Goal: Task Accomplishment & Management: Manage account settings

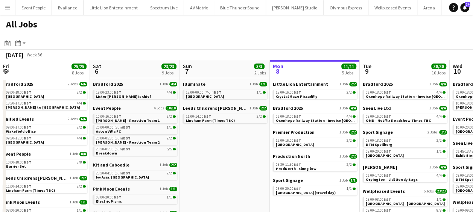
scroll to position [0, 180]
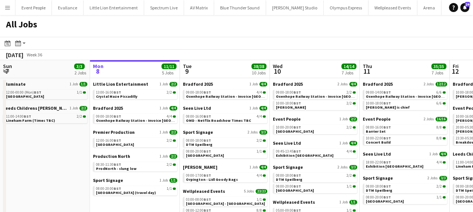
click at [10, 8] on app-icon "Menu" at bounding box center [8, 8] width 6 height 6
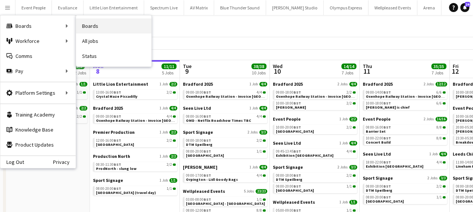
click at [90, 27] on link "Boards" at bounding box center [113, 25] width 75 height 15
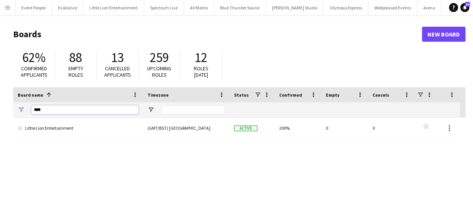
drag, startPoint x: 47, startPoint y: 113, endPoint x: 5, endPoint y: 114, distance: 42.1
click at [5, 114] on main "Boards New Board 62% Confirmed applicants 88 Empty roles 13 Cancelled applicant…" at bounding box center [236, 151] width 473 height 272
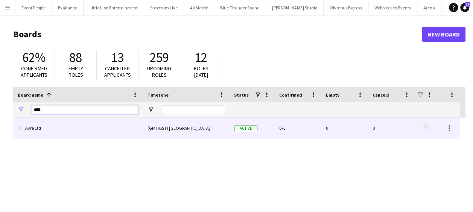
type input "****"
click at [78, 130] on link "Ayre Ltd" at bounding box center [78, 128] width 121 height 21
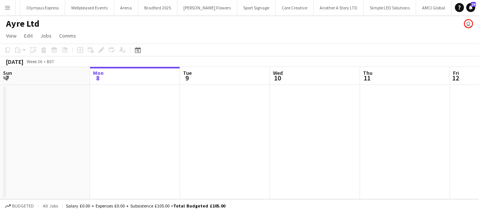
scroll to position [0, 330]
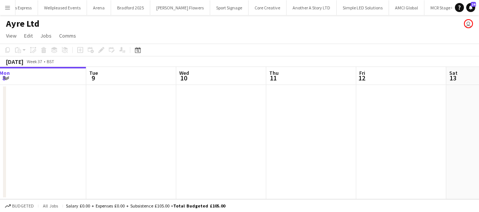
drag, startPoint x: 123, startPoint y: 146, endPoint x: 264, endPoint y: 143, distance: 141.1
click at [0, 139] on html "Menu Boards Boards Boards All jobs Status Workforce Workforce My Workforce Recr…" at bounding box center [239, 106] width 479 height 212
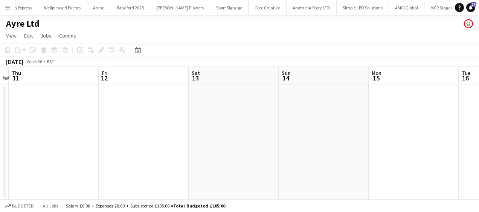
drag, startPoint x: 167, startPoint y: 139, endPoint x: 90, endPoint y: 134, distance: 78.1
click at [90, 134] on app-calendar-viewport "Sun 7 Mon 8 Tue 9 Wed 10 Thu 11 Fri 12 Sat 13 Sun 14 Mon 15 Tue 16 Wed 17" at bounding box center [239, 133] width 479 height 132
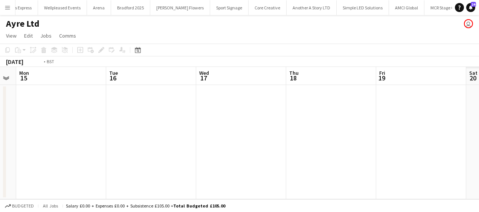
drag, startPoint x: 213, startPoint y: 135, endPoint x: 116, endPoint y: 128, distance: 97.8
click at [63, 128] on app-calendar-viewport "Thu 11 Fri 12 Sat 13 Sun 14 Mon 15 Tue 16 Wed 17 Thu 18 Fri 19 Sat 20 Sun 21" at bounding box center [239, 133] width 479 height 132
drag, startPoint x: 268, startPoint y: 131, endPoint x: 61, endPoint y: 116, distance: 207.5
click at [59, 116] on app-calendar-viewport "Sat 13 Sun 14 Mon 15 Tue 16 Wed 17 Thu 18 Fri 19 Sat 20 Sun 21 Mon 22 Tue 23" at bounding box center [239, 133] width 479 height 132
click at [75, 114] on app-calendar-viewport "Mon 15 Tue 16 Wed 17 Thu 18 Fri 19 Sat 20 Sun 21 Mon 22 Tue 23 Wed 24 Thu 25" at bounding box center [239, 133] width 479 height 132
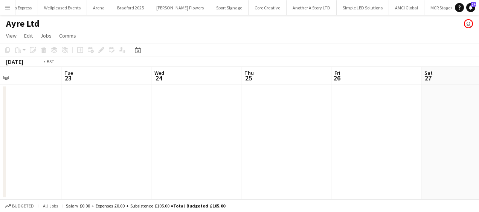
drag, startPoint x: 262, startPoint y: 119, endPoint x: 30, endPoint y: 111, distance: 232.3
click at [29, 111] on app-calendar-viewport "Fri 19 Sat 20 Sun 21 Mon 22 Tue 23 Wed 24 Thu 25 Fri 26 Sat 27 Sun 28 Mon 29" at bounding box center [239, 133] width 479 height 132
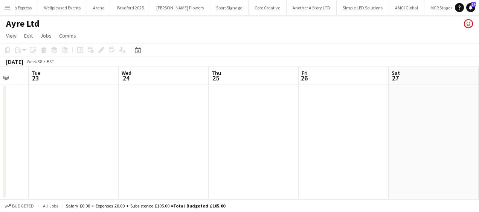
drag, startPoint x: 41, startPoint y: 110, endPoint x: 130, endPoint y: 109, distance: 88.8
click at [41, 110] on app-calendar-viewport "Fri 19 Sat 20 Sun 21 Mon 22 Tue 23 Wed 24 Thu 25 Fri 26 Sat 27 Sun 28 Mon 29" at bounding box center [239, 133] width 479 height 132
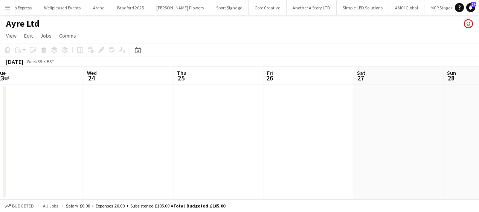
drag, startPoint x: 29, startPoint y: 109, endPoint x: 24, endPoint y: 108, distance: 4.9
click at [24, 108] on app-calendar-viewport "Sun 21 Mon 22 Tue 23 Wed 24 Thu 25 Fri 26 Sat 27 Sun 28 Mon 29 Tue 30 Wed 1" at bounding box center [239, 133] width 479 height 132
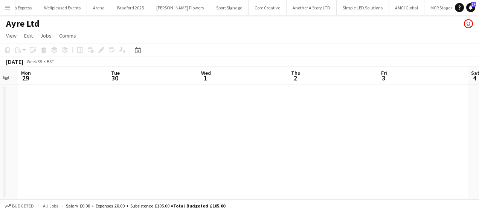
drag, startPoint x: 105, startPoint y: 109, endPoint x: 296, endPoint y: 109, distance: 191.2
click at [81, 109] on app-calendar-viewport "Thu 25 Fri 26 Sat 27 Sun 28 Mon 29 Tue 30 Wed 1 Thu 2 Fri 3 Sat 4 Sun 5" at bounding box center [239, 133] width 479 height 132
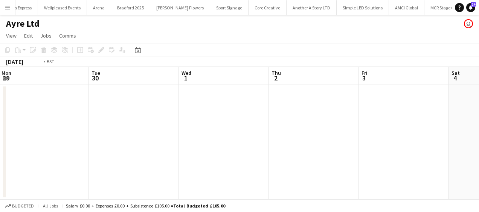
click at [96, 108] on app-calendar-viewport "Thu 25 Fri 26 Sat 27 Sun 28 Mon 29 Tue 30 Wed 1 Thu 2 Fri 3 Sat 4 Sun 5" at bounding box center [239, 133] width 479 height 132
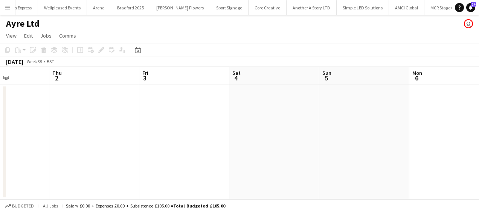
drag, startPoint x: 99, startPoint y: 112, endPoint x: 138, endPoint y: 111, distance: 38.4
click at [113, 111] on app-calendar-viewport "Mon 29 Tue 30 Wed 1 Thu 2 Fri 3 Sat 4 Sun 5 Mon 6 Tue 7 Wed 8 Thu 9" at bounding box center [239, 133] width 479 height 132
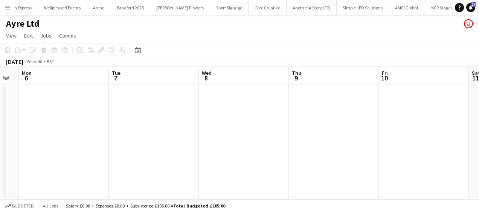
drag, startPoint x: 85, startPoint y: 115, endPoint x: 133, endPoint y: 113, distance: 48.2
click at [87, 114] on app-calendar-viewport "Fri 3 Sat 4 Sun 5 Mon 6 Tue 7 Wed 8 Thu 9 Fri 10 Sat 11 Sun 12 Mon 13" at bounding box center [239, 133] width 479 height 132
click at [78, 113] on app-calendar-viewport "Fri 3 Sat 4 Sun 5 Mon 6 Tue 7 Wed 8 Thu 9 Fri 10 Sat 11 Sun 12 Mon 13" at bounding box center [239, 133] width 479 height 132
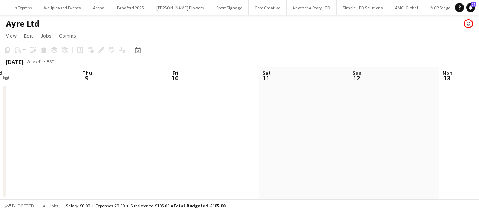
drag, startPoint x: 183, startPoint y: 119, endPoint x: 53, endPoint y: 118, distance: 129.5
click at [53, 119] on app-calendar-viewport "Sun 5 Mon 6 Tue 7 Wed 8 Thu 9 Fri 10 Sat 11 Sun 12 Mon 13 Tue 14 Wed 15" at bounding box center [239, 133] width 479 height 132
click at [85, 120] on app-calendar-viewport "Tue 7 Wed 8 Thu 9 Fri 10 Sat 11 Sun 12 Mon 13 Tue 14 Wed 15 Thu 16 Fri 17" at bounding box center [239, 133] width 479 height 132
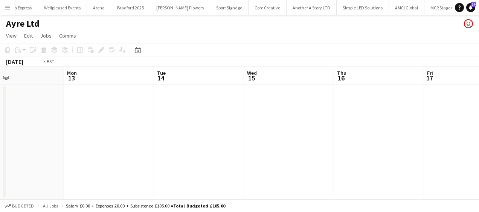
click at [56, 122] on app-calendar-viewport "Thu 9 Fri 10 Sat 11 Sun 12 Mon 13 Tue 14 Wed 15 Thu 16 Fri 17 Sat 18 Sun 19" at bounding box center [239, 133] width 479 height 132
drag, startPoint x: 42, startPoint y: 123, endPoint x: 52, endPoint y: 123, distance: 9.8
click at [45, 123] on app-calendar-viewport "Mon 13 Tue 14 Wed 15 Thu 16 Fri 17 Sat 18 Sun 19 Mon 20 Tue 21 Wed 22 Thu 23" at bounding box center [239, 133] width 479 height 132
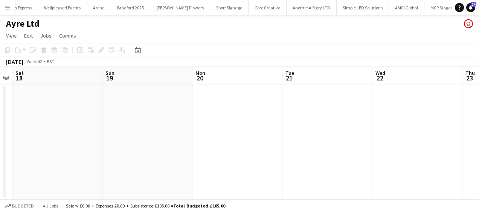
drag, startPoint x: 68, startPoint y: 125, endPoint x: 50, endPoint y: 124, distance: 18.1
click at [44, 124] on app-calendar-viewport "Wed 15 Thu 16 Fri 17 Sat 18 Sun 19 Mon 20 Tue 21 Wed 22 Thu 23 Fri 24 Sat 25" at bounding box center [239, 133] width 479 height 132
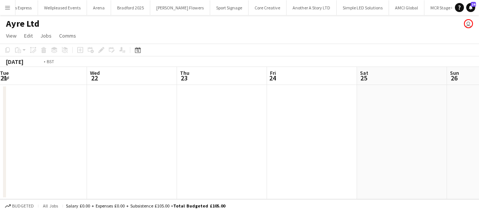
click at [42, 127] on app-calendar-viewport "Fri 17 Sat 18 Sun 19 Mon 20 Tue 21 Wed 22 Thu 23 Fri 24 Sat 25 Sun 26 Mon 27" at bounding box center [239, 133] width 479 height 132
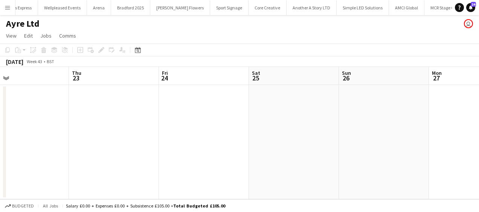
drag, startPoint x: 176, startPoint y: 127, endPoint x: 145, endPoint y: 125, distance: 31.3
click at [114, 126] on app-calendar-viewport "Sun 19 Mon 20 Tue 21 Wed 22 Thu 23 Fri 24 Sat 25 Sun 26 Mon 27 Tue 28 Wed 29" at bounding box center [239, 133] width 479 height 132
click at [196, 110] on app-date-cell at bounding box center [202, 142] width 90 height 114
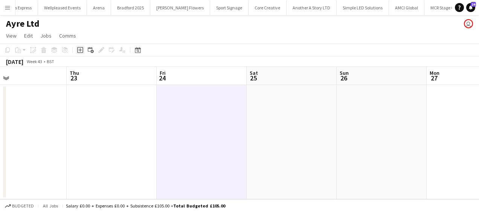
click at [79, 52] on icon "Add job" at bounding box center [80, 50] width 6 height 6
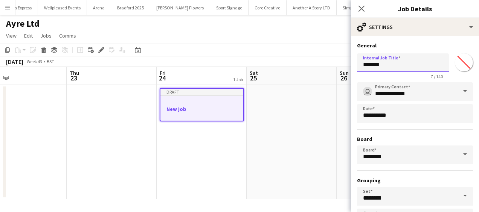
drag, startPoint x: 388, startPoint y: 65, endPoint x: 255, endPoint y: 67, distance: 133.2
click at [255, 67] on body "Menu Boards Boards Boards All jobs Status Workforce Workforce My Workforce Recr…" at bounding box center [239, 106] width 479 height 212
type input "**********"
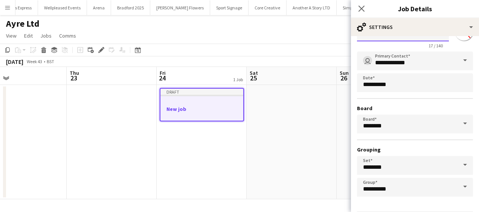
scroll to position [58, 0]
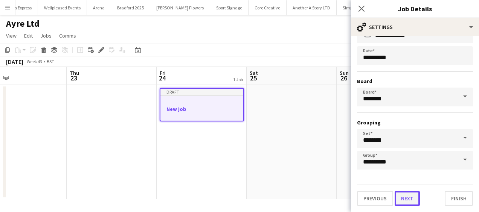
click at [405, 197] on button "Next" at bounding box center [406, 198] width 25 height 15
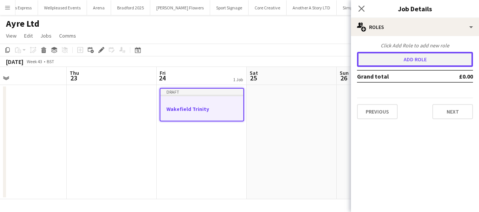
click at [397, 63] on button "Add role" at bounding box center [415, 59] width 116 height 15
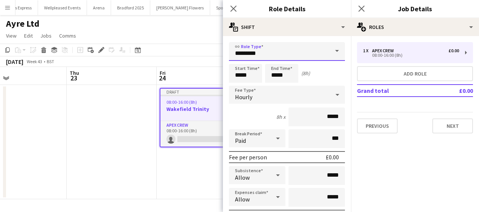
drag, startPoint x: 279, startPoint y: 53, endPoint x: 202, endPoint y: 53, distance: 76.8
click at [202, 53] on body "Menu Boards Boards Boards All jobs Status Workforce Workforce My Workforce Recr…" at bounding box center [239, 106] width 479 height 212
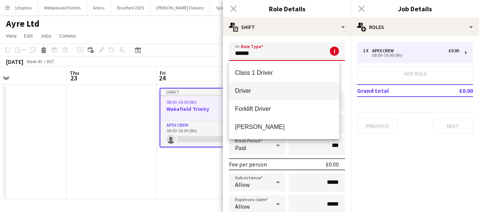
click at [258, 90] on span "Driver" at bounding box center [284, 90] width 98 height 7
type input "******"
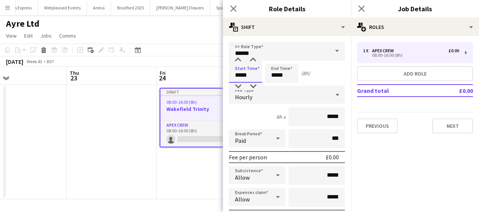
drag, startPoint x: 248, startPoint y: 71, endPoint x: 179, endPoint y: 77, distance: 69.8
click at [179, 77] on body "Menu Boards Boards Boards All jobs Status Workforce Workforce My Workforce Recr…" at bounding box center [239, 106] width 479 height 212
type input "*****"
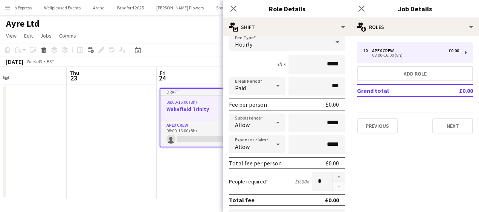
scroll to position [113, 0]
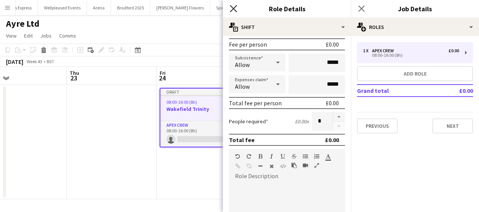
type input "*****"
click at [235, 8] on icon "Close pop-in" at bounding box center [233, 8] width 7 height 7
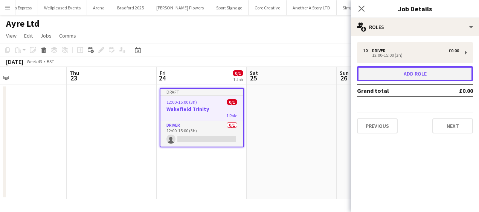
click at [408, 75] on button "Add role" at bounding box center [415, 73] width 116 height 15
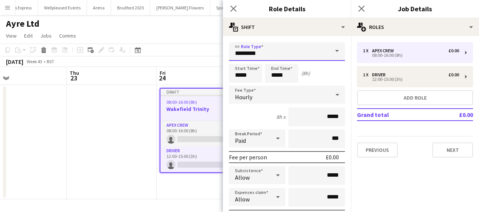
drag, startPoint x: 283, startPoint y: 53, endPoint x: 219, endPoint y: 56, distance: 64.4
click at [219, 56] on body "Menu Boards Boards Boards All jobs Status Workforce Workforce My Workforce Recr…" at bounding box center [239, 106] width 479 height 212
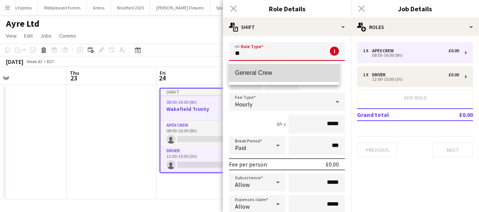
click at [267, 72] on span "General Crew" at bounding box center [284, 72] width 98 height 7
type input "**********"
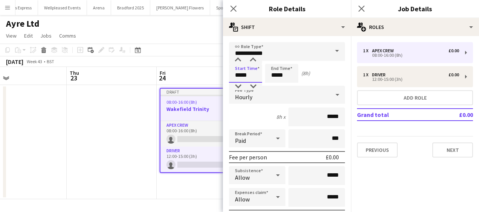
drag, startPoint x: 257, startPoint y: 75, endPoint x: 194, endPoint y: 78, distance: 63.3
click at [194, 78] on body "Menu Boards Boards Boards All jobs Status Workforce Workforce My Workforce Recr…" at bounding box center [239, 106] width 479 height 212
type input "*****"
click at [237, 11] on app-icon "Close pop-in" at bounding box center [233, 8] width 11 height 11
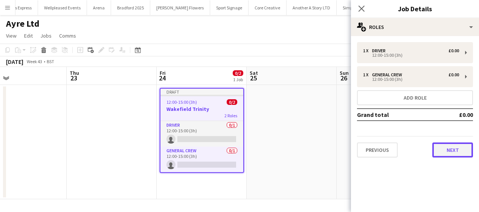
click at [452, 145] on button "Next" at bounding box center [452, 150] width 41 height 15
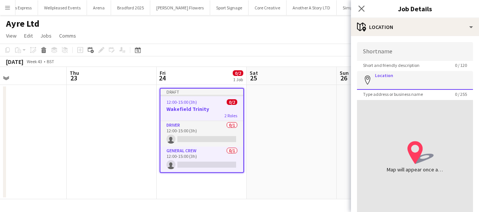
click at [401, 81] on input "Location" at bounding box center [415, 80] width 116 height 19
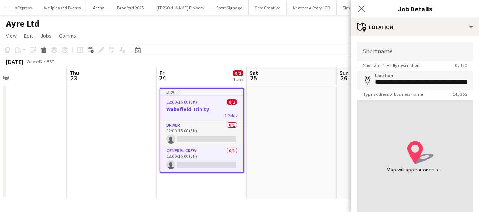
type input "**********"
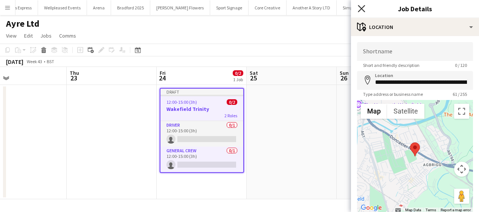
click at [361, 9] on icon at bounding box center [360, 8] width 7 height 7
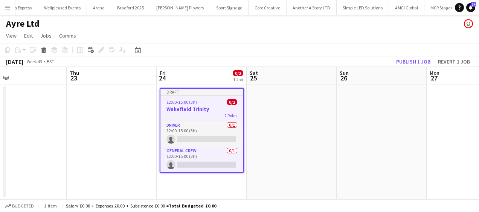
click at [213, 101] on div "12:00-15:00 (3h) 0/2" at bounding box center [201, 102] width 83 height 6
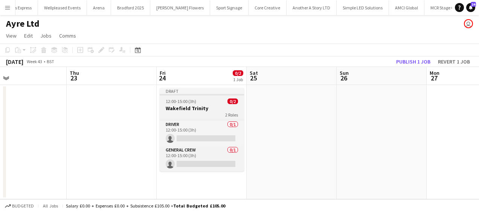
click at [198, 109] on h3 "Wakefield Trinity" at bounding box center [202, 108] width 84 height 7
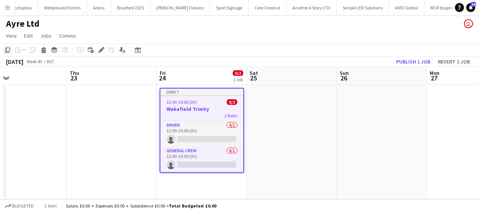
click at [8, 46] on div "Copy" at bounding box center [7, 50] width 9 height 9
click at [98, 96] on app-date-cell at bounding box center [112, 142] width 90 height 114
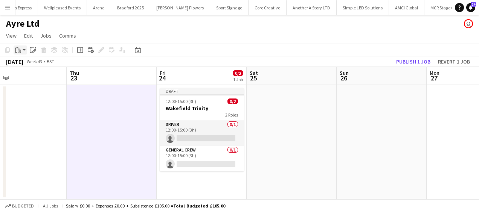
click at [16, 46] on div "Paste" at bounding box center [18, 50] width 9 height 9
click at [29, 64] on link "Paste Ctrl+V" at bounding box center [55, 64] width 71 height 7
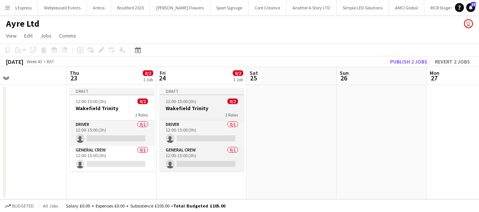
click at [187, 102] on span "12:00-15:00 (3h)" at bounding box center [181, 102] width 30 height 6
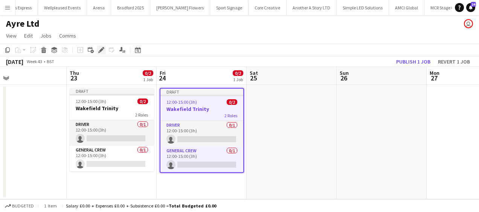
click at [99, 49] on icon "Edit" at bounding box center [101, 50] width 6 height 6
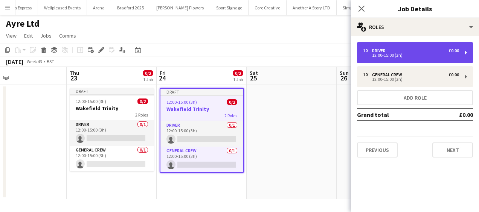
click at [389, 57] on div "12:00-15:00 (3h)" at bounding box center [411, 55] width 96 height 4
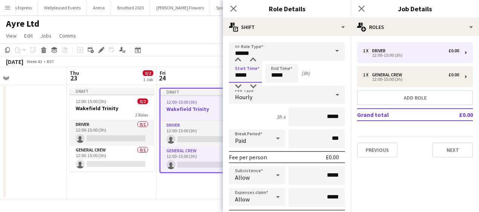
drag, startPoint x: 253, startPoint y: 77, endPoint x: 193, endPoint y: 72, distance: 59.7
click at [197, 78] on body "Menu Boards Boards Boards All jobs Status Workforce Workforce My Workforce Recr…" at bounding box center [239, 106] width 479 height 212
type input "*****"
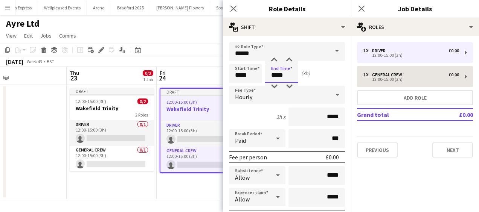
type input "*****"
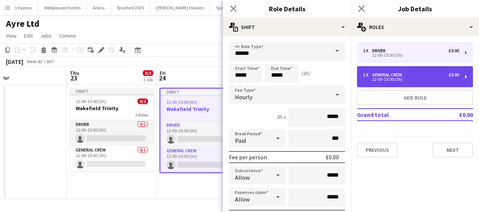
click at [374, 78] on div "12:00-15:00 (3h)" at bounding box center [411, 80] width 96 height 4
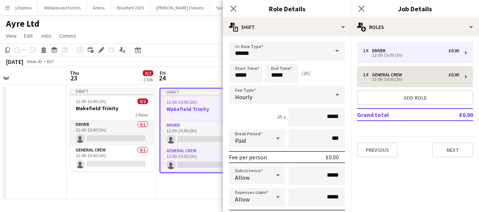
type input "**********"
type input "*****"
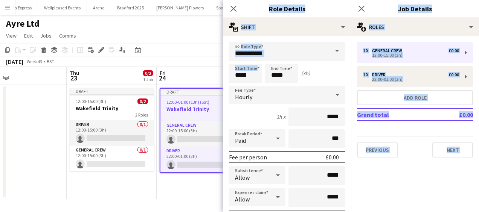
drag, startPoint x: 262, startPoint y: 77, endPoint x: 194, endPoint y: 77, distance: 67.4
click at [194, 77] on body "Menu Boards Boards Boards All jobs Status Workforce Workforce My Workforce Recr…" at bounding box center [239, 106] width 479 height 212
click at [250, 78] on input "*****" at bounding box center [245, 73] width 33 height 19
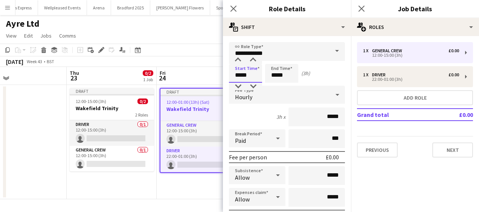
drag, startPoint x: 251, startPoint y: 75, endPoint x: 235, endPoint y: 76, distance: 16.2
click at [235, 76] on input "*****" at bounding box center [245, 73] width 33 height 19
type input "*****"
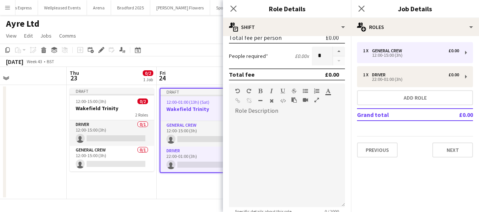
scroll to position [259, 0]
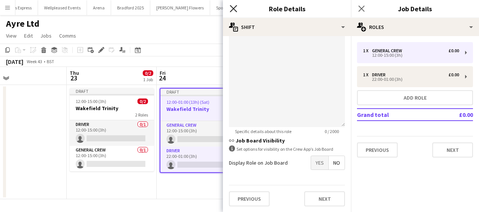
type input "*****"
click at [234, 6] on icon "Close pop-in" at bounding box center [233, 8] width 7 height 7
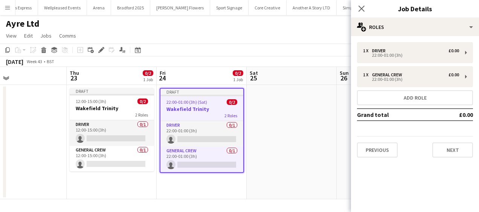
click at [287, 129] on app-date-cell at bounding box center [291, 142] width 90 height 114
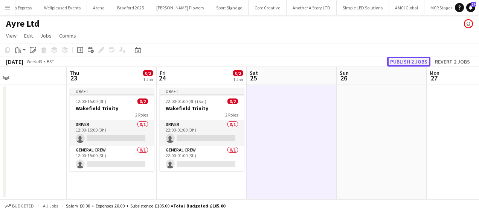
click at [417, 62] on button "Publish 2 jobs" at bounding box center [408, 62] width 43 height 10
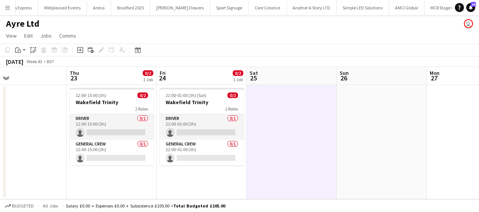
click at [7, 7] on app-icon "Menu" at bounding box center [8, 8] width 6 height 6
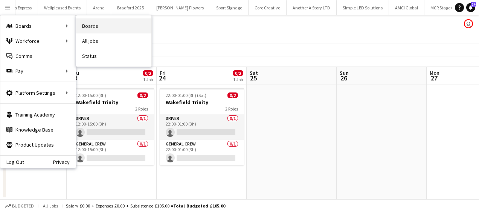
click at [108, 29] on link "Boards" at bounding box center [113, 25] width 75 height 15
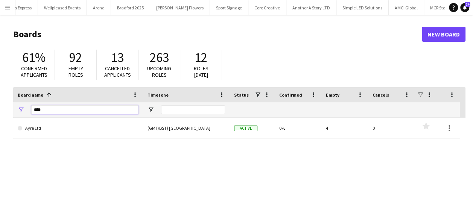
drag, startPoint x: 53, startPoint y: 111, endPoint x: -2, endPoint y: 111, distance: 54.9
click at [0, 111] on html "Menu Boards Boards Boards All jobs Status Workforce Workforce My Workforce Recr…" at bounding box center [236, 143] width 473 height 287
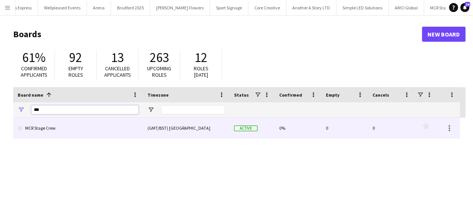
type input "***"
click at [50, 132] on link "MCR Stage Crew" at bounding box center [78, 128] width 121 height 21
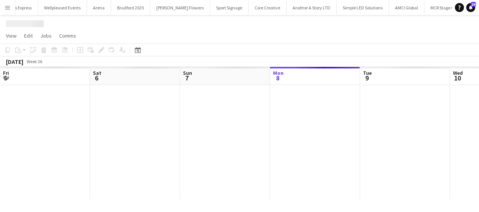
scroll to position [0, 180]
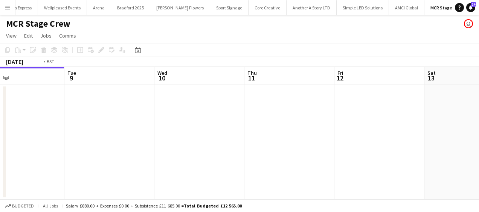
click at [61, 167] on app-calendar-viewport "Fri 5 Sat 6 Sun 7 Mon 8 Tue 9 Wed 10 Thu 11 Fri 12 Sat 13 Sun 14 Mon 15" at bounding box center [239, 133] width 479 height 132
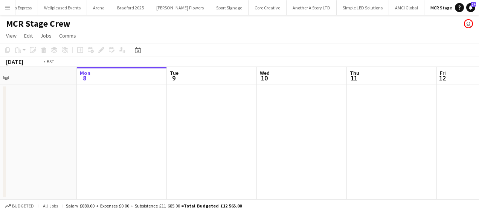
drag, startPoint x: 63, startPoint y: 161, endPoint x: 302, endPoint y: 167, distance: 239.0
click at [373, 167] on app-calendar-viewport "Fri 5 Sat 6 Sun 7 Mon 8 Tue 9 Wed 10 Thu 11 Fri 12 Sat 13 Sun 14 Mon 15" at bounding box center [239, 133] width 479 height 132
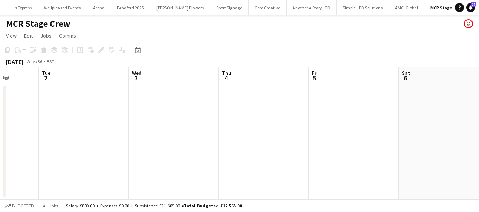
drag, startPoint x: 480, startPoint y: 171, endPoint x: 360, endPoint y: 161, distance: 120.4
click at [473, 170] on html "Menu Boards Boards Boards All jobs Status Workforce Workforce My Workforce Recr…" at bounding box center [239, 106] width 479 height 212
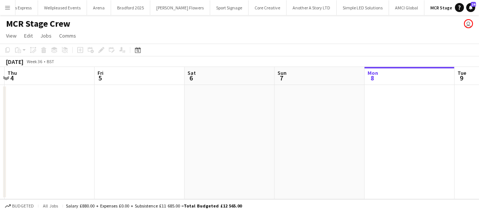
drag, startPoint x: 231, startPoint y: 135, endPoint x: 237, endPoint y: 134, distance: 6.1
click at [213, 134] on app-calendar-viewport "Sun 31 Mon 1 Tue 2 Wed 3 Thu 4 Fri 5 Sat 6 Sun 7 Mon 8 Tue 9 Wed 10" at bounding box center [239, 133] width 479 height 132
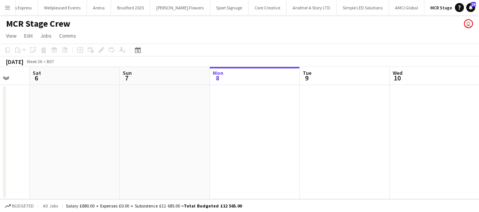
drag, startPoint x: 216, startPoint y: 135, endPoint x: 287, endPoint y: 137, distance: 71.5
click at [188, 137] on app-calendar-viewport "Tue 2 Wed 3 Thu 4 Fri 5 Sat 6 Sun 7 Mon 8 Tue 9 Wed 10 Thu 11 Fri 12" at bounding box center [239, 133] width 479 height 132
drag, startPoint x: 285, startPoint y: 137, endPoint x: 312, endPoint y: 137, distance: 27.5
click at [144, 137] on app-calendar-viewport "Tue 2 Wed 3 Thu 4 Fri 5 Sat 6 Sun 7 Mon 8 Tue 9 Wed 10 Thu 11 Fri 12" at bounding box center [239, 133] width 479 height 132
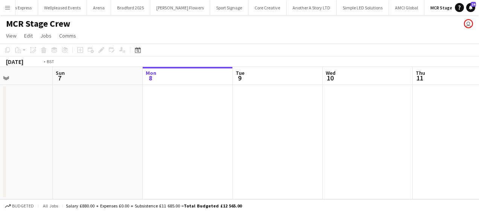
drag, startPoint x: 140, startPoint y: 132, endPoint x: 394, endPoint y: 132, distance: 253.3
click at [144, 132] on app-calendar-viewport "Thu 4 Fri 5 Sat 6 Sun 7 Mon 8 Tue 9 Wed 10 Thu 11 Fri 12 Sat 13 Sun 14" at bounding box center [239, 133] width 479 height 132
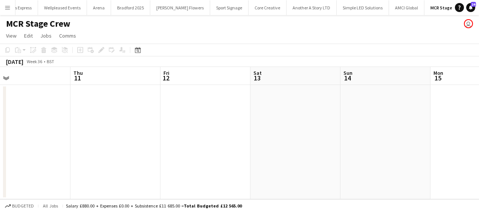
click at [209, 133] on app-calendar-viewport "Mon 8 Tue 9 Wed 10 Thu 11 Fri 12 Sat 13 Sun 14 Mon 15 Tue 16 Wed 17 Thu 18" at bounding box center [239, 133] width 479 height 132
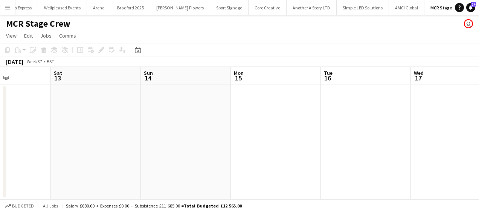
drag, startPoint x: 282, startPoint y: 133, endPoint x: 224, endPoint y: 131, distance: 58.4
click at [162, 131] on app-calendar-viewport "Wed 10 Thu 11 Fri 12 Sat 13 Sun 14 Mon 15 Tue 16 Wed 17 Thu 18 Fri 19 Sat 20" at bounding box center [239, 133] width 479 height 132
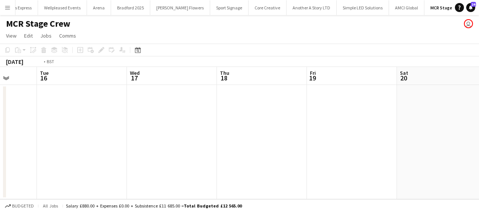
drag, startPoint x: 197, startPoint y: 131, endPoint x: 179, endPoint y: 131, distance: 17.7
click at [174, 131] on app-calendar-viewport "Fri 12 Sat 13 Sun 14 Mon 15 Tue 16 Wed 17 Thu 18 Fri 19 Sat 20 Sun 21 Mon 22" at bounding box center [239, 133] width 479 height 132
drag, startPoint x: 163, startPoint y: 132, endPoint x: 166, endPoint y: 123, distance: 9.5
click at [163, 132] on app-calendar-viewport "Sun 14 Mon 15 Tue 16 Wed 17 Thu 18 Fri 19 Sat 20 Sun 21 Mon 22 Tue 23 Wed 24" at bounding box center [239, 133] width 479 height 132
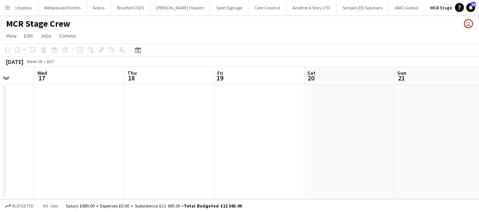
click at [8, 4] on button "Menu" at bounding box center [7, 7] width 15 height 15
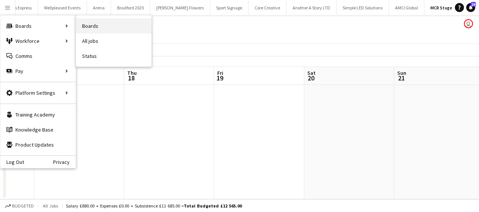
click at [82, 24] on link "Boards" at bounding box center [113, 25] width 75 height 15
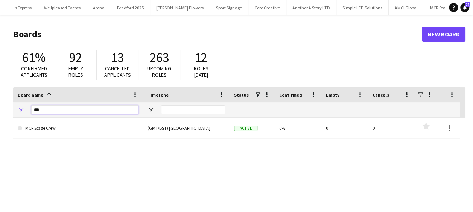
drag, startPoint x: 22, startPoint y: 113, endPoint x: 0, endPoint y: 113, distance: 21.8
click at [0, 113] on html "Menu Boards Boards Boards All jobs Status Workforce Workforce My Workforce Recr…" at bounding box center [236, 143] width 473 height 287
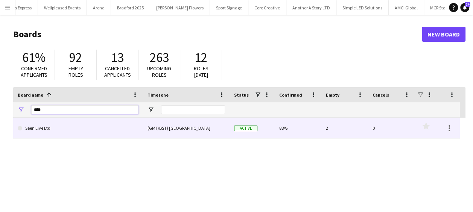
type input "****"
click at [56, 123] on link "Seen Live Ltd" at bounding box center [78, 128] width 121 height 21
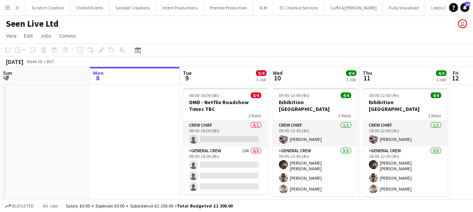
scroll to position [0, 854]
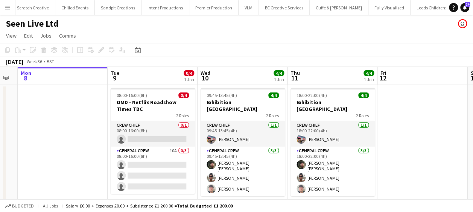
drag, startPoint x: 67, startPoint y: 157, endPoint x: 55, endPoint y: 154, distance: 11.9
click at [64, 156] on app-calendar-viewport "Fri 5 Sat 6 Sun 7 Mon 8 Tue 9 0/4 1 Job Wed 10 4/4 1 Job Thu 11 4/4 1 Job Fri 1…" at bounding box center [236, 138] width 473 height 143
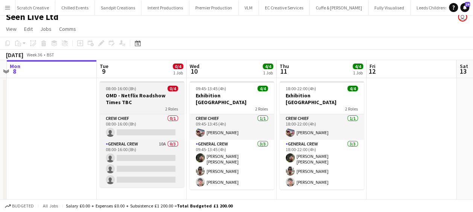
scroll to position [11, 0]
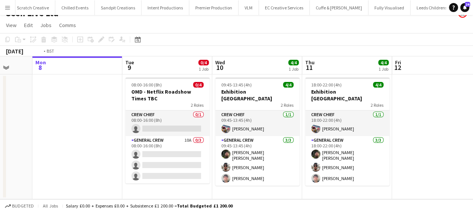
drag, startPoint x: 251, startPoint y: 109, endPoint x: 88, endPoint y: 109, distance: 163.3
click at [88, 109] on app-calendar-viewport "Fri 5 Sat 6 Sun 7 Mon 8 Tue 9 0/4 1 Job Wed 10 4/4 1 Job Thu 11 4/4 1 Job Fri 1…" at bounding box center [236, 127] width 473 height 143
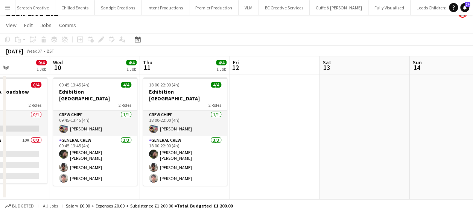
click at [111, 105] on app-calendar-viewport "Sun 7 Mon 8 Tue 9 0/4 1 Job Wed 10 4/4 1 Job Thu 11 4/4 1 Job Fri 12 Sat 13 Sun…" at bounding box center [236, 127] width 473 height 143
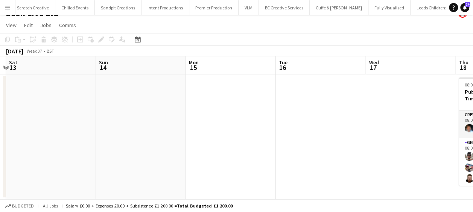
drag, startPoint x: 248, startPoint y: 108, endPoint x: 117, endPoint y: 108, distance: 131.7
click at [117, 108] on app-calendar-viewport "Tue 9 0/4 1 Job Wed 10 4/4 1 Job Thu 11 4/4 1 Job Fri 12 Sat 13 Sun 14 Mon 15 T…" at bounding box center [236, 127] width 473 height 143
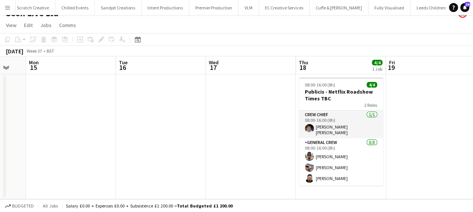
drag, startPoint x: 206, startPoint y: 111, endPoint x: 234, endPoint y: 108, distance: 28.3
click at [90, 110] on app-calendar-viewport "Thu 11 4/4 1 Job Fri 12 Sat 13 Sun 14 Mon 15 Tue 16 Wed 17 Thu 18 4/4 1 Job Fri…" at bounding box center [236, 127] width 473 height 143
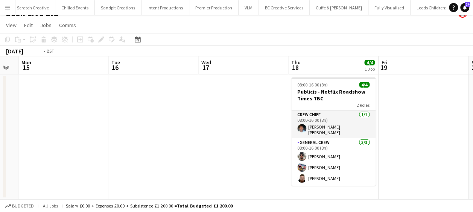
scroll to position [0, 193]
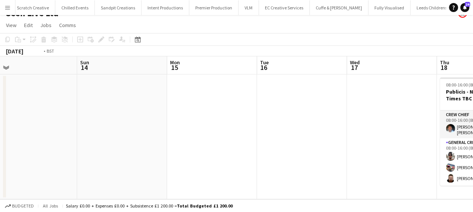
drag, startPoint x: 226, startPoint y: 110, endPoint x: 191, endPoint y: 110, distance: 34.6
click at [191, 110] on app-calendar-viewport "Thu 11 4/4 1 Job Fri 12 Sat 13 Sun 14 Mon 15 Tue 16 Wed 17 Thu 18 4/4 1 Job Fri…" at bounding box center [236, 127] width 473 height 143
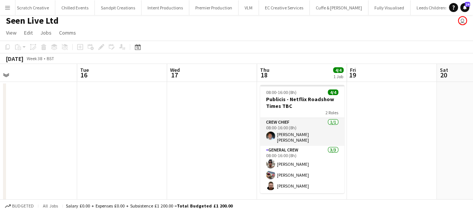
scroll to position [0, 0]
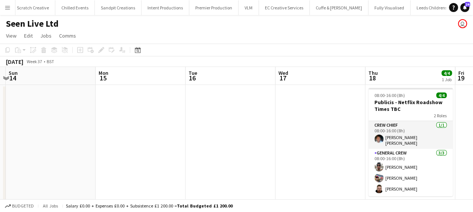
drag, startPoint x: 284, startPoint y: 116, endPoint x: 319, endPoint y: 116, distance: 34.6
click at [319, 116] on app-calendar-viewport "Fri 12 Sat 13 Sun 14 Mon 15 Tue 16 Wed 17 Thu 18 4/4 1 Job Fri 19 Sat 20 Sun 21…" at bounding box center [236, 138] width 473 height 143
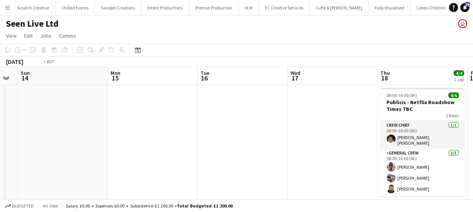
drag, startPoint x: 210, startPoint y: 131, endPoint x: 129, endPoint y: 122, distance: 81.7
click at [106, 124] on app-calendar-viewport "Thu 11 4/4 1 Job Fri 12 Sat 13 Sun 14 Mon 15 Tue 16 Wed 17 Thu 18 4/4 1 Job Fri…" at bounding box center [236, 138] width 473 height 143
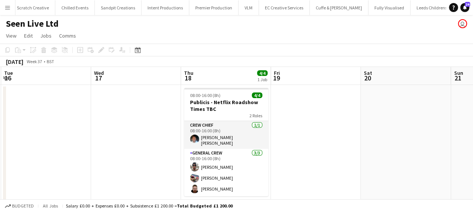
drag, startPoint x: 324, startPoint y: 125, endPoint x: 127, endPoint y: 123, distance: 196.4
click at [122, 124] on app-calendar-viewport "Sat 13 Sun 14 Mon 15 Tue 16 Wed 17 Thu 18 4/4 1 Job Fri 19 Sat 20 Sun 21 Mon 22…" at bounding box center [236, 138] width 473 height 143
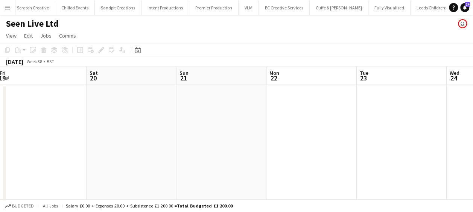
drag, startPoint x: 317, startPoint y: 124, endPoint x: 100, endPoint y: 126, distance: 216.8
click at [100, 126] on app-calendar-viewport "Mon 15 Tue 16 Wed 17 Thu 18 4/4 1 Job Fri 19 Sat 20 Sun 21 Mon 22 Tue 23 Wed 24…" at bounding box center [236, 138] width 473 height 143
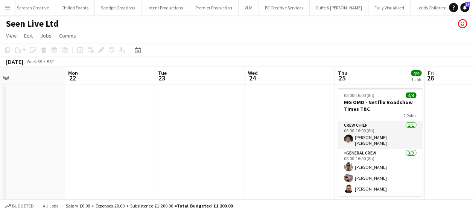
drag, startPoint x: 265, startPoint y: 127, endPoint x: 132, endPoint y: 126, distance: 133.2
click at [129, 126] on app-calendar-viewport "Fri 19 Sat 20 Sun 21 Mon 22 Tue 23 Wed 24 Thu 25 4/4 1 Job Fri 26 Sat 27 Sun 28…" at bounding box center [236, 138] width 473 height 143
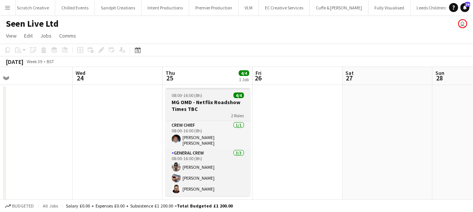
drag, startPoint x: 203, startPoint y: 106, endPoint x: 199, endPoint y: 103, distance: 4.4
click at [203, 105] on h3 "MG OMD - Netflix Roadshow Times TBC" at bounding box center [208, 106] width 84 height 14
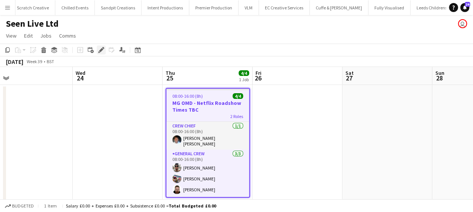
click at [97, 46] on div "Edit" at bounding box center [101, 50] width 9 height 9
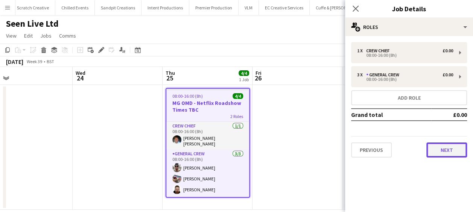
click at [447, 151] on button "Next" at bounding box center [446, 150] width 41 height 15
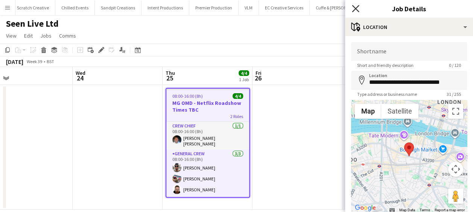
click at [356, 8] on icon at bounding box center [355, 8] width 7 height 7
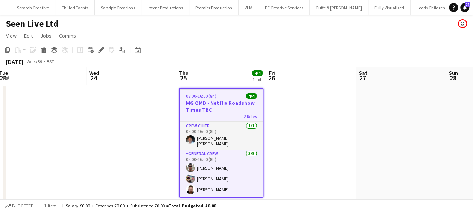
drag, startPoint x: 305, startPoint y: 172, endPoint x: 409, endPoint y: 177, distance: 103.6
click at [409, 177] on app-calendar-viewport "Sun 21 Mon 22 Tue 23 Wed 24 Thu 25 4/4 1 Job Fri 26 Sat 27 Sun 28 Mon 29 Tue 30…" at bounding box center [236, 138] width 473 height 143
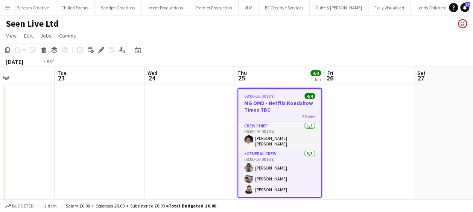
drag, startPoint x: 213, startPoint y: 151, endPoint x: 378, endPoint y: 149, distance: 164.8
click at [378, 150] on app-calendar-viewport "Sat 20 Sun 21 Mon 22 Tue 23 Wed 24 Thu 25 4/4 1 Job Fri 26 Sat 27 Sun 28 Mon 29…" at bounding box center [236, 138] width 473 height 143
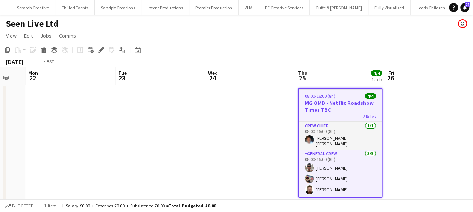
click at [0, 149] on html "Menu Boards Boards Boards All jobs Status Workforce Workforce My Workforce Recr…" at bounding box center [236, 111] width 473 height 223
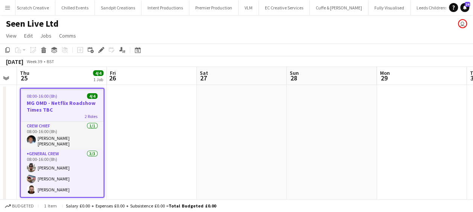
drag, startPoint x: 318, startPoint y: 142, endPoint x: 250, endPoint y: 141, distance: 68.5
click at [44, 142] on app-calendar-viewport "Sun 21 Mon 22 Tue 23 Wed 24 Thu 25 4/4 1 Job Fri 26 Sat 27 Sun 28 Mon 29 Tue 30…" at bounding box center [236, 138] width 473 height 143
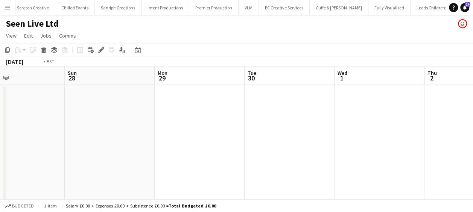
drag, startPoint x: 78, startPoint y: 151, endPoint x: 210, endPoint y: 150, distance: 131.3
click at [59, 151] on app-calendar-viewport "Thu 25 4/4 1 Job Fri 26 Sat 27 Sun 28 Mon 29 Tue 30 Wed 1 Thu 2 Fri 3 Sat 4 Sun…" at bounding box center [236, 138] width 473 height 143
click at [46, 154] on app-calendar-viewport "Mon 29 Tue 30 Wed 1 Thu 2 Fri 3 Sat 4 Sun 5 Mon 6 Tue 7 Wed 8 Thu 9" at bounding box center [236, 138] width 473 height 143
drag, startPoint x: 167, startPoint y: 154, endPoint x: 65, endPoint y: 153, distance: 101.6
click at [33, 155] on app-calendar-viewport "Wed 1 Thu 2 Fri 3 Sat 4 Sun 5 Mon 6 Tue 7 Wed 8 Thu 9 Fri 10 Sat 11" at bounding box center [236, 138] width 473 height 143
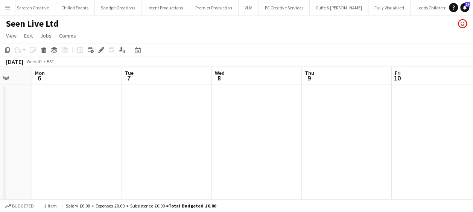
drag, startPoint x: 35, startPoint y: 157, endPoint x: -2, endPoint y: 160, distance: 37.0
click at [0, 160] on html "Menu Boards Boards Boards All jobs Status Workforce Workforce My Workforce Recr…" at bounding box center [236, 111] width 473 height 223
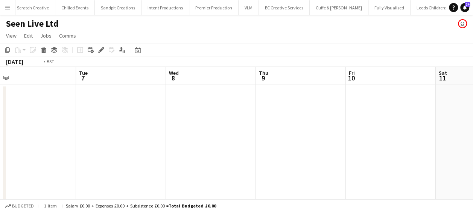
click at [473, 155] on html "Menu Boards Boards Boards All jobs Status Workforce Workforce My Workforce Recr…" at bounding box center [236, 111] width 473 height 223
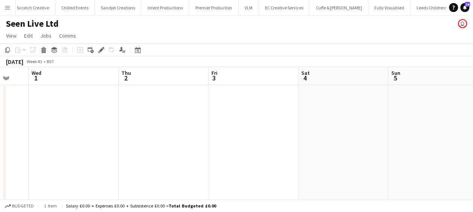
drag, startPoint x: 159, startPoint y: 155, endPoint x: 253, endPoint y: 152, distance: 94.1
click at [354, 149] on app-calendar-viewport "Mon 29 Tue 30 Wed 1 Thu 2 Fri 3 Sat 4 Sun 5 Mon 6 Tue 7 Wed 8 Thu 9" at bounding box center [236, 138] width 473 height 143
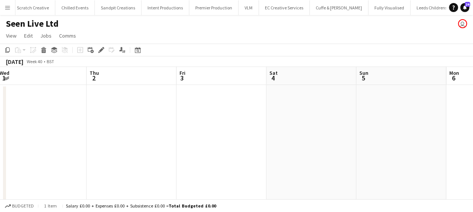
drag, startPoint x: 400, startPoint y: 145, endPoint x: 377, endPoint y: 147, distance: 23.1
click at [391, 146] on app-calendar-viewport "Mon 29 Tue 30 Wed 1 Thu 2 Fri 3 Sat 4 Sun 5 Mon 6 Tue 7 Wed 8 Thu 9" at bounding box center [236, 138] width 473 height 143
drag, startPoint x: 253, startPoint y: 154, endPoint x: 345, endPoint y: 154, distance: 92.6
click at [391, 153] on app-calendar-viewport "Fri 26 Sat 27 Sun 28 Mon 29 Tue 30 Wed 1 Thu 2 Fri 3 Sat 4 Sun 5 Mon 6" at bounding box center [236, 138] width 473 height 143
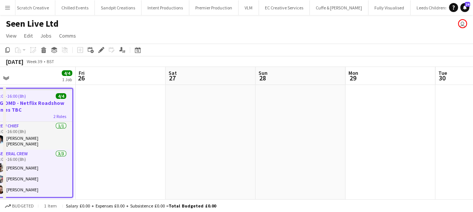
click at [424, 152] on app-calendar-viewport "Tue 23 Wed 24 Thu 25 4/4 1 Job Fri 26 Sat 27 Sun 28 Mon 29 Tue 30 Wed 1 Thu 2 F…" at bounding box center [236, 138] width 473 height 143
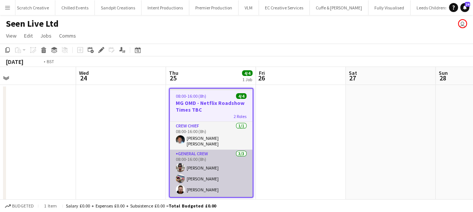
drag, startPoint x: 480, startPoint y: 154, endPoint x: 292, endPoint y: 157, distance: 187.8
click at [436, 155] on app-calendar-viewport "Sun 21 Mon 22 Tue 23 Wed 24 Thu 25 4/4 1 Job Fri 26 Sat 27 Sun 28 Mon 29 Tue 30…" at bounding box center [236, 138] width 473 height 143
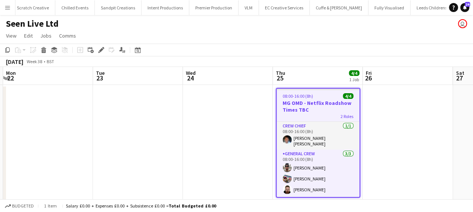
drag, startPoint x: 322, startPoint y: 157, endPoint x: 249, endPoint y: 158, distance: 73.0
click at [452, 157] on app-calendar-viewport "Fri 19 Sat 20 Sun 21 Mon 22 Tue 23 Wed 24 Thu 25 4/4 1 Job Fri 26 Sat 27 Sun 28…" at bounding box center [236, 138] width 473 height 143
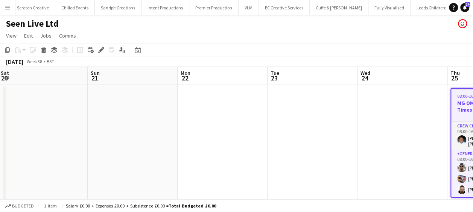
drag, startPoint x: 397, startPoint y: 157, endPoint x: 297, endPoint y: 160, distance: 100.1
click at [358, 159] on app-calendar-viewport "Thu 18 4/4 1 Job Fri 19 Sat 20 Sun 21 Mon 22 Tue 23 Wed 24 Thu 25 4/4 1 Job Fri…" at bounding box center [236, 138] width 473 height 143
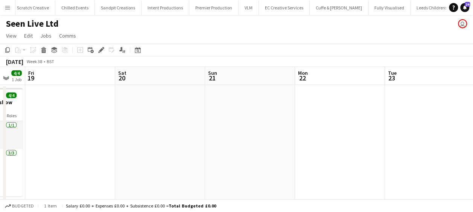
drag, startPoint x: 292, startPoint y: 162, endPoint x: 444, endPoint y: 163, distance: 152.0
click at [467, 163] on app-calendar-viewport "Tue 16 Wed 17 Thu 18 4/4 1 Job Fri 19 Sat 20 Sun 21 Mon 22 Tue 23 Wed 24 Thu 25…" at bounding box center [236, 138] width 473 height 143
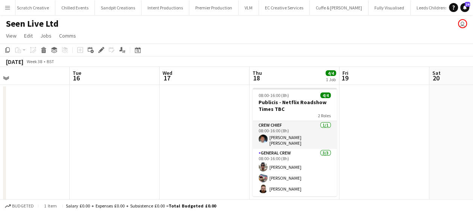
drag, startPoint x: 367, startPoint y: 163, endPoint x: 480, endPoint y: 163, distance: 113.3
click at [473, 163] on html "Menu Boards Boards Boards All jobs Status Workforce Workforce My Workforce Recr…" at bounding box center [236, 111] width 473 height 223
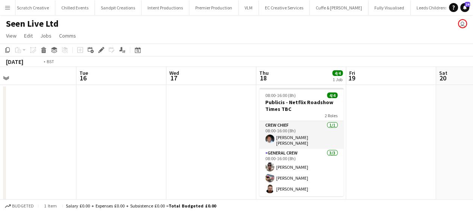
drag, startPoint x: 307, startPoint y: 162, endPoint x: 404, endPoint y: 161, distance: 97.1
click at [404, 161] on app-calendar-viewport "Sat 13 Sun 14 Mon 15 Tue 16 Wed 17 Thu 18 4/4 1 Job Fri 19 Sat 20 Sun 21 Mon 22…" at bounding box center [236, 138] width 473 height 143
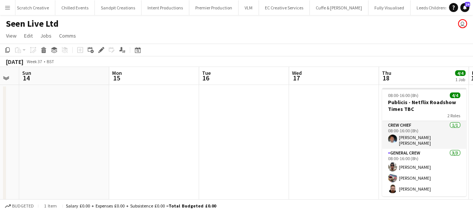
scroll to position [0, 152]
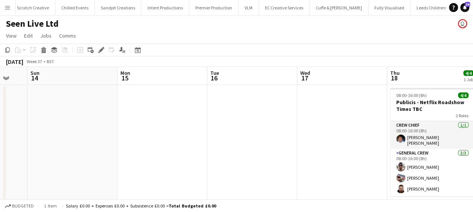
drag, startPoint x: 263, startPoint y: 159, endPoint x: 304, endPoint y: 159, distance: 41.0
click at [304, 159] on app-calendar-viewport "Fri 12 Sat 13 Sun 14 Mon 15 Tue 16 Wed 17 Thu 18 4/4 1 Job Fri 19 Sat 20 Sun 21…" at bounding box center [236, 138] width 473 height 143
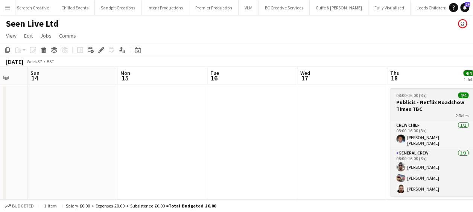
click at [427, 103] on h3 "Publicis - Netflix Roadshow Times TBC" at bounding box center [432, 106] width 84 height 14
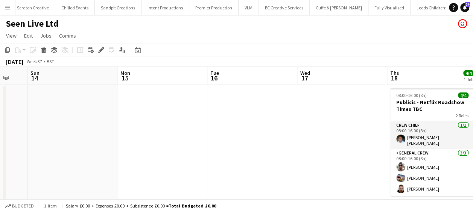
scroll to position [0, 153]
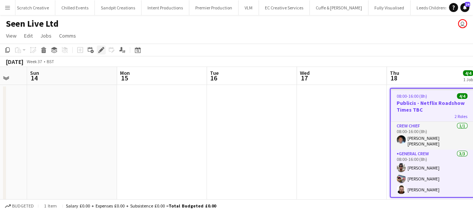
click at [99, 52] on icon at bounding box center [99, 52] width 2 height 2
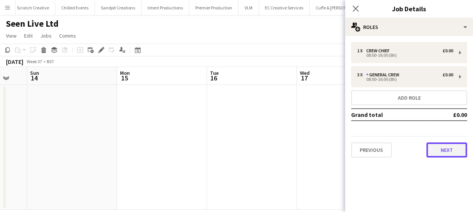
click at [444, 153] on button "Next" at bounding box center [446, 150] width 41 height 15
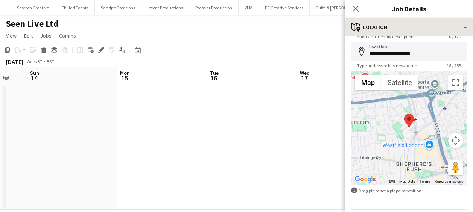
scroll to position [38, 0]
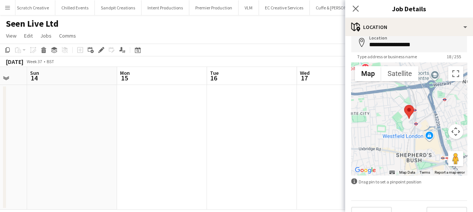
click at [360, 9] on div "Close pop-in" at bounding box center [355, 8] width 21 height 17
click at [358, 10] on icon "Close pop-in" at bounding box center [355, 8] width 7 height 7
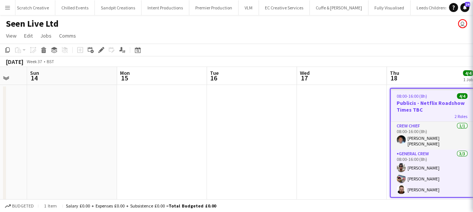
scroll to position [0, 0]
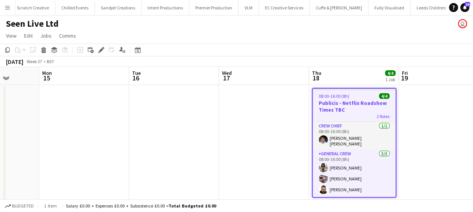
drag, startPoint x: 284, startPoint y: 164, endPoint x: 337, endPoint y: 163, distance: 53.1
click at [336, 164] on app-calendar-viewport "Fri 12 Sat 13 Sun 14 Mon 15 Tue 16 Wed 17 Thu 18 4/4 1 Job Fri 19 Sat 20 Sun 21…" at bounding box center [236, 138] width 473 height 143
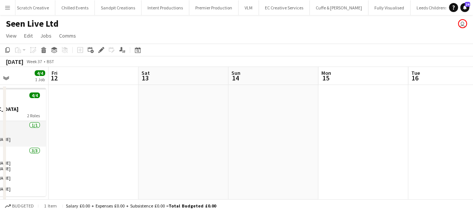
drag, startPoint x: 260, startPoint y: 164, endPoint x: 272, endPoint y: 165, distance: 11.3
click at [383, 164] on app-calendar-viewport "Wed 10 4/4 1 Job Thu 11 4/4 1 Job Fri 12 Sat 13 Sun 14 Mon 15 Tue 16 Wed 17 Thu…" at bounding box center [236, 138] width 473 height 143
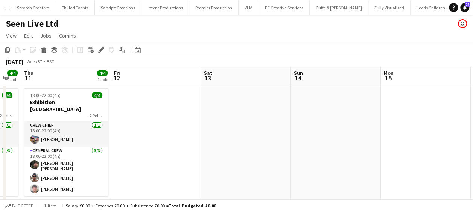
drag, startPoint x: 371, startPoint y: 163, endPoint x: 361, endPoint y: 163, distance: 9.8
click at [370, 163] on app-calendar-viewport "Tue 9 0/4 1 Job Wed 10 4/4 1 Job Thu 11 4/4 1 Job Fri 12 Sat 13 Sun 14 Mon 15 T…" at bounding box center [236, 138] width 473 height 143
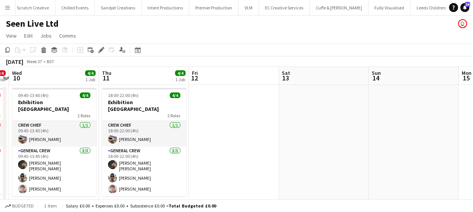
drag, startPoint x: 329, startPoint y: 162, endPoint x: 408, endPoint y: 161, distance: 78.7
click at [408, 161] on app-calendar-viewport "Mon 8 Tue 9 0/4 1 Job Wed 10 4/4 1 Job Thu 11 4/4 1 Job Fri 12 Sat 13 Sun 14 Mo…" at bounding box center [236, 138] width 473 height 143
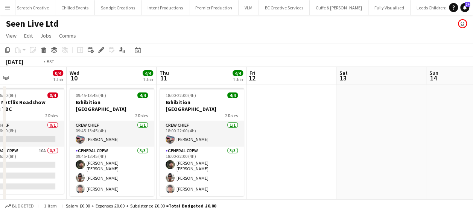
click at [451, 147] on app-calendar-viewport "Sun 7 Mon 8 Tue 9 0/4 1 Job Wed 10 4/4 1 Job Thu 11 4/4 1 Job Fri 12 Sat 13 Sun…" at bounding box center [236, 138] width 473 height 143
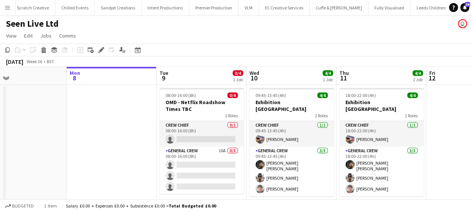
scroll to position [0, 201]
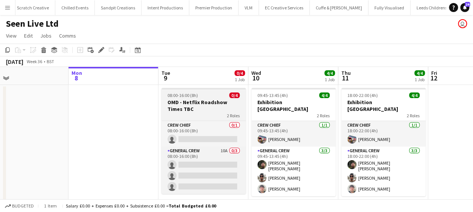
click at [207, 99] on h3 "OMD - Netflix Roadshow Times TBC" at bounding box center [203, 106] width 84 height 14
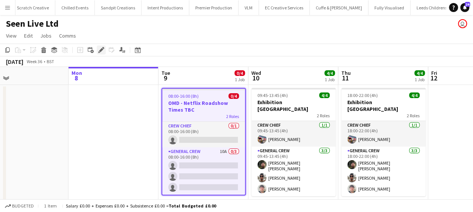
click at [101, 50] on icon at bounding box center [101, 50] width 4 height 4
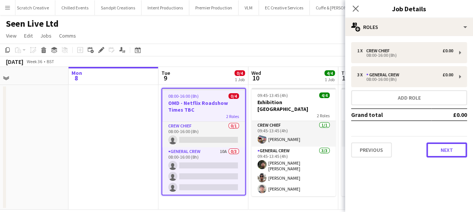
click at [438, 155] on button "Next" at bounding box center [446, 150] width 41 height 15
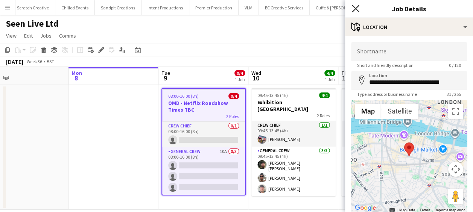
click at [354, 10] on icon at bounding box center [355, 8] width 7 height 7
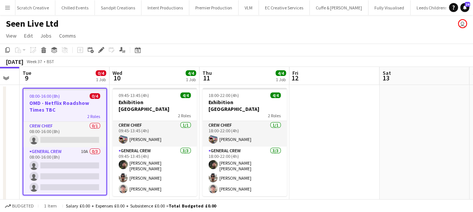
scroll to position [0, 243]
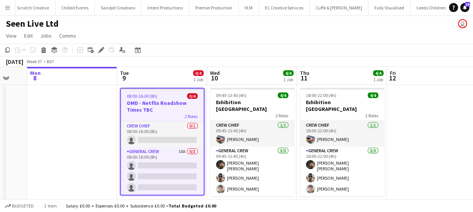
drag, startPoint x: 227, startPoint y: 126, endPoint x: 170, endPoint y: 122, distance: 56.2
click at [171, 123] on app-calendar-viewport "Fri 5 Sat 6 Sun 7 Mon 8 Tue 9 0/4 1 Job Wed 10 4/4 1 Job Thu 11 4/4 1 Job Fri 1…" at bounding box center [236, 138] width 473 height 143
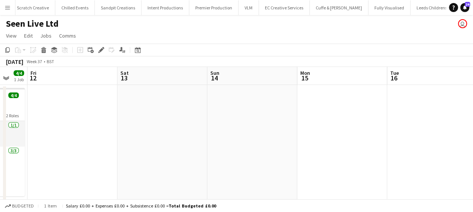
drag, startPoint x: 308, startPoint y: 122, endPoint x: 155, endPoint y: 133, distance: 153.2
click at [155, 132] on app-calendar-viewport "Tue 9 0/4 1 Job Wed 10 4/4 1 Job Thu 11 4/4 1 Job Fri 12 Sat 13 Sun 14 Mon 15 T…" at bounding box center [236, 138] width 473 height 143
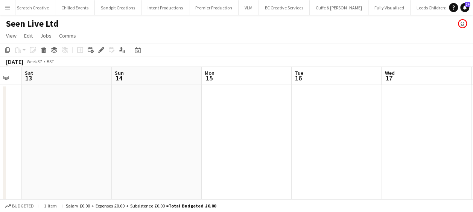
drag, startPoint x: 323, startPoint y: 145, endPoint x: 269, endPoint y: 145, distance: 53.4
click at [269, 145] on app-calendar-viewport "Tue 9 0/4 1 Job Wed 10 4/4 1 Job Thu 11 4/4 1 Job Fri 12 Sat 13 Sun 14 Mon 15 T…" at bounding box center [236, 138] width 473 height 143
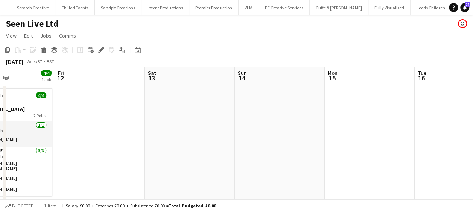
drag, startPoint x: 300, startPoint y: 147, endPoint x: 224, endPoint y: 144, distance: 76.5
click at [233, 145] on app-calendar-viewport "Tue 9 0/4 1 Job Wed 10 4/4 1 Job Thu 11 4/4 1 Job Fri 12 Sat 13 Sun 14 Mon 15 T…" at bounding box center [236, 138] width 473 height 143
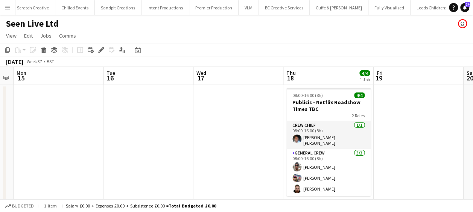
drag, startPoint x: 280, startPoint y: 143, endPoint x: 230, endPoint y: 141, distance: 49.3
click at [229, 141] on app-calendar-viewport "Thu 11 4/4 1 Job Fri 12 Sat 13 Sun 14 Mon 15 Tue 16 Wed 17 Thu 18 4/4 1 Job Fri…" at bounding box center [236, 138] width 473 height 143
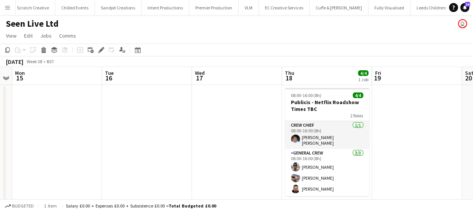
scroll to position [0, 188]
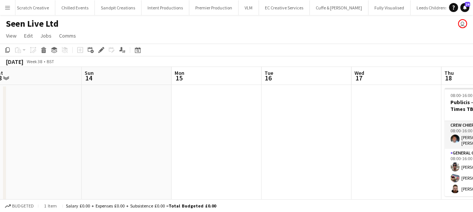
drag, startPoint x: 202, startPoint y: 146, endPoint x: 193, endPoint y: 146, distance: 8.3
click at [193, 146] on app-calendar-viewport "Thu 11 4/4 1 Job Fri 12 Sat 13 Sun 14 Mon 15 Tue 16 Wed 17 Thu 18 4/4 1 Job Fri…" at bounding box center [236, 138] width 473 height 143
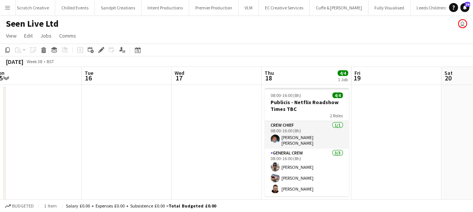
click at [128, 123] on app-date-cell at bounding box center [127, 147] width 90 height 125
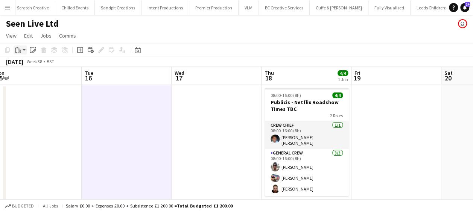
click at [23, 49] on app-action-btn "Paste" at bounding box center [21, 50] width 14 height 9
click at [43, 61] on link "Paste Ctrl+V" at bounding box center [55, 64] width 71 height 7
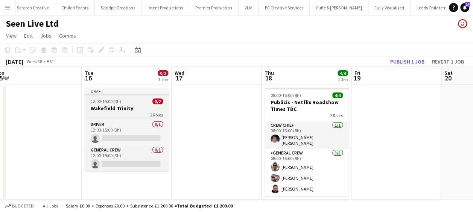
click at [117, 102] on span "12:00-15:00 (3h)" at bounding box center [106, 102] width 30 height 6
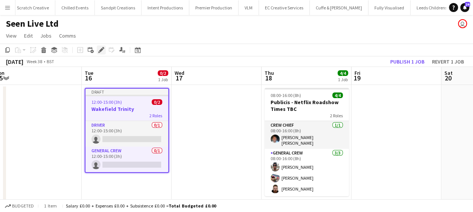
click at [100, 51] on icon at bounding box center [101, 50] width 4 height 4
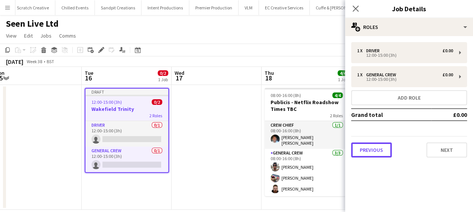
click at [378, 147] on button "Previous" at bounding box center [371, 150] width 41 height 15
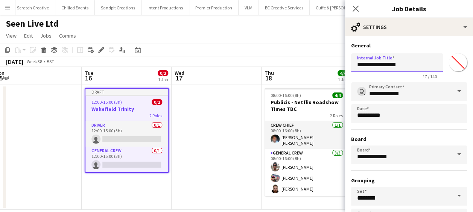
drag, startPoint x: 400, startPoint y: 68, endPoint x: 328, endPoint y: 70, distance: 72.7
click at [328, 70] on body "Menu Boards Boards Boards All jobs Status Workforce Workforce My Workforce Recr…" at bounding box center [236, 111] width 473 height 223
type input "*"
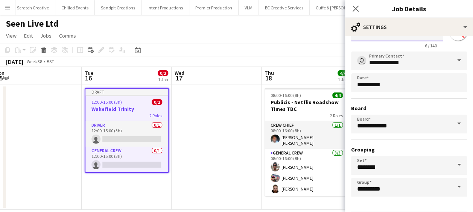
scroll to position [58, 0]
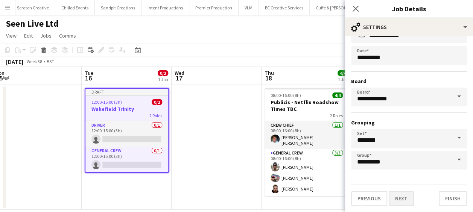
type input "******"
click at [399, 197] on button "Next" at bounding box center [401, 198] width 25 height 15
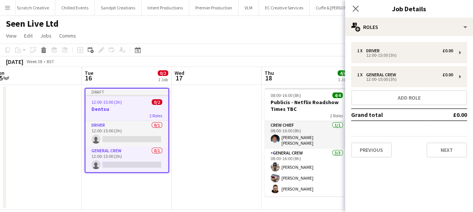
scroll to position [0, 0]
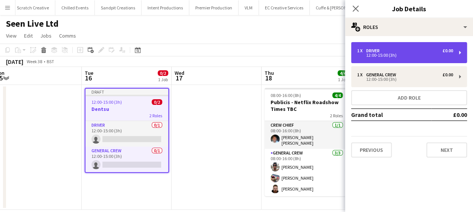
click at [377, 50] on div "Driver" at bounding box center [374, 50] width 17 height 5
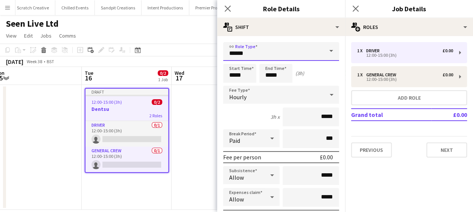
drag, startPoint x: 252, startPoint y: 59, endPoint x: 178, endPoint y: 61, distance: 73.8
click at [184, 59] on body "Menu Boards Boards Boards All jobs Status Workforce Workforce My Workforce Recr…" at bounding box center [236, 111] width 473 height 223
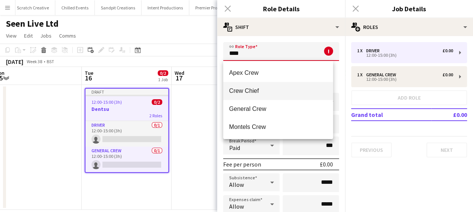
click at [263, 92] on span "Crew Chief" at bounding box center [278, 90] width 98 height 7
type input "**********"
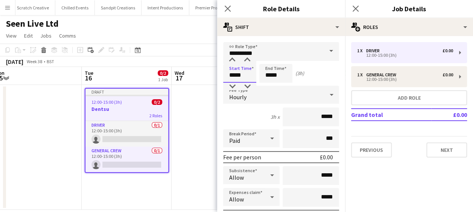
drag, startPoint x: 247, startPoint y: 77, endPoint x: 198, endPoint y: 78, distance: 49.3
click at [198, 78] on body "Menu Boards Boards Boards All jobs Status Workforce Workforce My Workforce Recr…" at bounding box center [236, 111] width 473 height 223
type input "*****"
click at [227, 7] on icon "Close pop-in" at bounding box center [227, 8] width 7 height 7
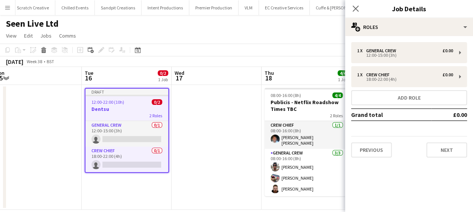
click at [222, 112] on app-date-cell at bounding box center [217, 147] width 90 height 125
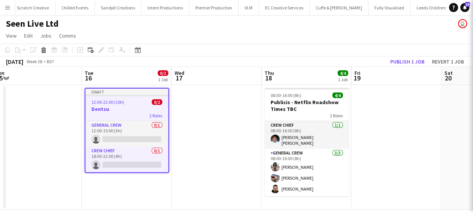
scroll to position [0, 189]
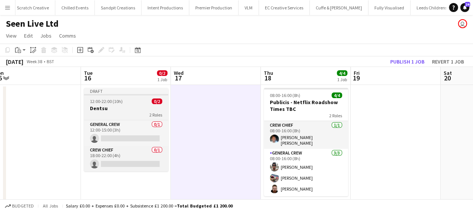
click at [152, 103] on span "0/2" at bounding box center [157, 102] width 11 height 6
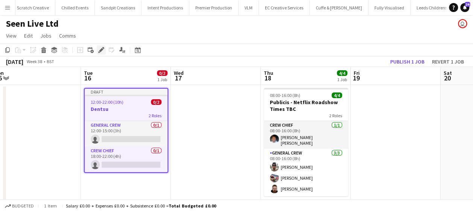
click at [103, 51] on icon "Edit" at bounding box center [101, 50] width 6 height 6
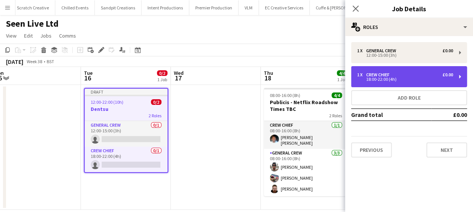
click at [399, 73] on div "1 x Crew Chief £0.00" at bounding box center [405, 74] width 96 height 5
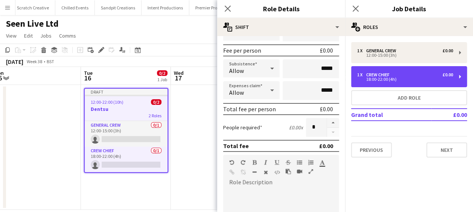
scroll to position [146, 0]
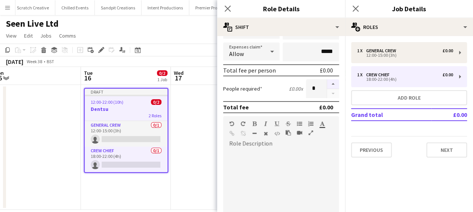
click at [329, 82] on button "button" at bounding box center [333, 84] width 12 height 10
type input "*"
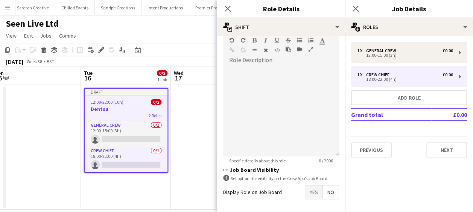
scroll to position [259, 0]
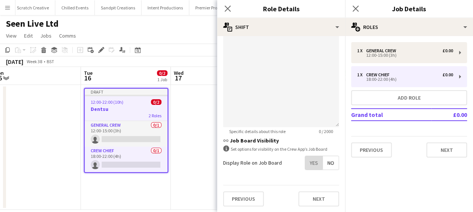
click at [305, 162] on span "Yes" at bounding box center [313, 163] width 17 height 14
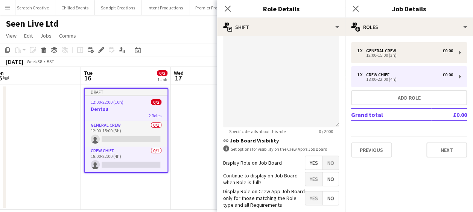
click at [435, 158] on div "1 x General Crew £0.00 12:00-15:00 (3h) 1 x Crew Chief £0.00 18:00-22:00 (4h) A…" at bounding box center [409, 100] width 128 height 128
click at [438, 149] on button "Next" at bounding box center [446, 150] width 41 height 15
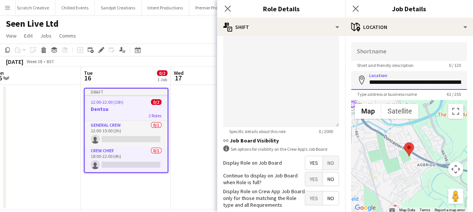
scroll to position [0, 71]
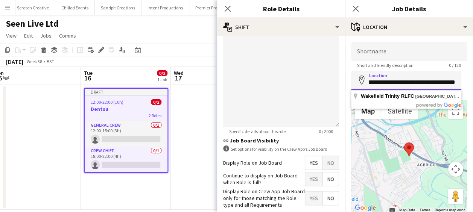
drag, startPoint x: 370, startPoint y: 83, endPoint x: 480, endPoint y: 84, distance: 109.5
click at [473, 84] on html "Menu Boards Boards Boards All jobs Status Workforce Workforce My Workforce Recr…" at bounding box center [236, 111] width 473 height 223
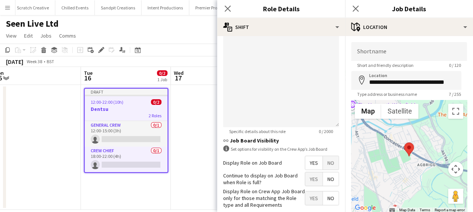
type input "**********"
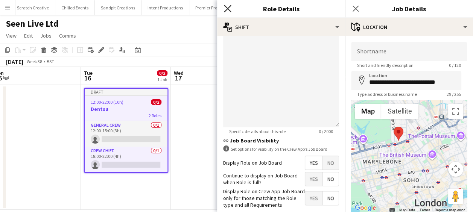
click at [229, 10] on icon at bounding box center [227, 8] width 7 height 7
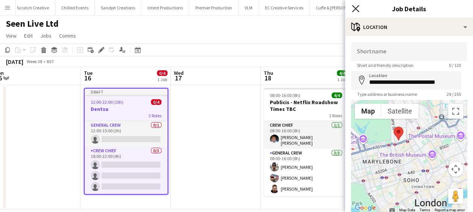
click at [357, 6] on icon "Close pop-in" at bounding box center [355, 8] width 7 height 7
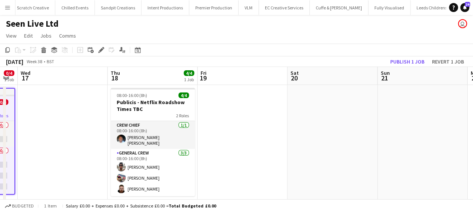
drag, startPoint x: 391, startPoint y: 143, endPoint x: 221, endPoint y: 126, distance: 170.6
click at [228, 127] on app-calendar-viewport "Sat 13 Sun 14 Mon 15 Tue 16 0/4 1 Job Wed 17 Thu 18 4/4 1 Job Fri 19 Sat 20 Sun…" at bounding box center [236, 138] width 473 height 143
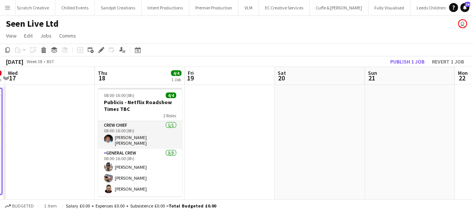
scroll to position [0, 271]
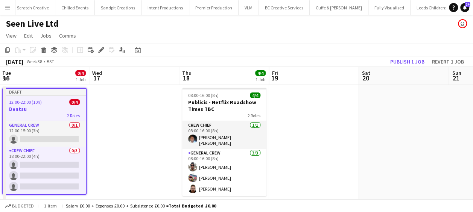
drag, startPoint x: 359, startPoint y: 125, endPoint x: 268, endPoint y: 124, distance: 91.1
click at [267, 125] on app-calendar-viewport "Sat 13 Sun 14 Mon 15 Tue 16 0/4 1 Job Wed 17 Thu 18 4/4 1 Job Fri 19 Sat 20 Sun…" at bounding box center [236, 138] width 473 height 143
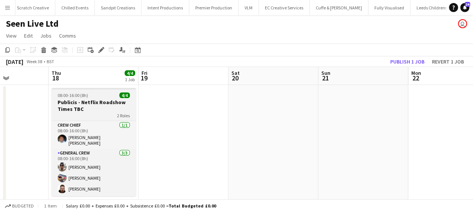
drag, startPoint x: 129, startPoint y: 116, endPoint x: 290, endPoint y: 115, distance: 160.7
click at [292, 115] on app-calendar-viewport "Mon 15 Tue 16 0/4 1 Job Wed 17 Thu 18 4/4 1 Job Fri 19 Sat 20 Sun 21 Mon 22 Tue…" at bounding box center [236, 138] width 473 height 143
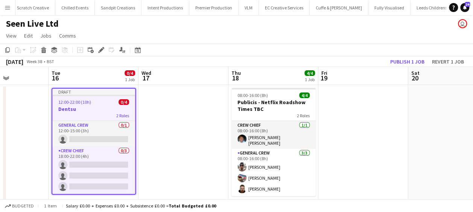
scroll to position [0, 221]
click at [103, 108] on h3 "Dentsu" at bounding box center [94, 109] width 83 height 7
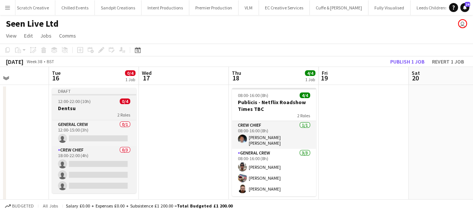
click at [88, 106] on h3 "Dentsu" at bounding box center [94, 108] width 84 height 7
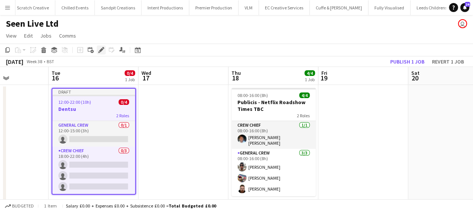
click at [99, 49] on icon "Edit" at bounding box center [101, 50] width 6 height 6
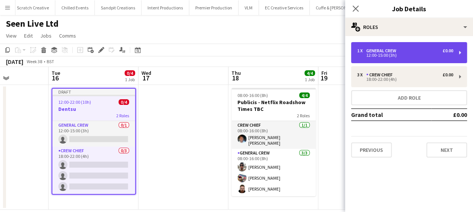
click at [401, 53] on div "1 x General Crew £0.00" at bounding box center [405, 50] width 96 height 5
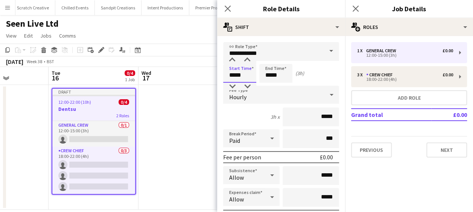
drag, startPoint x: 245, startPoint y: 76, endPoint x: 185, endPoint y: 84, distance: 59.9
click at [188, 81] on body "Menu Boards Boards Boards All jobs Status Workforce Workforce My Workforce Recr…" at bounding box center [236, 111] width 473 height 223
type input "*****"
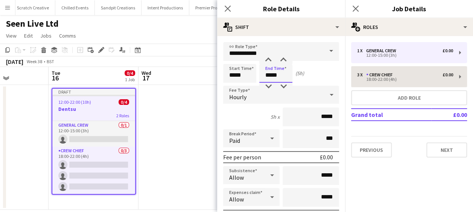
type input "*****"
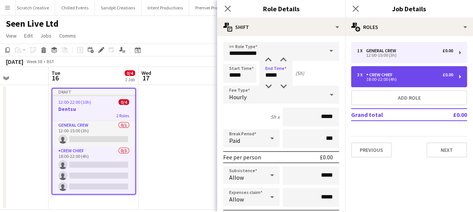
click at [371, 72] on div "3 x Crew Chief £0.00 18:00-22:00 (4h)" at bounding box center [409, 76] width 116 height 21
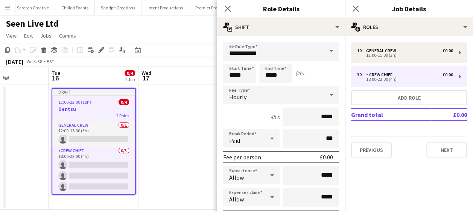
type input "**********"
type input "*****"
type input "*"
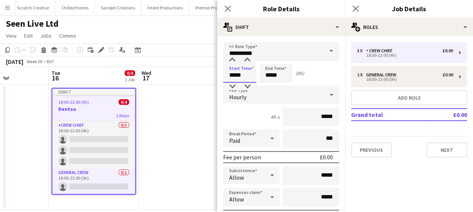
drag, startPoint x: 250, startPoint y: 78, endPoint x: 195, endPoint y: 84, distance: 56.0
click at [195, 84] on body "Menu Boards Boards Boards All jobs Status Workforce Workforce My Workforce Recr…" at bounding box center [236, 111] width 473 height 223
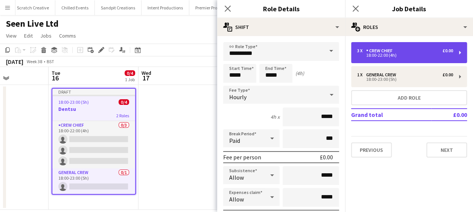
click at [407, 58] on div "3 x Crew Chief £0.00 18:00-22:00 (4h)" at bounding box center [409, 52] width 116 height 21
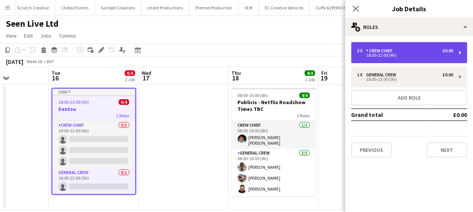
click at [389, 60] on div "3 x Crew Chief £0.00 18:00-22:00 (4h)" at bounding box center [409, 52] width 116 height 21
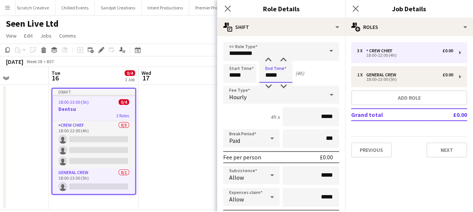
click at [268, 71] on input "*****" at bounding box center [275, 73] width 33 height 19
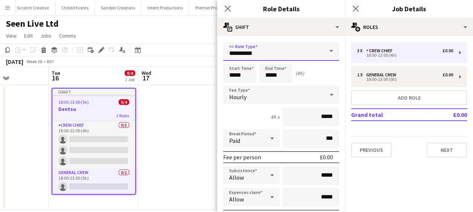
click at [267, 53] on input "**********" at bounding box center [281, 51] width 116 height 19
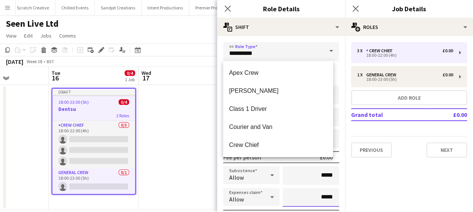
click at [285, 205] on input "*****" at bounding box center [311, 197] width 56 height 19
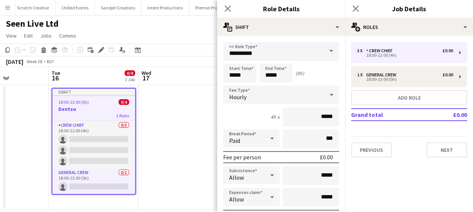
click at [269, 70] on input "*****" at bounding box center [275, 73] width 33 height 19
type input "*****"
click at [270, 57] on div at bounding box center [268, 60] width 15 height 8
click at [228, 8] on icon at bounding box center [227, 8] width 7 height 7
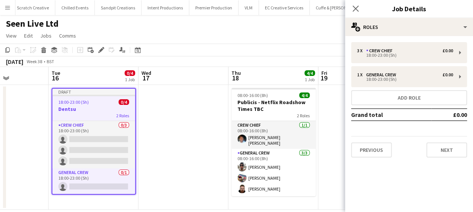
click at [222, 128] on app-date-cell at bounding box center [183, 147] width 90 height 125
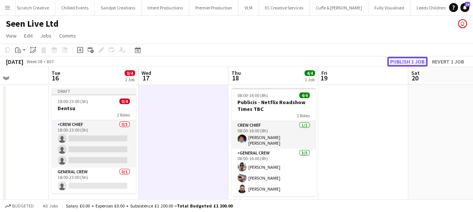
click at [418, 63] on button "Publish 1 job" at bounding box center [407, 62] width 40 height 10
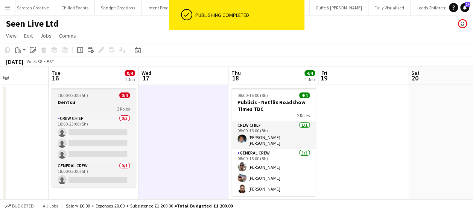
click at [86, 98] on span "18:00-23:00 (5h)" at bounding box center [73, 96] width 30 height 6
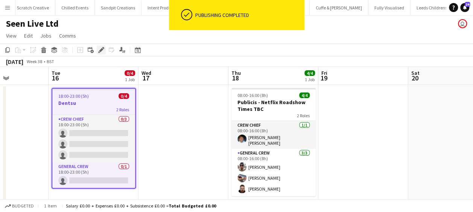
click at [99, 53] on icon at bounding box center [99, 52] width 2 height 2
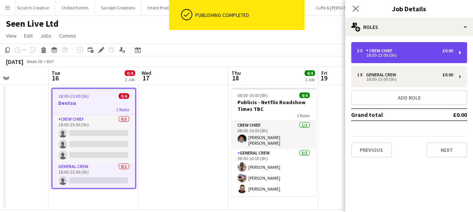
click at [427, 50] on div "3 x Crew Chief £0.00" at bounding box center [405, 50] width 96 height 5
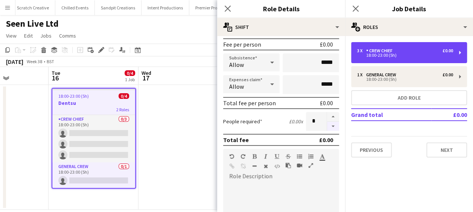
scroll to position [113, 0]
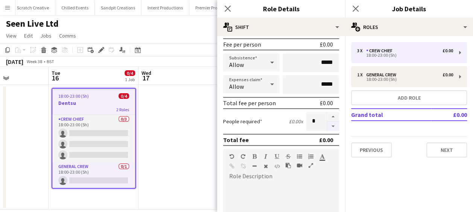
click at [327, 123] on button "button" at bounding box center [333, 126] width 12 height 9
type input "*"
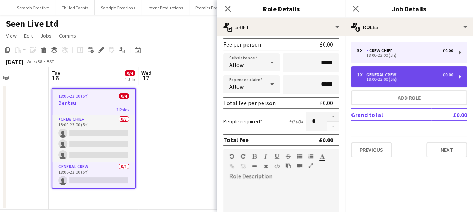
click at [366, 78] on div "18:00-23:00 (5h)" at bounding box center [405, 80] width 96 height 4
type input "**********"
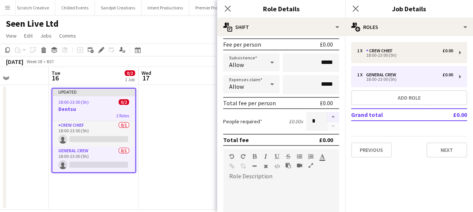
click at [329, 114] on button "button" at bounding box center [333, 117] width 12 height 10
type input "*"
click at [229, 12] on icon "Close pop-in" at bounding box center [227, 8] width 7 height 7
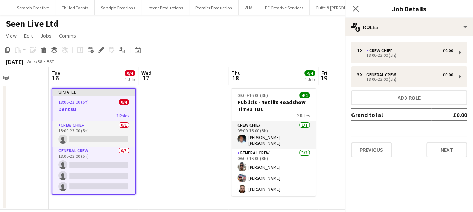
click at [232, 69] on app-board-header-date "Thu 18 4/4 1 Job" at bounding box center [273, 76] width 90 height 18
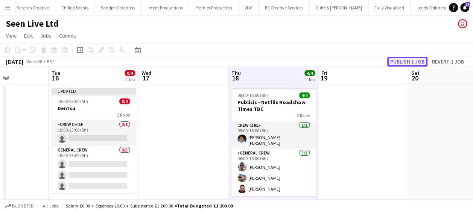
click at [412, 58] on button "Publish 1 job" at bounding box center [407, 62] width 40 height 10
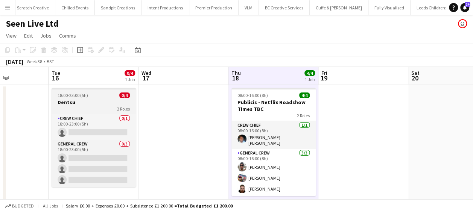
click at [84, 92] on app-job-card "18:00-23:00 (5h) 0/4 Dentsu 2 Roles Crew Chief 0/1 18:00-23:00 (5h) single-neut…" at bounding box center [94, 137] width 84 height 99
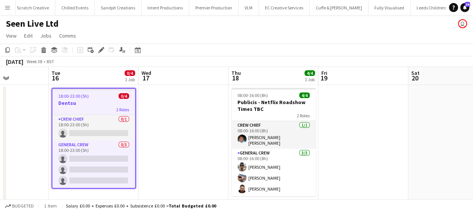
drag, startPoint x: 6, startPoint y: 46, endPoint x: 16, endPoint y: 48, distance: 10.1
click at [6, 46] on div "Copy" at bounding box center [7, 50] width 9 height 9
click at [159, 98] on app-date-cell at bounding box center [183, 147] width 90 height 125
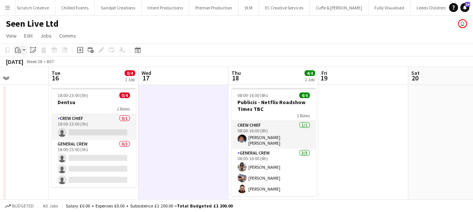
click at [21, 49] on div "Paste" at bounding box center [18, 50] width 9 height 9
click at [33, 64] on link "Paste Ctrl+V" at bounding box center [55, 64] width 71 height 7
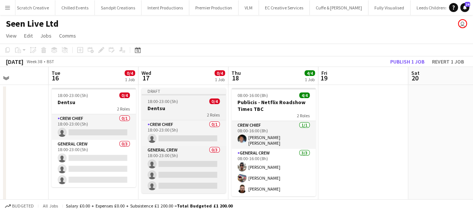
click at [165, 102] on span "18:00-23:00 (5h)" at bounding box center [163, 102] width 30 height 6
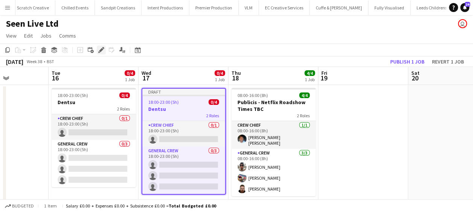
click at [99, 50] on icon "Edit" at bounding box center [101, 50] width 6 height 6
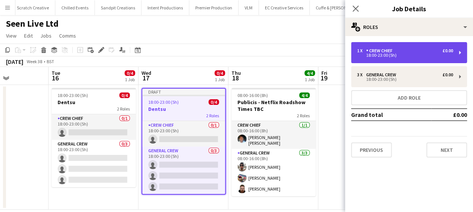
click at [379, 46] on div "1 x Crew Chief £0.00 18:00-23:00 (5h)" at bounding box center [409, 52] width 116 height 21
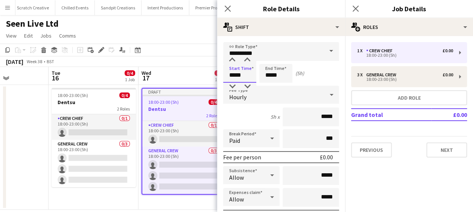
drag, startPoint x: 243, startPoint y: 78, endPoint x: 190, endPoint y: 82, distance: 52.5
click at [193, 82] on body "Menu Boards Boards Boards All jobs Status Workforce Workforce My Workforce Recr…" at bounding box center [236, 111] width 473 height 223
type input "*****"
click at [226, 8] on icon "Close pop-in" at bounding box center [227, 8] width 7 height 7
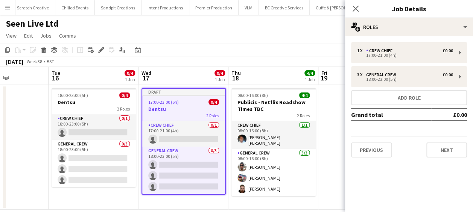
click at [328, 123] on app-date-cell at bounding box center [363, 147] width 90 height 125
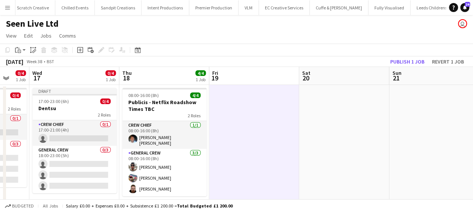
click at [217, 117] on app-calendar-viewport "Sat 13 Sun 14 Mon 15 Tue 16 0/4 1 Job Wed 17 0/4 1 Job Thu 18 4/4 1 Job Fri 19 …" at bounding box center [236, 138] width 473 height 143
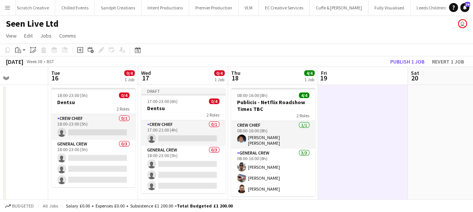
drag, startPoint x: 247, startPoint y: 120, endPoint x: 178, endPoint y: 118, distance: 68.9
click at [178, 118] on app-calendar-viewport "Sat 13 Sun 14 Mon 15 Tue 16 0/4 1 Job Wed 17 0/4 1 Job Thu 18 4/4 1 Job Fri 19 …" at bounding box center [236, 138] width 473 height 143
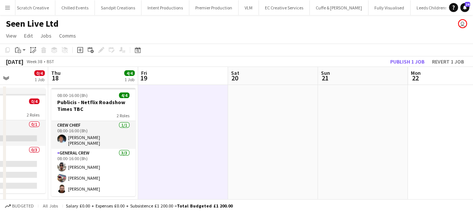
drag, startPoint x: 226, startPoint y: 121, endPoint x: 190, endPoint y: 121, distance: 35.4
click at [191, 121] on app-calendar-viewport "Mon 15 Tue 16 0/4 1 Job Wed 17 0/4 1 Job Thu 18 4/4 1 Job Fri 19 Sat 20 Sun 21 …" at bounding box center [236, 138] width 473 height 143
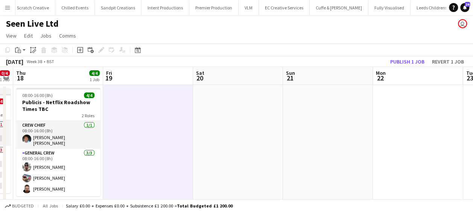
click at [74, 135] on app-calendar-viewport "Mon 15 Tue 16 0/4 1 Job Wed 17 0/4 1 Job Thu 18 4/4 1 Job Fri 19 Sat 20 Sun 21 …" at bounding box center [236, 138] width 473 height 143
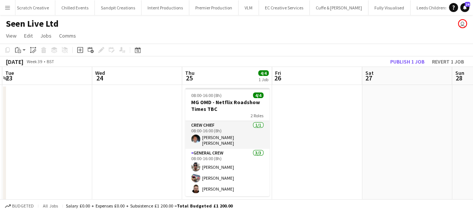
click at [97, 129] on app-calendar-viewport "Fri 19 Sat 20 Sun 21 Mon 22 Tue 23 Wed 24 Thu 25 4/4 1 Job Fri 26 Sat 27 Sun 28…" at bounding box center [236, 138] width 473 height 143
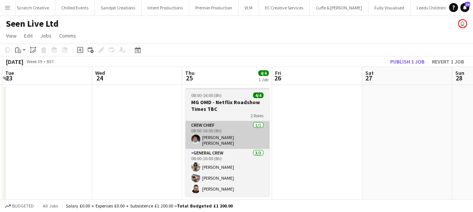
scroll to position [0, 356]
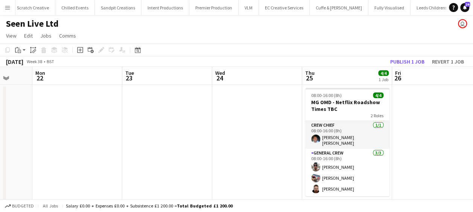
drag, startPoint x: 288, startPoint y: 119, endPoint x: 313, endPoint y: 118, distance: 25.6
click at [313, 118] on app-calendar-viewport "Fri 19 Sat 20 Sun 21 Mon 22 Tue 23 Wed 24 Thu 25 4/4 1 Job Fri 26 Sat 27 Sun 28…" at bounding box center [236, 138] width 473 height 143
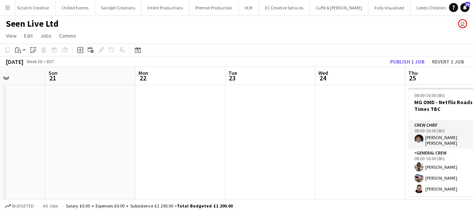
drag, startPoint x: 193, startPoint y: 124, endPoint x: 375, endPoint y: 126, distance: 182.2
click at [375, 126] on app-calendar-viewport "Thu 18 4/4 1 Job Fri 19 Sat 20 Sun 21 Mon 22 Tue 23 Wed 24 Thu 25 4/4 1 Job Fri…" at bounding box center [236, 138] width 473 height 143
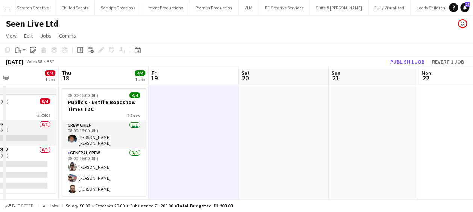
drag, startPoint x: 341, startPoint y: 132, endPoint x: 453, endPoint y: 132, distance: 112.1
click at [453, 132] on app-calendar-viewport "Mon 15 Tue 16 0/4 1 Job Wed 17 0/4 1 Job Thu 18 4/4 1 Job Fri 19 Sat 20 Sun 21 …" at bounding box center [236, 138] width 473 height 143
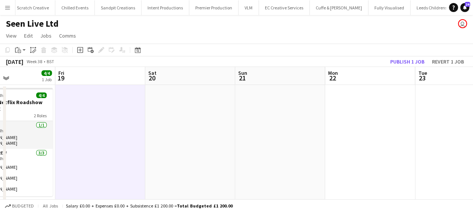
drag, startPoint x: 428, startPoint y: 133, endPoint x: 274, endPoint y: 117, distance: 155.1
click at [274, 117] on app-calendar-viewport "Mon 15 Tue 16 0/4 1 Job Wed 17 0/4 1 Job Thu 18 4/4 1 Job Fri 19 Sat 20 Sun 21 …" at bounding box center [236, 138] width 473 height 143
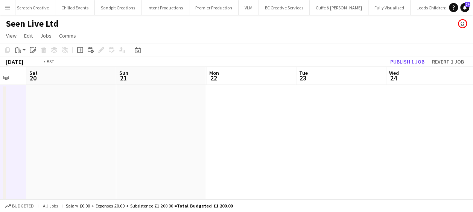
drag, startPoint x: 464, startPoint y: 121, endPoint x: 191, endPoint y: 111, distance: 273.0
click at [190, 111] on app-calendar-viewport "Wed 17 0/4 1 Job Thu 18 4/4 1 Job Fri 19 Sat 20 Sun 21 Mon 22 Tue 23 Wed 24 Thu…" at bounding box center [236, 138] width 473 height 143
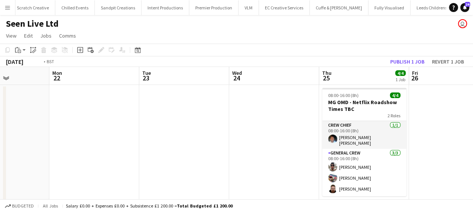
drag, startPoint x: 193, startPoint y: 133, endPoint x: 428, endPoint y: 138, distance: 234.9
click at [445, 137] on app-calendar-viewport "Fri 19 Sat 20 Sun 21 Mon 22 Tue 23 Wed 24 Thu 25 4/4 1 Job Fri 26 Sat 27 Sun 28…" at bounding box center [236, 138] width 473 height 143
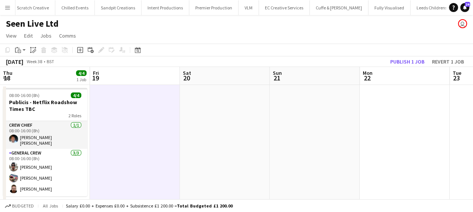
drag, startPoint x: 480, startPoint y: 142, endPoint x: 255, endPoint y: 127, distance: 225.6
click at [473, 143] on html "Menu Boards Boards Boards All jobs Status Workforce Workforce My Workforce Recr…" at bounding box center [236, 111] width 473 height 223
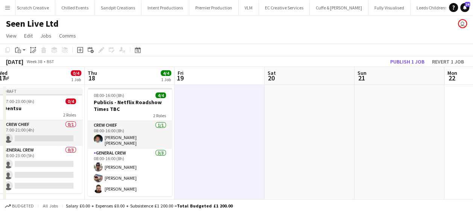
drag, startPoint x: 394, startPoint y: 128, endPoint x: 426, endPoint y: 128, distance: 31.6
click at [434, 128] on app-calendar-viewport "Mon 15 Tue 16 0/4 1 Job Wed 17 0/4 1 Job Thu 18 4/4 1 Job Fri 19 Sat 20 Sun 21 …" at bounding box center [236, 138] width 473 height 143
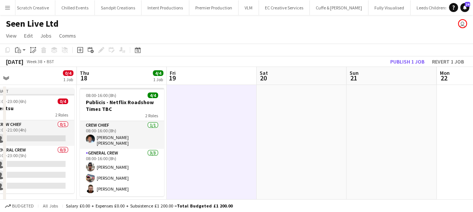
drag, startPoint x: 310, startPoint y: 145, endPoint x: 230, endPoint y: 145, distance: 80.2
click at [230, 145] on app-calendar-viewport "Sun 14 Mon 15 Tue 16 0/4 1 Job Wed 17 0/4 1 Job Thu 18 4/4 1 Job Fri 19 Sat 20 …" at bounding box center [236, 138] width 473 height 143
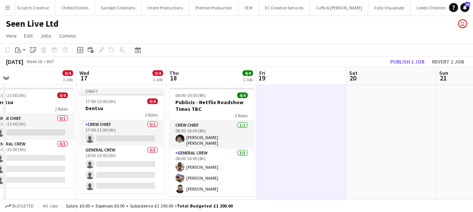
drag, startPoint x: 266, startPoint y: 145, endPoint x: 211, endPoint y: 145, distance: 54.9
click at [211, 145] on app-calendar-viewport "Sun 14 Mon 15 Tue 16 0/4 1 Job Wed 17 0/4 1 Job Thu 18 4/4 1 Job Fri 19 Sat 20 …" at bounding box center [236, 138] width 473 height 143
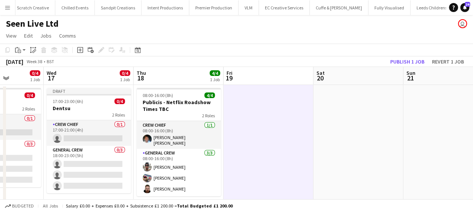
drag, startPoint x: 212, startPoint y: 144, endPoint x: 377, endPoint y: 141, distance: 165.2
click at [393, 145] on app-calendar-viewport "Sun 14 Mon 15 Tue 16 0/4 1 Job Wed 17 0/4 1 Job Thu 18 4/4 1 Job Fri 19 Sat 20 …" at bounding box center [236, 138] width 473 height 143
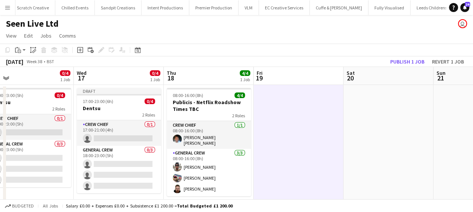
scroll to position [0, 189]
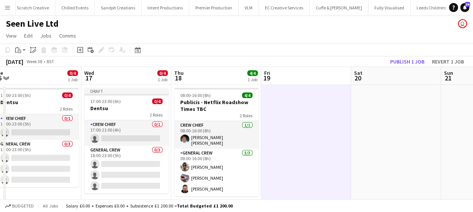
drag, startPoint x: 333, startPoint y: 121, endPoint x: 431, endPoint y: 121, distance: 97.5
click at [431, 121] on app-calendar-viewport "Sun 14 Mon 15 Tue 16 0/4 1 Job Wed 17 0/4 1 Job Thu 18 4/4 1 Job Fri 19 Sat 20 …" at bounding box center [236, 138] width 473 height 143
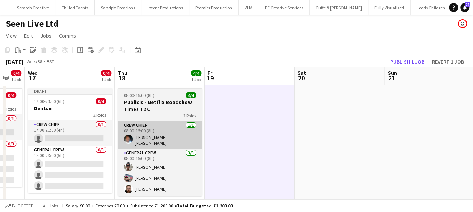
drag, startPoint x: 300, startPoint y: 138, endPoint x: 190, endPoint y: 138, distance: 109.1
click at [192, 138] on app-calendar-viewport "Sat 13 Sun 14 Mon 15 Tue 16 0/4 1 Job Wed 17 0/4 1 Job Thu 18 4/4 1 Job Fri 19 …" at bounding box center [236, 138] width 473 height 143
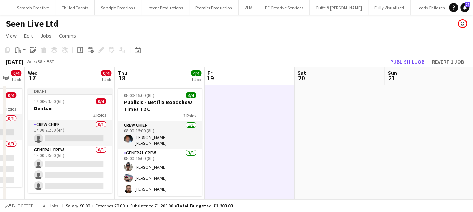
scroll to position [0, 338]
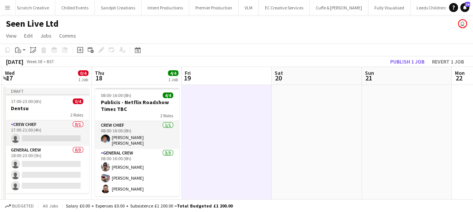
drag, startPoint x: 333, startPoint y: 128, endPoint x: 297, endPoint y: 129, distance: 36.5
click at [297, 129] on app-calendar-viewport "Sat 13 Sun 14 Mon 15 Tue 16 0/4 1 Job Wed 17 0/4 1 Job Thu 18 4/4 1 Job Fri 19 …" at bounding box center [236, 138] width 473 height 143
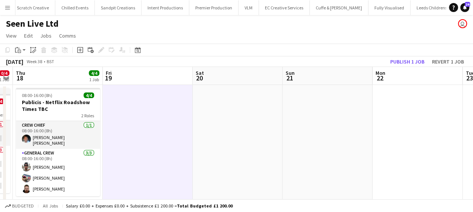
drag, startPoint x: 422, startPoint y: 112, endPoint x: 319, endPoint y: 113, distance: 103.1
click at [323, 113] on app-calendar-viewport "Mon 15 Tue 16 0/4 1 Job Wed 17 0/4 1 Job Thu 18 4/4 1 Job Fri 19 Sat 20 Sun 21 …" at bounding box center [236, 138] width 473 height 143
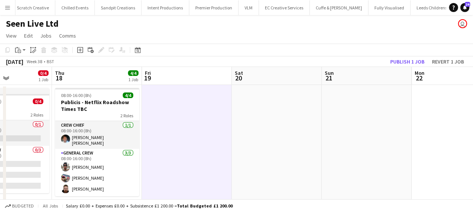
drag, startPoint x: 404, startPoint y: 110, endPoint x: 304, endPoint y: 126, distance: 101.4
click at [339, 119] on app-calendar-viewport "Mon 15 Tue 16 0/4 1 Job Wed 17 0/4 1 Job Thu 18 4/4 1 Job Fri 19 Sat 20 Sun 21 …" at bounding box center [236, 138] width 473 height 143
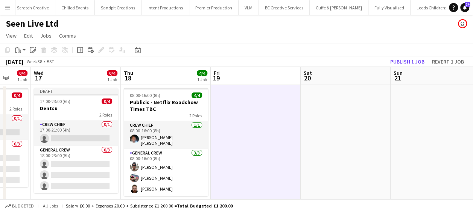
drag, startPoint x: 277, startPoint y: 131, endPoint x: 341, endPoint y: 119, distance: 64.3
click at [473, 99] on html "Menu Boards Boards Boards All jobs Status Workforce Workforce My Workforce Recr…" at bounding box center [236, 111] width 473 height 223
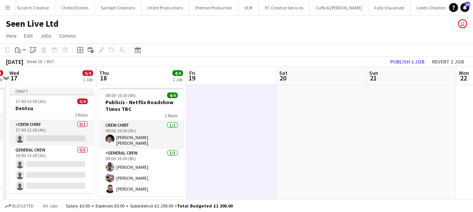
drag, startPoint x: 308, startPoint y: 125, endPoint x: 457, endPoint y: 116, distance: 149.3
click at [457, 116] on app-calendar-viewport "Mon 15 Tue 16 0/4 1 Job Wed 17 0/4 1 Job Thu 18 4/4 1 Job Fri 19 Sat 20 Sun 21 …" at bounding box center [236, 138] width 473 height 143
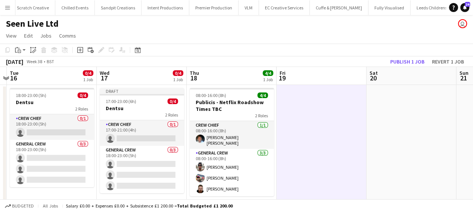
scroll to position [0, 199]
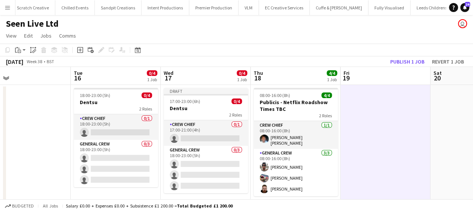
drag, startPoint x: 374, startPoint y: 125, endPoint x: 438, endPoint y: 124, distance: 64.0
click at [438, 124] on app-calendar-viewport "Sat 13 Sun 14 Mon 15 Tue 16 0/4 1 Job Wed 17 0/4 1 Job Thu 18 4/4 1 Job Fri 19 …" at bounding box center [236, 138] width 473 height 143
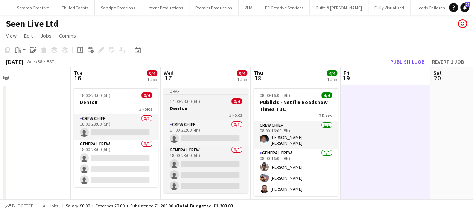
click at [199, 104] on app-job-card "Draft 17:00-23:00 (6h) 0/4 Dentsu 2 Roles Crew Chief 0/1 17:00-21:00 (4h) singl…" at bounding box center [206, 140] width 84 height 105
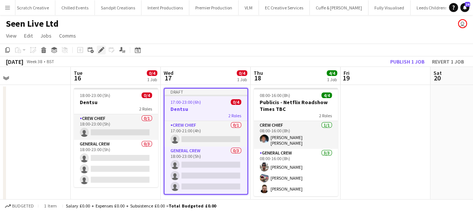
click at [101, 50] on icon at bounding box center [101, 50] width 4 height 4
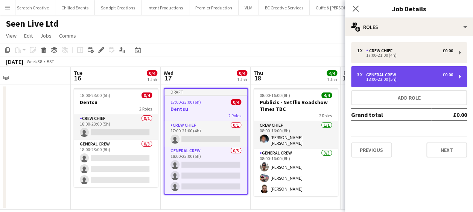
click at [390, 75] on div "General Crew" at bounding box center [382, 74] width 33 height 5
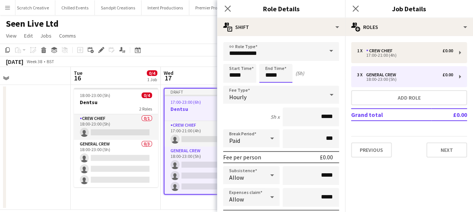
click at [263, 71] on input "*****" at bounding box center [275, 73] width 33 height 19
click at [270, 85] on div at bounding box center [268, 87] width 15 height 8
type input "*****"
click at [270, 85] on div at bounding box center [268, 87] width 15 height 8
click at [227, 8] on icon at bounding box center [227, 8] width 7 height 7
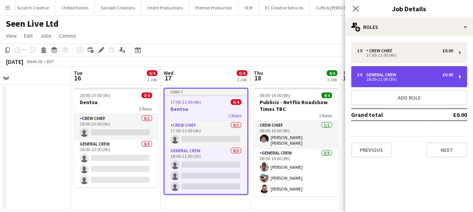
click at [391, 78] on div "18:00-21:00 (3h)" at bounding box center [405, 80] width 96 height 4
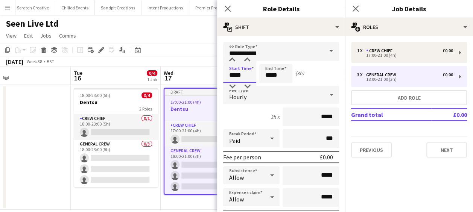
click at [231, 71] on input "*****" at bounding box center [239, 73] width 33 height 19
type input "*****"
click at [233, 87] on div at bounding box center [232, 87] width 15 height 8
click at [225, 9] on icon "Close pop-in" at bounding box center [227, 8] width 7 height 7
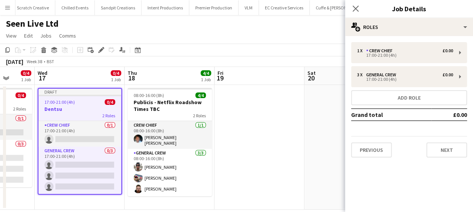
drag, startPoint x: 239, startPoint y: 146, endPoint x: 154, endPoint y: 140, distance: 85.7
click at [154, 141] on app-calendar-viewport "Sat 13 Sun 14 Mon 15 Tue 16 0/4 1 Job Wed 17 0/4 1 Job Thu 18 4/4 1 Job Fri 19 …" at bounding box center [236, 138] width 473 height 143
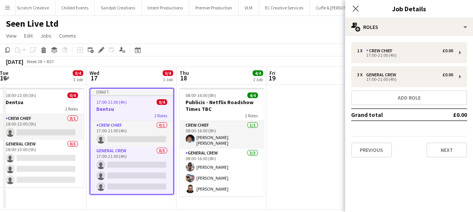
drag, startPoint x: 271, startPoint y: 138, endPoint x: 246, endPoint y: 132, distance: 25.2
click at [155, 138] on app-calendar-viewport "Sat 13 Sun 14 Mon 15 Tue 16 0/4 1 Job Wed 17 0/4 1 Job Thu 18 4/4 1 Job Fri 19 …" at bounding box center [236, 138] width 473 height 143
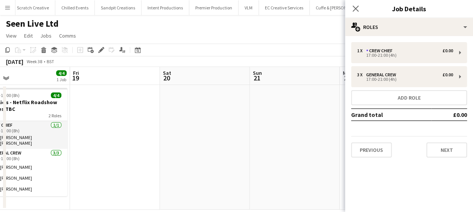
drag, startPoint x: 236, startPoint y: 133, endPoint x: 93, endPoint y: 130, distance: 143.0
click at [115, 133] on app-calendar-viewport "Mon 15 Tue 16 0/4 1 Job Wed 17 0/4 1 Job Thu 18 4/4 1 Job Fri 19 Sat 20 Sun 21 …" at bounding box center [236, 138] width 473 height 143
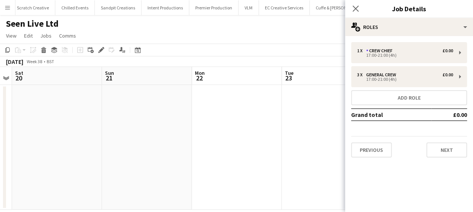
drag, startPoint x: 210, startPoint y: 134, endPoint x: 121, endPoint y: 133, distance: 88.4
click at [108, 135] on app-calendar-viewport "Wed 17 0/4 1 Job Thu 18 4/4 1 Job Fri 19 Sat 20 Sun 21 Mon 22 Tue 23 Wed 24 Thu…" at bounding box center [236, 138] width 473 height 143
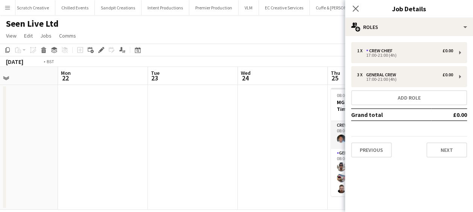
click at [71, 143] on app-calendar-viewport "Fri 19 Sat 20 Sun 21 Mon 22 Tue 23 Wed 24 Thu 25 4/4 1 Job Fri 26 Sat 27 Sun 28…" at bounding box center [236, 138] width 473 height 143
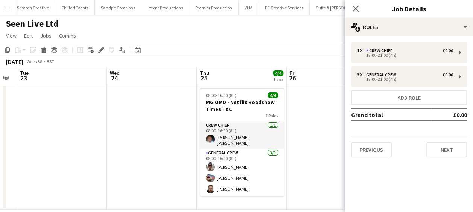
drag, startPoint x: 183, startPoint y: 139, endPoint x: 111, endPoint y: 139, distance: 72.6
click at [110, 141] on app-calendar-viewport "Fri 19 Sat 20 Sun 21 Mon 22 Tue 23 Wed 24 Thu 25 4/4 1 Job Fri 26 Sat 27 Sun 28…" at bounding box center [236, 138] width 473 height 143
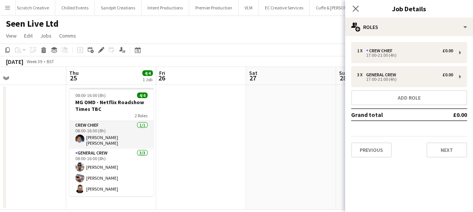
click at [136, 139] on app-calendar-viewport "Sun 21 Mon 22 Tue 23 Wed 24 Thu 25 4/4 1 Job Fri 26 Sat 27 Sun 28 Mon 29 Tue 30…" at bounding box center [236, 138] width 473 height 143
click at [211, 133] on app-calendar-viewport "Sun 21 Mon 22 Tue 23 Wed 24 Thu 25 4/4 1 Job Fri 26 Sat 27 Sun 28 Mon 29 Tue 30…" at bounding box center [236, 138] width 473 height 143
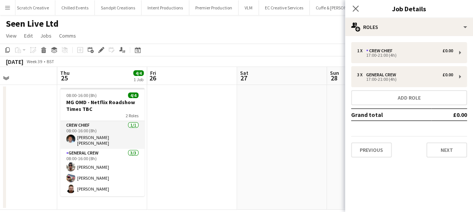
click at [242, 128] on app-date-cell at bounding box center [282, 147] width 90 height 125
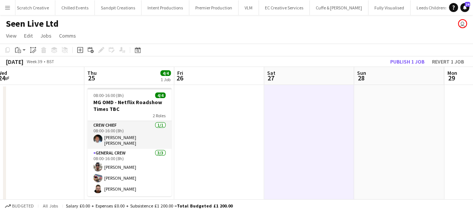
click at [93, 128] on app-calendar-viewport "Sun 21 Mon 22 Tue 23 Wed 24 Thu 25 4/4 1 Job Fri 26 Sat 27 Sun 28 Mon 29 Tue 30…" at bounding box center [236, 138] width 473 height 143
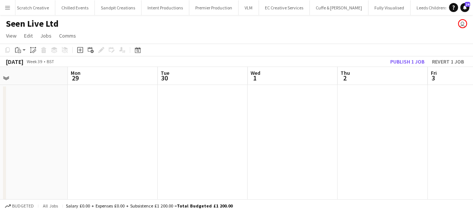
drag, startPoint x: 183, startPoint y: 129, endPoint x: 70, endPoint y: 128, distance: 112.5
click at [68, 129] on app-calendar-viewport "Thu 25 4/4 1 Job Fri 26 Sat 27 Sun 28 Mon 29 Tue 30 Wed 1 Thu 2 Fri 3 Sat 4 Sun…" at bounding box center [236, 138] width 473 height 143
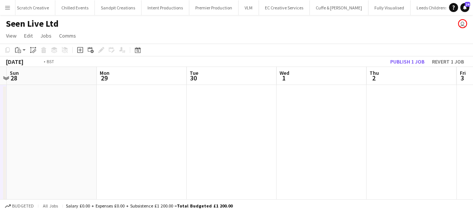
click at [80, 133] on app-calendar-viewport "Thu 25 4/4 1 Job Fri 26 Sat 27 Sun 28 Mon 29 Tue 30 Wed 1 Thu 2 Fri 3 Sat 4 Sun…" at bounding box center [236, 138] width 473 height 143
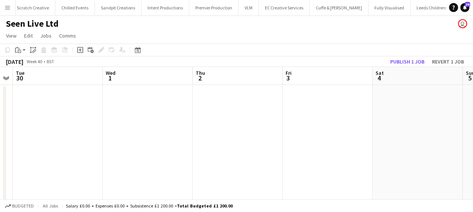
drag, startPoint x: 255, startPoint y: 127, endPoint x: 117, endPoint y: 126, distance: 138.1
click at [90, 132] on app-calendar-viewport "Sat 27 Sun 28 Mon 29 Tue 30 Wed 1 Thu 2 Fri 3 Sat 4 Sun 5 Mon 6 Tue 7" at bounding box center [236, 138] width 473 height 143
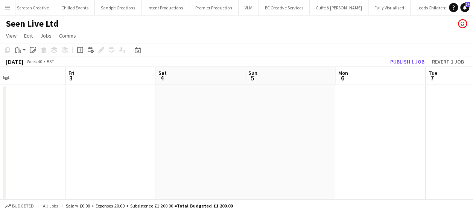
click at [102, 129] on app-calendar-viewport "Mon 29 Tue 30 Wed 1 Thu 2 Fri 3 Sat 4 Sun 5 Mon 6 Tue 7 Wed 8 Thu 9" at bounding box center [236, 138] width 473 height 143
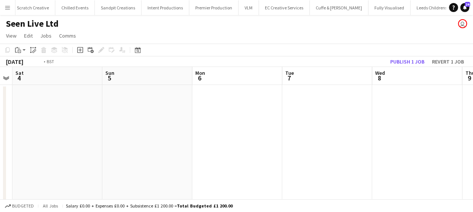
drag, startPoint x: 239, startPoint y: 126, endPoint x: 134, endPoint y: 121, distance: 104.4
click at [78, 129] on app-calendar-viewport "Wed 1 Thu 2 Fri 3 Sat 4 Sun 5 Mon 6 Tue 7 Wed 8 Thu 9 Fri 10 Sat 11" at bounding box center [236, 138] width 473 height 143
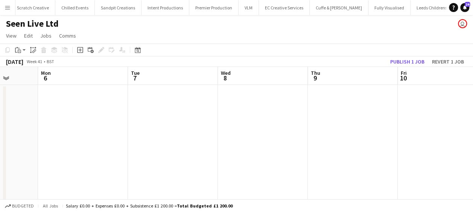
drag, startPoint x: 195, startPoint y: 122, endPoint x: 125, endPoint y: 123, distance: 70.4
click at [118, 123] on app-calendar-viewport "Fri 3 Sat 4 Sun 5 Mon 6 Tue 7 Wed 8 Thu 9 Fri 10 Sat 11 Sun 12 Mon 13" at bounding box center [236, 138] width 473 height 143
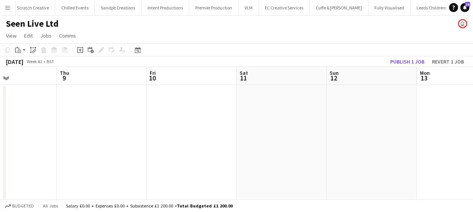
drag, startPoint x: 180, startPoint y: 123, endPoint x: 99, endPoint y: 130, distance: 80.8
click at [100, 130] on app-calendar-viewport "Sun 5 Mon 6 Tue 7 Wed 8 Thu 9 Fri 10 Sat 11 Sun 12 Mon 13 Tue 14 Wed 15" at bounding box center [236, 138] width 473 height 143
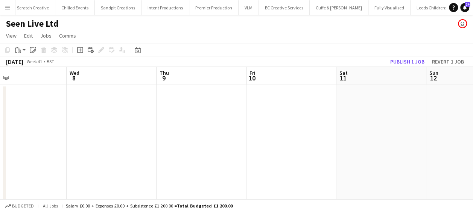
drag, startPoint x: 250, startPoint y: 126, endPoint x: 164, endPoint y: 132, distance: 86.0
click at [164, 132] on app-calendar-viewport "Sun 5 Mon 6 Tue 7 Wed 8 Thu 9 Fri 10 Sat 11 Sun 12 Mon 13 Tue 14 Wed 15" at bounding box center [236, 138] width 473 height 143
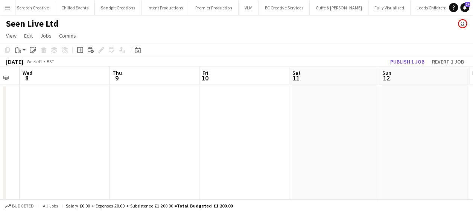
drag, startPoint x: 151, startPoint y: 147, endPoint x: 214, endPoint y: 147, distance: 63.2
click at [403, 146] on app-calendar-viewport "Mon 6 Tue 7 Wed 8 Thu 9 Fri 10 Sat 11 Sun 12 Mon 13 Tue 14 Wed 15 Thu 16 4/4 1 …" at bounding box center [236, 138] width 473 height 143
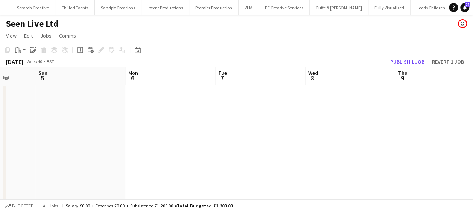
drag, startPoint x: 291, startPoint y: 144, endPoint x: 333, endPoint y: 139, distance: 42.0
click at [403, 139] on app-calendar-viewport "Thu 2 Fri 3 Sat 4 Sun 5 Mon 6 Tue 7 Wed 8 Thu 9 Fri 10 Sat 11 Sun 12" at bounding box center [236, 138] width 473 height 143
drag, startPoint x: 261, startPoint y: 137, endPoint x: 304, endPoint y: 136, distance: 42.9
click at [470, 135] on app-calendar-viewport "Thu 2 Fri 3 Sat 4 Sun 5 Mon 6 Tue 7 Wed 8 Thu 9 Fri 10 Sat 11 Sun 12" at bounding box center [236, 138] width 473 height 143
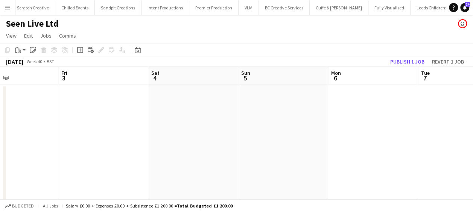
drag, startPoint x: 406, startPoint y: 133, endPoint x: 376, endPoint y: 134, distance: 29.4
click at [388, 134] on app-calendar-viewport "Tue 30 Wed 1 Thu 2 Fri 3 Sat 4 Sun 5 Mon 6 Tue 7 Wed 8 Thu 9 Fri 10" at bounding box center [236, 138] width 473 height 143
drag, startPoint x: 446, startPoint y: 135, endPoint x: 304, endPoint y: 135, distance: 141.5
click at [397, 135] on app-calendar-viewport "Fri 26 Sat 27 Sun 28 Mon 29 Tue 30 Wed 1 Thu 2 Fri 3 Sat 4 Sun 5 Mon 6" at bounding box center [236, 138] width 473 height 143
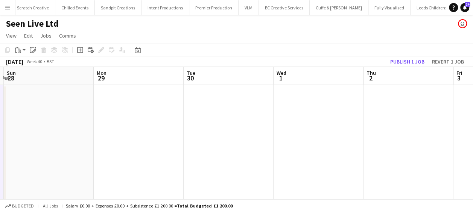
drag, startPoint x: 304, startPoint y: 135, endPoint x: 408, endPoint y: 134, distance: 103.9
click at [455, 132] on app-calendar-viewport "Fri 26 Sat 27 Sun 28 Mon 29 Tue 30 Wed 1 Thu 2 Fri 3 Sat 4 Sun 5 Mon 6" at bounding box center [236, 138] width 473 height 143
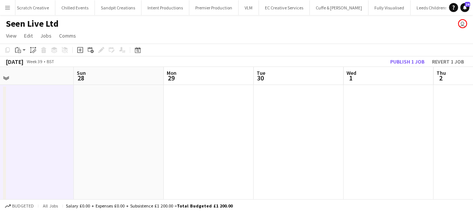
drag, startPoint x: 289, startPoint y: 135, endPoint x: 311, endPoint y: 132, distance: 21.9
click at [433, 129] on app-calendar-viewport "Thu 25 4/4 1 Job Fri 26 Sat 27 Sun 28 Mon 29 Tue 30 Wed 1 Thu 2 Fri 3 Sat 4 Sun…" at bounding box center [236, 138] width 473 height 143
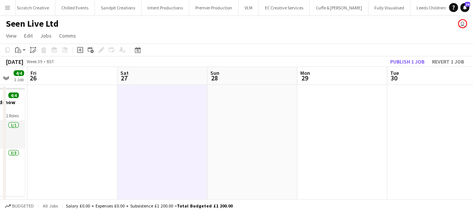
drag, startPoint x: 431, startPoint y: 129, endPoint x: 392, endPoint y: 129, distance: 39.1
click at [430, 129] on app-calendar-viewport "Tue 23 Wed 24 Thu 25 4/4 1 Job Fri 26 Sat 27 Sun 28 Mon 29 Tue 30 Wed 1 Thu 2 F…" at bounding box center [236, 138] width 473 height 143
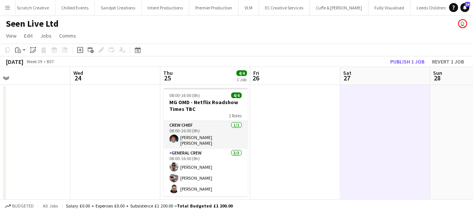
click at [443, 129] on app-calendar-viewport "Sun 21 Mon 22 Tue 23 Wed 24 Thu 25 4/4 1 Job Fri 26 Sat 27 Sun 28 Mon 29 Tue 30…" at bounding box center [236, 138] width 473 height 143
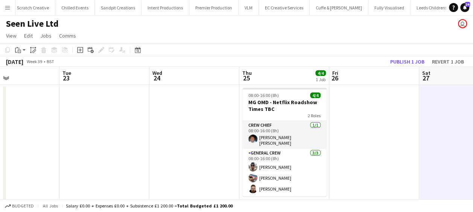
drag, startPoint x: 480, startPoint y: 129, endPoint x: 246, endPoint y: 129, distance: 233.7
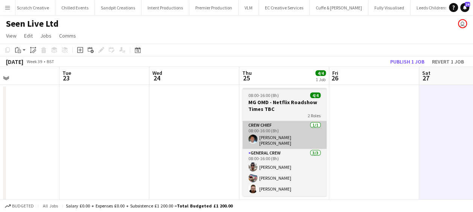
click at [473, 129] on html "Menu Boards Boards Boards All jobs Status Workforce Workforce My Workforce Recr…" at bounding box center [236, 111] width 473 height 223
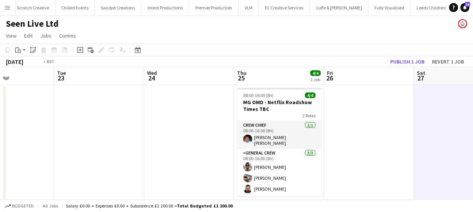
drag, startPoint x: 185, startPoint y: 130, endPoint x: 373, endPoint y: 126, distance: 188.2
click at [374, 126] on app-calendar-viewport "Sat 20 Sun 21 Mon 22 Tue 23 Wed 24 Thu 25 4/4 1 Job Fri 26 Sat 27 Sun 28 Mon 29…" at bounding box center [236, 138] width 473 height 143
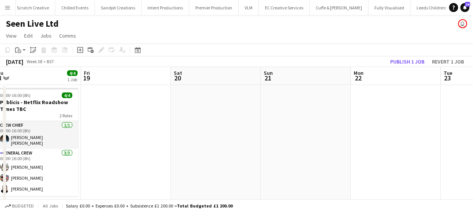
drag, startPoint x: 212, startPoint y: 126, endPoint x: 260, endPoint y: 127, distance: 47.4
click at [395, 126] on app-calendar-viewport "Tue 16 0/4 1 Job Wed 17 0/4 1 Job Thu 18 4/4 1 Job Fri 19 Sat 20 Sun 21 Mon 22 …" at bounding box center [236, 138] width 473 height 143
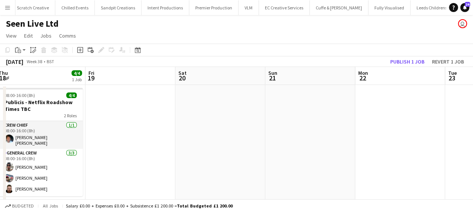
drag, startPoint x: 271, startPoint y: 128, endPoint x: 373, endPoint y: 128, distance: 102.4
click at [398, 128] on app-calendar-viewport "Tue 16 0/4 1 Job Wed 17 0/4 1 Job Thu 18 4/4 1 Job Fri 19 Sat 20 Sun 21 Mon 22 …" at bounding box center [236, 138] width 473 height 143
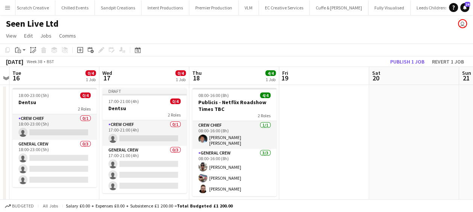
drag, startPoint x: 326, startPoint y: 129, endPoint x: 397, endPoint y: 128, distance: 71.1
click at [405, 128] on app-calendar-viewport "Sun 14 Mon 15 Tue 16 0/4 1 Job Wed 17 0/4 1 Job Thu 18 4/4 1 Job Fri 19 Sat 20 …" at bounding box center [236, 138] width 473 height 143
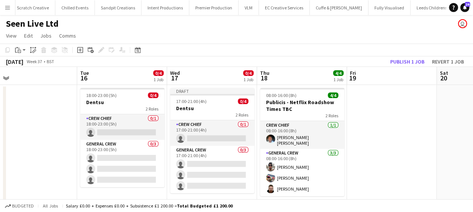
scroll to position [0, 175]
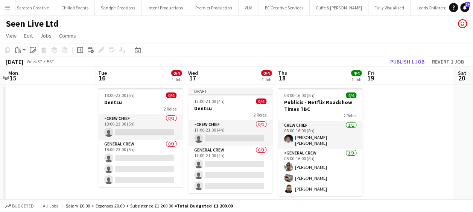
drag, startPoint x: 383, startPoint y: 115, endPoint x: 415, endPoint y: 113, distance: 32.5
click at [415, 113] on app-calendar-viewport "Sat 13 Sun 14 Mon 15 Tue 16 0/4 1 Job Wed 17 0/4 1 Job Thu 18 4/4 1 Job Fri 19 …" at bounding box center [236, 138] width 473 height 143
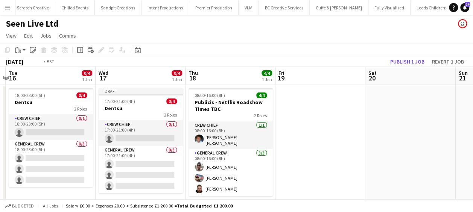
drag, startPoint x: 394, startPoint y: 126, endPoint x: 291, endPoint y: 129, distance: 103.1
click at [292, 129] on app-calendar-viewport "Sat 13 Sun 14 Mon 15 Tue 16 0/4 1 Job Wed 17 0/4 1 Job Thu 18 4/4 1 Job Fri 19 …" at bounding box center [236, 138] width 473 height 143
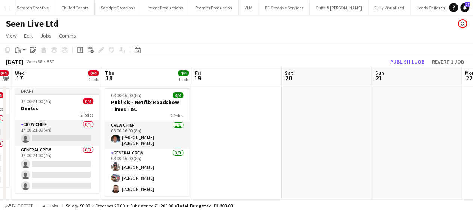
drag, startPoint x: 348, startPoint y: 120, endPoint x: 232, endPoint y: 128, distance: 116.1
click at [232, 128] on app-calendar-viewport "Sat 13 Sun 14 Mon 15 Tue 16 0/4 1 Job Wed 17 0/4 1 Job Thu 18 4/4 1 Job Fri 19 …" at bounding box center [236, 138] width 473 height 143
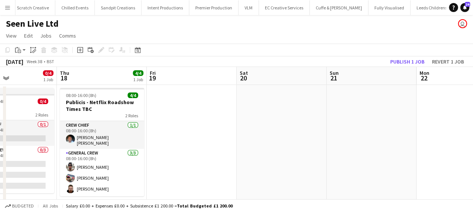
drag, startPoint x: 324, startPoint y: 117, endPoint x: 177, endPoint y: 123, distance: 147.3
click at [175, 126] on app-calendar-viewport "Mon 15 Tue 16 0/4 1 Job Wed 17 0/4 1 Job Thu 18 4/4 1 Job Fri 19 Sat 20 Sun 21 …" at bounding box center [236, 138] width 473 height 143
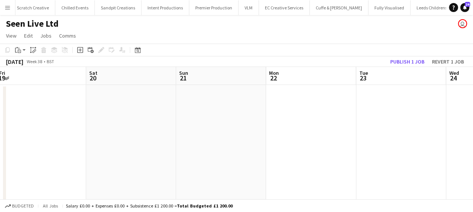
drag, startPoint x: 187, startPoint y: 126, endPoint x: 102, endPoint y: 127, distance: 85.4
click at [106, 128] on app-calendar-viewport "Mon 15 Tue 16 0/4 1 Job Wed 17 0/4 1 Job Thu 18 4/4 1 Job Fri 19 Sat 20 Sun 21 …" at bounding box center [236, 138] width 473 height 143
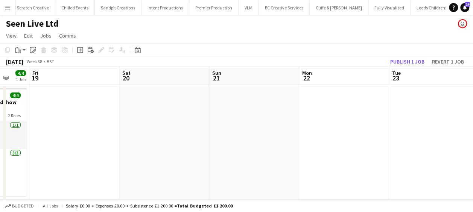
drag, startPoint x: 181, startPoint y: 132, endPoint x: 315, endPoint y: 131, distance: 134.7
click at [321, 131] on app-calendar-viewport "Wed 17 0/4 1 Job Thu 18 4/4 1 Job Fri 19 Sat 20 Sun 21 Mon 22 Tue 23 Wed 24 Thu…" at bounding box center [236, 138] width 473 height 143
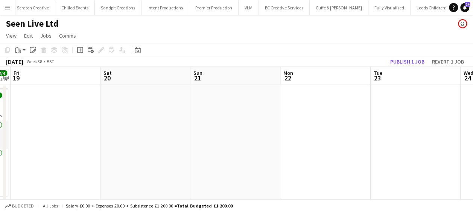
drag, startPoint x: 337, startPoint y: 127, endPoint x: 61, endPoint y: 125, distance: 276.2
click at [57, 126] on app-calendar-viewport "Mon 15 Tue 16 0/4 1 Job Wed 17 0/4 1 Job Thu 18 4/4 1 Job Fri 19 Sat 20 Sun 21 …" at bounding box center [236, 138] width 473 height 143
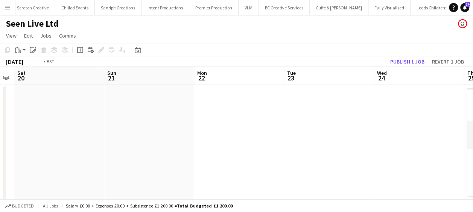
drag, startPoint x: 392, startPoint y: 123, endPoint x: 140, endPoint y: 142, distance: 252.8
click at [140, 142] on app-calendar-viewport "Wed 17 0/4 1 Job Thu 18 4/4 1 Job Fri 19 Sat 20 Sun 21 Mon 22 Tue 23 Wed 24 Thu…" at bounding box center [236, 138] width 473 height 143
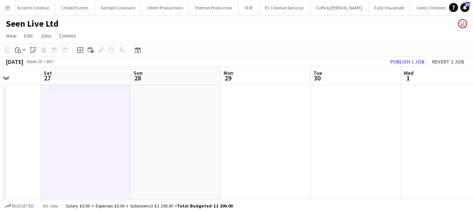
drag, startPoint x: 332, startPoint y: 127, endPoint x: 110, endPoint y: 145, distance: 222.7
click at [89, 148] on app-calendar-viewport "Tue 23 Wed 24 Thu 25 4/4 1 Job Fri 26 Sat 27 Sun 28 Mon 29 Tue 30 Wed 1 Thu 2 F…" at bounding box center [236, 138] width 473 height 143
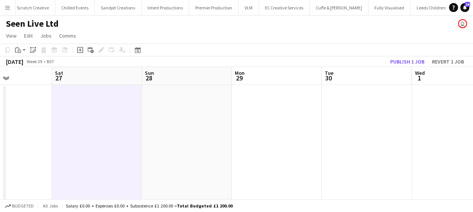
drag, startPoint x: 289, startPoint y: 136, endPoint x: 251, endPoint y: 131, distance: 38.6
click at [163, 141] on app-calendar-viewport "Tue 23 Wed 24 Thu 25 4/4 1 Job Fri 26 Sat 27 Sun 28 Mon 29 Tue 30 Wed 1 Thu 2 F…" at bounding box center [236, 138] width 473 height 143
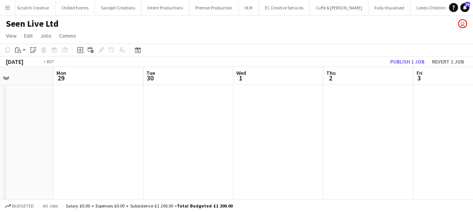
drag, startPoint x: 180, startPoint y: 145, endPoint x: 400, endPoint y: 129, distance: 220.3
click at [162, 145] on app-calendar-viewport "Thu 25 4/4 1 Job Fri 26 Sat 27 Sun 28 Mon 29 Tue 30 Wed 1 Thu 2 Fri 3 Sat 4 Sun…" at bounding box center [236, 138] width 473 height 143
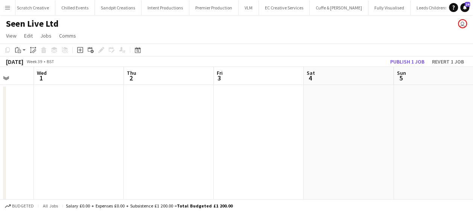
drag, startPoint x: 385, startPoint y: 132, endPoint x: 206, endPoint y: 141, distance: 178.6
click at [199, 142] on app-calendar-viewport "Sat 27 Sun 28 Mon 29 Tue 30 Wed 1 Thu 2 Fri 3 Sat 4 Sun 5 Mon 6 Tue 7" at bounding box center [236, 138] width 473 height 143
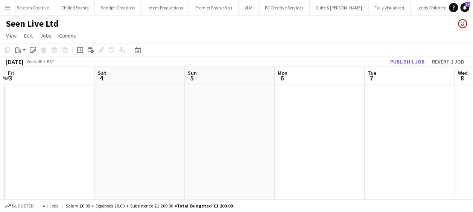
drag, startPoint x: 374, startPoint y: 124, endPoint x: 340, endPoint y: 118, distance: 34.4
click at [173, 140] on app-calendar-viewport "Tue 30 Wed 1 Thu 2 Fri 3 Sat 4 Sun 5 Mon 6 Tue 7 Wed 8 Thu 9 Fri 10" at bounding box center [236, 138] width 473 height 143
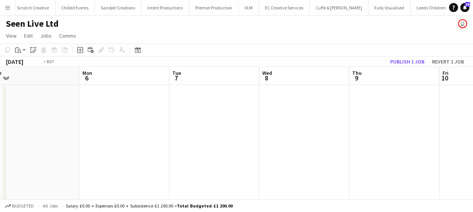
drag, startPoint x: 189, startPoint y: 129, endPoint x: 370, endPoint y: 107, distance: 182.0
click at [189, 127] on app-calendar-viewport "Thu 2 Fri 3 Sat 4 Sun 5 Mon 6 Tue 7 Wed 8 Thu 9 Fri 10 Sat 11 Sun 12" at bounding box center [236, 138] width 473 height 143
click at [187, 117] on app-calendar-viewport "Sat 4 Sun 5 Mon 6 Tue 7 Wed 8 Thu 9 Fri 10 Sat 11 Sun 12 Mon 13 Tue 14" at bounding box center [236, 138] width 473 height 143
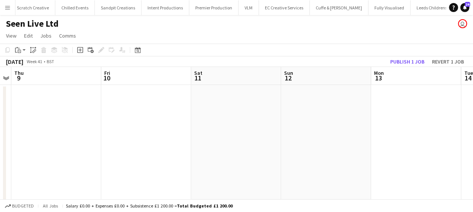
drag, startPoint x: 293, startPoint y: 116, endPoint x: 245, endPoint y: 114, distance: 48.2
click at [178, 116] on app-calendar-viewport "Mon 6 Tue 7 Wed 8 Thu 9 Fri 10 Sat 11 Sun 12 Mon 13 Tue 14 Wed 15 Thu 16 4/4 1 …" at bounding box center [236, 138] width 473 height 143
drag, startPoint x: 271, startPoint y: 122, endPoint x: 240, endPoint y: 122, distance: 30.1
click at [240, 122] on app-calendar-viewport "Wed 8 Thu 9 Fri 10 Sat 11 Sun 12 Mon 13 Tue 14 Wed 15 Thu 16 4/4 1 Job Fri 17 S…" at bounding box center [236, 138] width 473 height 143
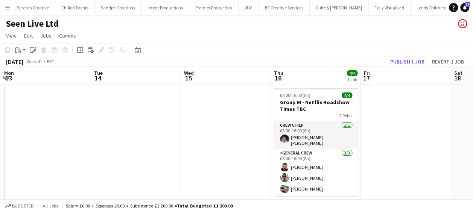
drag, startPoint x: 347, startPoint y: 118, endPoint x: 282, endPoint y: 121, distance: 64.4
click at [282, 121] on app-calendar-viewport "Fri 10 Sat 11 Sun 12 Mon 13 Tue 14 Wed 15 Thu 16 4/4 1 Job Fri 17 Sat 18 Sun 19…" at bounding box center [236, 138] width 473 height 143
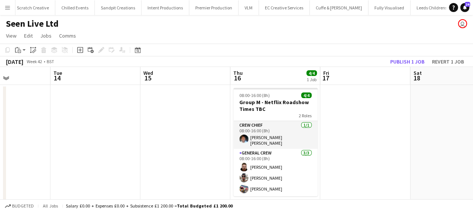
scroll to position [0, 320]
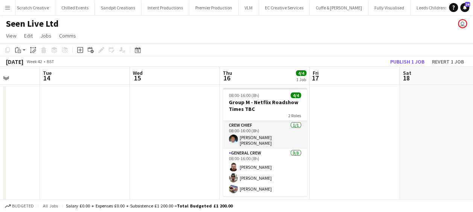
click at [367, 127] on app-calendar-viewport "Fri 10 Sat 11 Sun 12 Mon 13 Tue 14 Wed 15 Thu 16 4/4 1 Job Fri 17 Sat 18 Sun 19…" at bounding box center [236, 138] width 473 height 143
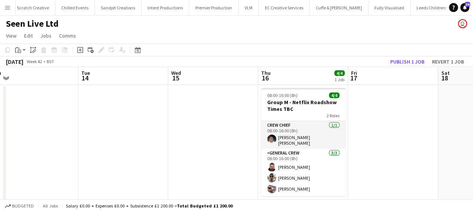
drag, startPoint x: 220, startPoint y: 119, endPoint x: 166, endPoint y: 111, distance: 54.8
click at [169, 111] on app-calendar-viewport "Fri 10 Sat 11 Sun 12 Mon 13 Tue 14 Wed 15 Thu 16 4/4 1 Job Fri 17 Sat 18 Sun 19…" at bounding box center [236, 138] width 473 height 143
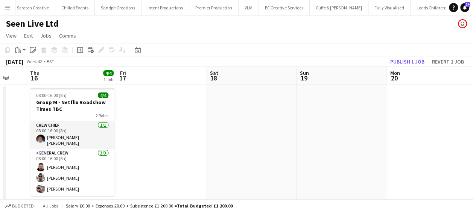
drag, startPoint x: 385, startPoint y: 117, endPoint x: 205, endPoint y: 122, distance: 179.9
click at [205, 122] on app-calendar-viewport "Sun 12 Mon 13 Tue 14 Wed 15 Thu 16 4/4 1 Job Fri 17 Sat 18 Sun 19 Mon 20 Tue 21…" at bounding box center [236, 138] width 473 height 143
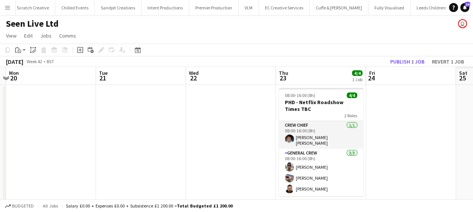
drag, startPoint x: 229, startPoint y: 128, endPoint x: 221, endPoint y: 124, distance: 9.3
click at [194, 125] on app-calendar-viewport "Thu 16 4/4 1 Job Fri 17 Sat 18 Sun 19 Mon 20 Tue 21 Wed 22 Thu 23 4/4 1 Job Fri…" at bounding box center [236, 138] width 473 height 143
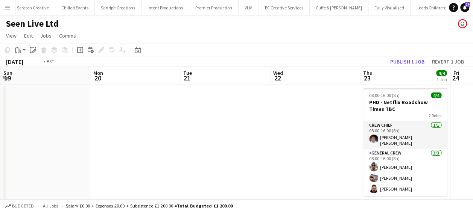
drag, startPoint x: 213, startPoint y: 125, endPoint x: 115, endPoint y: 114, distance: 98.5
click at [115, 114] on app-calendar-viewport "Thu 16 4/4 1 Job Fri 17 Sat 18 Sun 19 Mon 20 Tue 21 Wed 22 Thu 23 4/4 1 Job Fri…" at bounding box center [236, 138] width 473 height 143
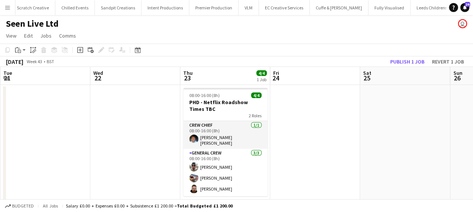
scroll to position [0, 272]
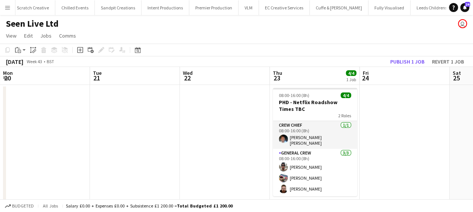
drag, startPoint x: 126, startPoint y: 100, endPoint x: 218, endPoint y: 108, distance: 92.2
click at [218, 108] on app-calendar-viewport "Sat 18 Sun 19 Mon 20 Tue 21 Wed 22 Thu 23 4/4 1 Job Fri 24 Sat 25 Sun 26 Mon 27…" at bounding box center [236, 138] width 473 height 143
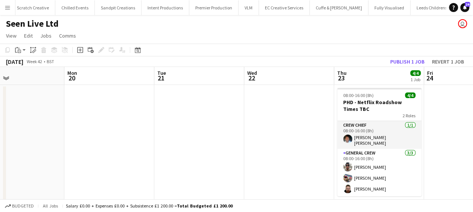
drag, startPoint x: 180, startPoint y: 111, endPoint x: 247, endPoint y: 111, distance: 67.0
click at [248, 111] on app-calendar-viewport "Fri 17 Sat 18 Sun 19 Mon 20 Tue 21 Wed 22 Thu 23 4/4 1 Job Fri 24 Sat 25 Sun 26…" at bounding box center [236, 138] width 473 height 143
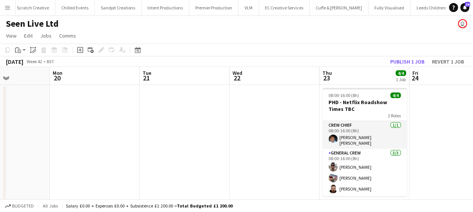
drag, startPoint x: 150, startPoint y: 110, endPoint x: 313, endPoint y: 113, distance: 163.0
click at [315, 113] on app-calendar-viewport "Fri 17 Sat 18 Sun 19 Mon 20 Tue 21 Wed 22 Thu 23 4/4 1 Job Fri 24 Sat 25 Sun 26…" at bounding box center [236, 138] width 473 height 143
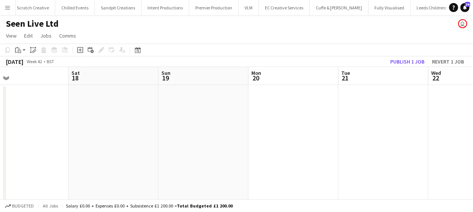
drag, startPoint x: 204, startPoint y: 105, endPoint x: 266, endPoint y: 106, distance: 62.5
click at [279, 106] on app-calendar-viewport "Wed 15 Thu 16 4/4 1 Job Fri 17 Sat 18 Sun 19 Mon 20 Tue 21 Wed 22 Thu 23 4/4 1 …" at bounding box center [236, 138] width 473 height 143
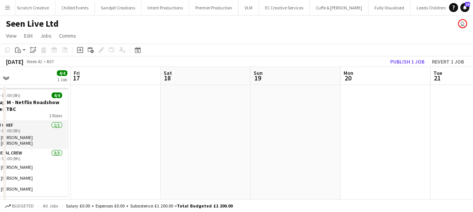
drag, startPoint x: 168, startPoint y: 102, endPoint x: 197, endPoint y: 103, distance: 29.0
click at [207, 103] on app-calendar-viewport "Tue 14 Wed 15 Thu 16 4/4 1 Job Fri 17 Sat 18 Sun 19 Mon 20 Tue 21 Wed 22 Thu 23…" at bounding box center [236, 138] width 473 height 143
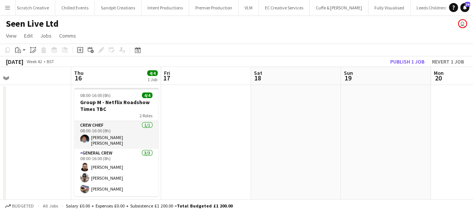
scroll to position [0, 178]
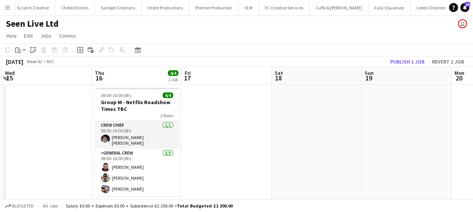
drag, startPoint x: 181, startPoint y: 104, endPoint x: 201, endPoint y: 105, distance: 20.3
click at [201, 105] on app-calendar-viewport "Mon 13 Tue 14 Wed 15 Thu 16 4/4 1 Job Fri 17 Sat 18 Sun 19 Mon 20 Tue 21 Wed 22…" at bounding box center [236, 138] width 473 height 143
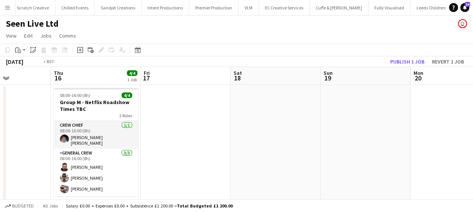
drag, startPoint x: 32, startPoint y: 139, endPoint x: 277, endPoint y: 117, distance: 246.0
click at [271, 118] on app-calendar-viewport "Mon 13 Tue 14 Wed 15 Thu 16 4/4 1 Job Fri 17 Sat 18 Sun 19 Mon 20 Tue 21 Wed 22…" at bounding box center [236, 138] width 473 height 143
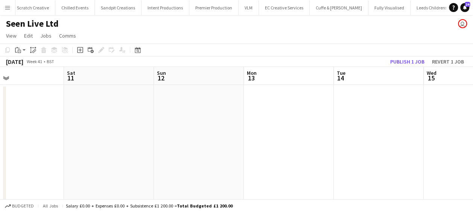
drag, startPoint x: 186, startPoint y: 131, endPoint x: 220, endPoint y: 127, distance: 33.7
click at [374, 124] on app-calendar-viewport "Wed 8 Thu 9 Fri 10 Sat 11 Sun 12 Mon 13 Tue 14 Wed 15 Thu 16 4/4 1 Job Fri 17 S…" at bounding box center [236, 138] width 473 height 143
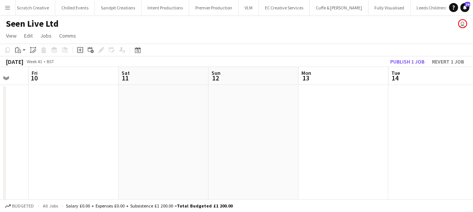
click at [410, 122] on app-calendar-viewport "Wed 8 Thu 9 Fri 10 Sat 11 Sun 12 Mon 13 Tue 14 Wed 15 Thu 16 4/4 1 Job Fri 17 S…" at bounding box center [236, 138] width 473 height 143
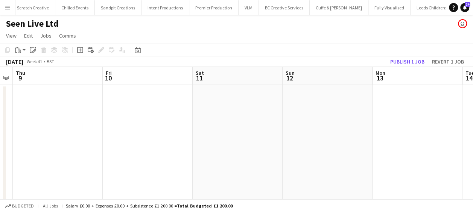
click at [473, 129] on html "Menu Boards Boards Boards All jobs Status Workforce Workforce My Workforce Recr…" at bounding box center [236, 111] width 473 height 223
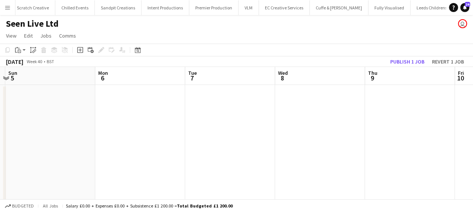
drag, startPoint x: 275, startPoint y: 140, endPoint x: 367, endPoint y: 139, distance: 91.8
click at [417, 137] on app-calendar-viewport "Fri 3 Sat 4 Sun 5 Mon 6 Tue 7 Wed 8 Thu 9 Fri 10 Sat 11 Sun 12 Mon 13" at bounding box center [236, 138] width 473 height 143
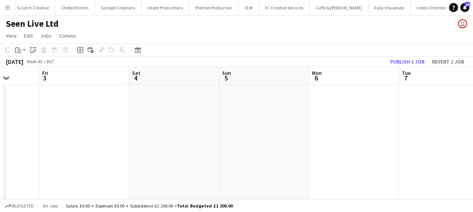
drag, startPoint x: 374, startPoint y: 135, endPoint x: 232, endPoint y: 146, distance: 142.7
click at [406, 134] on app-calendar-viewport "Tue 30 Wed 1 Thu 2 Fri 3 Sat 4 Sun 5 Mon 6 Tue 7 Wed 8 Thu 9 Fri 10" at bounding box center [236, 138] width 473 height 143
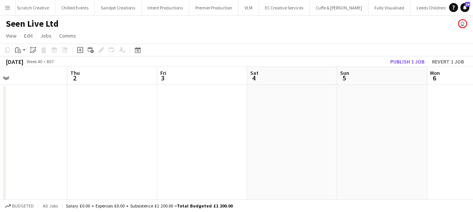
drag, startPoint x: 372, startPoint y: 138, endPoint x: 307, endPoint y: 145, distance: 65.0
click at [334, 143] on app-calendar-viewport "Mon 29 Tue 30 Wed 1 Thu 2 Fri 3 Sat 4 Sun 5 Mon 6 Tue 7 Wed 8 Thu 9" at bounding box center [236, 138] width 473 height 143
drag
click at [362, 145] on app-calendar-viewport "Mon 29 Tue 30 Wed 1 Thu 2 Fri 3 Sat 4 Sun 5 Mon 6 Tue 7 Wed 8 Thu 9" at bounding box center [236, 138] width 473 height 143
click at [374, 144] on app-calendar-viewport "Sun 28 Mon 29 Tue 30 Wed 1 Thu 2 Fri 3 Sat 4 Sun 5 Mon 6 Tue 7 Wed 8" at bounding box center [236, 138] width 473 height 143
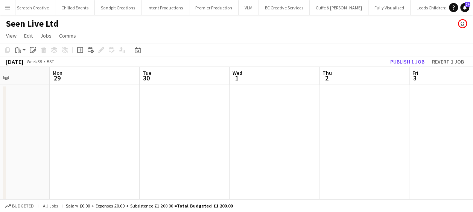
click at [445, 133] on app-calendar-viewport "Fri 26 Sat 27 Sun 28 Mon 29 Tue 30 Wed 1 Thu 2 Fri 3 Sat 4 Sun 5 Mon 6" at bounding box center [236, 138] width 473 height 143
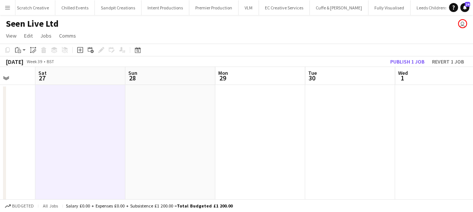
click at [443, 135] on app-calendar-viewport "Wed 24 Thu 25 4/4 1 Job Fri 26 Sat 27 Sun 28 Mon 29 Tue 30 Wed 1 Thu 2 Fri 3 Sa…" at bounding box center [236, 138] width 473 height 143
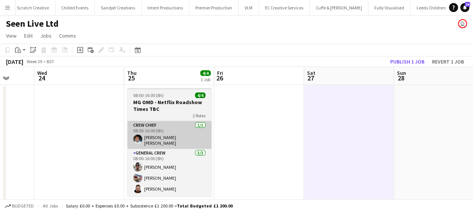
click at [359, 139] on app-calendar-viewport "Sun 21 Mon 22 Tue 23 Wed 24 Thu 25 4/4 1 Job Fri 26 Sat 27 Sun 28 Mon 29 Tue 30…" at bounding box center [236, 138] width 473 height 143
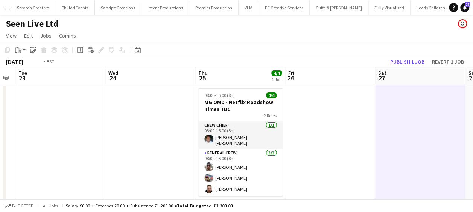
click at [472, 139] on app-calendar-viewport "Sat 20 Sun 21 Mon 22 Tue 23 Wed 24 Thu 25 4/4 1 Job Fri 26 Sat 27 Sun 28 Mon 29…" at bounding box center [236, 138] width 473 height 143
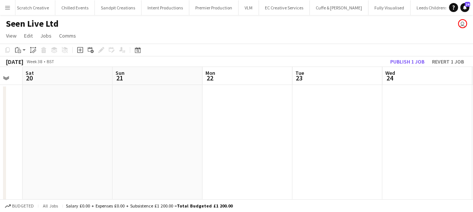
click at [397, 141] on app-calendar-viewport "Thu 18 4/4 1 Job Fri 19 Sat 20 Sun 21 Mon 22 Tue 23 Wed 24 Thu 25 4/4 1 Job Fri…" at bounding box center [236, 138] width 473 height 143
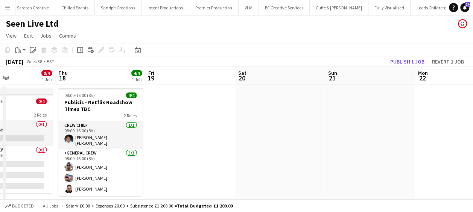
click at [398, 144] on app-calendar-viewport "Mon 15 Tue 16 0/4 1 Job Wed 17 0/4 1 Job Thu 18 4/4 1 Job Fri 19 Sat 20 Sun 21 …" at bounding box center [236, 138] width 473 height 143
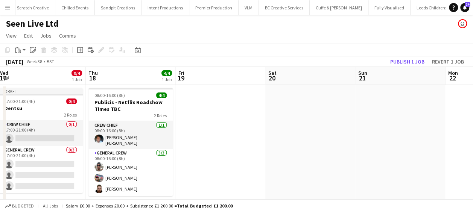
click at [364, 145] on app-calendar-viewport "Mon 15 Tue 16 0/4 1 Job Wed 17 0/4 1 Job Thu 18 4/4 1 Job Fri 19 Sat 20 Sun 21 …" at bounding box center [236, 138] width 473 height 143
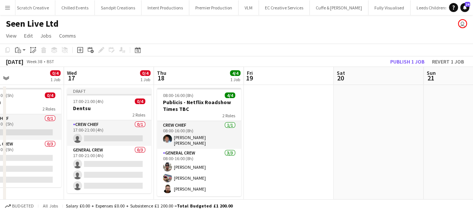
click at [350, 138] on app-calendar-viewport "Sun 14 Mon 15 Tue 16 0/4 1 Job Wed 17 0/4 1 Job Thu 18 4/4 1 Job Fri 19 Sat 20 …" at bounding box center [236, 138] width 473 height 143
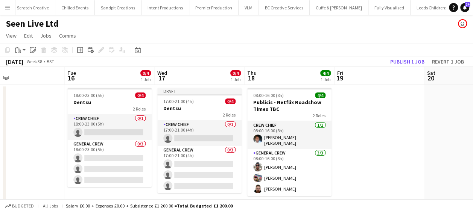
click at [224, 146] on app-calendar-viewport "Sat 13 Sun 14 Mon 15 Tue 16 0/4 1 Job Wed 17 0/4 1 Job Thu 18 4/4 1 Job Fri 19 …" at bounding box center [236, 138] width 473 height 143
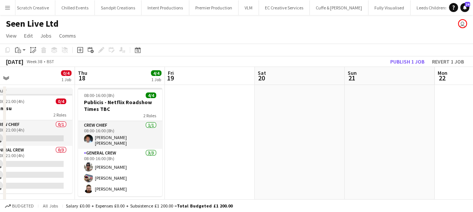
click at [199, 147] on app-calendar-viewport "Mon 15 Tue 16 0/4 1 Job Wed 17 0/4 1 Job Thu 18 4/4 1 Job Fri 19 Sat 20 Sun 21 …" at bounding box center [236, 138] width 473 height 143
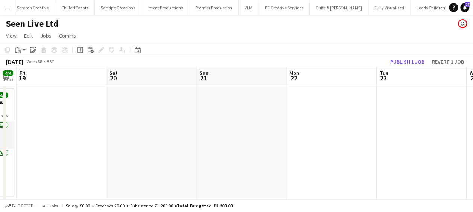
click at [100, 149] on app-calendar-viewport "Mon 15 Tue 16 0/4 1 Job Wed 17 0/4 1 Job Thu 18 4/4 1 Job Fri 19 Sat 20 Sun 21 …" at bounding box center [236, 138] width 473 height 143
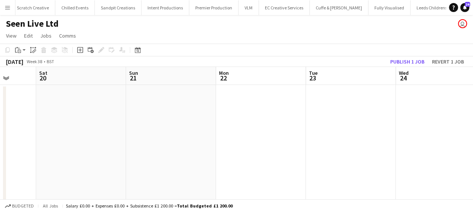
click at [473, 146] on html "Menu Boards Boards Boards All jobs Status Workforce Workforce My Workforce Recr…" at bounding box center [236, 111] width 473 height 223
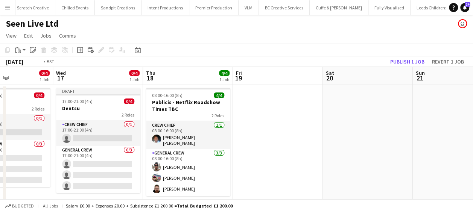
click at [473, 148] on html "Menu Boards Boards Boards All jobs Status Workforce Workforce My Workforce Recr…" at bounding box center [236, 111] width 473 height 223
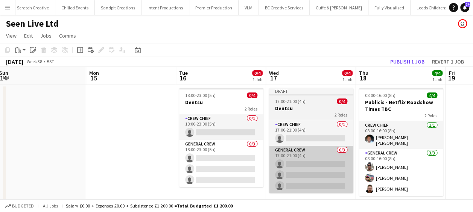
click at [471, 146] on app-calendar-viewport "Fri 12 Sat 13 Sun 14 Mon 15 Tue 16 0/4 1 Job Wed 17 0/4 1 Job Thu 18 4/4 1 Job …" at bounding box center [236, 138] width 473 height 143
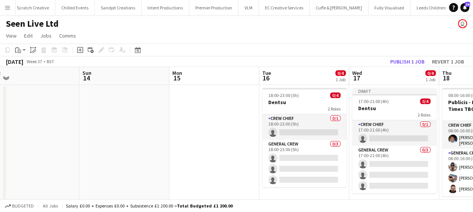
click at [333, 143] on app-calendar-viewport "Thu 11 4/4 1 Job Fri 12 Sat 13 Sun 14 Mon 15 Tue 16 0/4 1 Job Wed 17 0/4 1 Job …" at bounding box center [236, 138] width 473 height 143
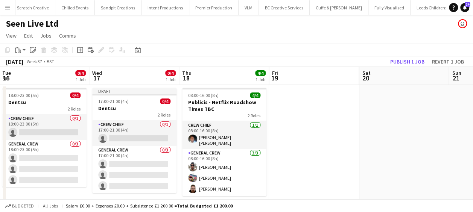
click at [62, 144] on app-calendar-viewport "Fri 12 Sat 13 Sun 14 Mon 15 Tue 16 0/4 1 Job Wed 17 0/4 1 Job Thu 18 4/4 1 Job …" at bounding box center [236, 138] width 473 height 143
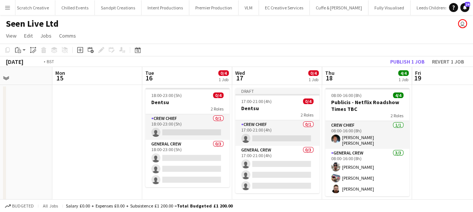
click at [130, 142] on app-calendar-viewport "Fri 12 Sat 13 Sun 14 Mon 15 Tue 16 0/4 1 Job Wed 17 0/4 1 Job Thu 18 4/4 1 Job …" at bounding box center [236, 138] width 473 height 143
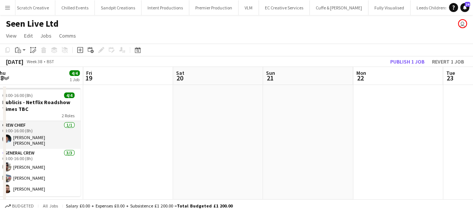
click at [132, 142] on app-calendar-viewport "Sun 14 Mon 15 Tue 16 0/4 1 Job Wed 17 0/4 1 Job Thu 18 4/4 1 Job Fri 19 Sat 20 …" at bounding box center [236, 138] width 473 height 143
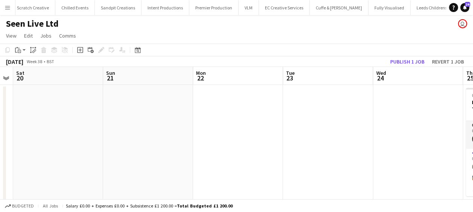
click at [104, 141] on app-calendar-viewport "Tue 16 0/4 1 Job Wed 17 0/4 1 Job Thu 18 4/4 1 Job Fri 19 Sat 20 Sun 21 Mon 22 …" at bounding box center [236, 138] width 473 height 143
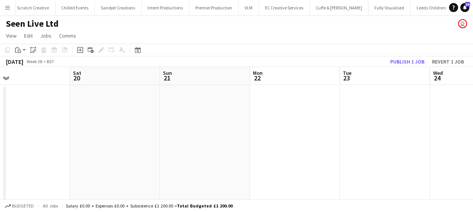
click at [90, 140] on app-calendar-viewport "Tue 16 0/4 1 Job Wed 17 0/4 1 Job Thu 18 4/4 1 Job Fri 19 Sat 20 Sun 21 Mon 22 …" at bounding box center [236, 138] width 473 height 143
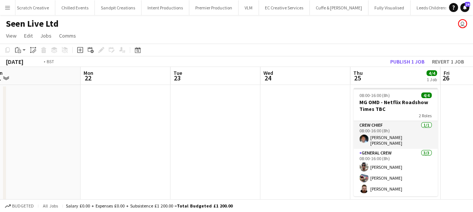
click at [45, 137] on app-calendar-viewport "Thu 18 4/4 1 Job Fri 19 Sat 20 Sun 21 Mon 22 Tue 23 Wed 24 Thu 25 4/4 1 Job Fri…" at bounding box center [236, 138] width 473 height 143
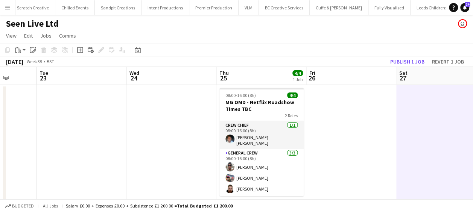
click at [154, 136] on app-calendar-viewport "Sat 20 Sun 21 Mon 22 Tue 23 Wed 24 Thu 25 4/4 1 Job Fri 26 Sat 27 Sun 28 Mon 29…" at bounding box center [236, 138] width 473 height 143
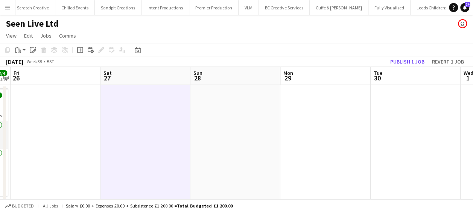
click at [0, 141] on html "Menu Boards Boards Boards All jobs Status Workforce Workforce My Workforce Recr…" at bounding box center [236, 111] width 473 height 223
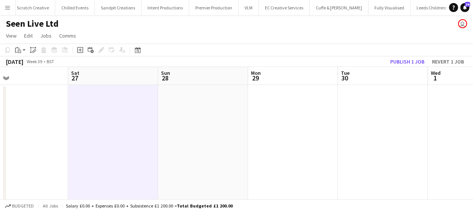
click at [94, 139] on app-calendar-viewport "Wed 24 Thu 25 4/4 1 Job Fri 26 Sat 27 Sun 28 Mon 29 Tue 30 Wed 1 Thu 2 Fri 3 Sa…" at bounding box center [236, 138] width 473 height 143
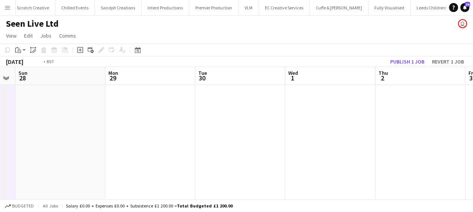
click at [76, 143] on app-calendar-viewport "Wed 24 Thu 25 4/4 1 Job Fri 26 Sat 27 Sun 28 Mon 29 Tue 30 Wed 1 Thu 2 Fri 3 Sa…" at bounding box center [236, 138] width 473 height 143
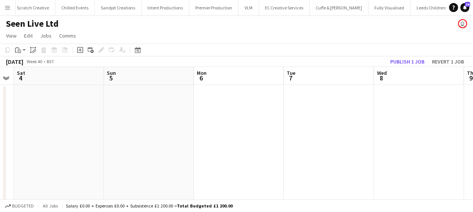
click at [62, 146] on app-calendar-viewport "Tue 30 Wed 1 Thu 2 Fri 3 Sat 4 Sun 5 Mon 6 Tue 7 Wed 8 Thu 9 Fri 10" at bounding box center [236, 138] width 473 height 143
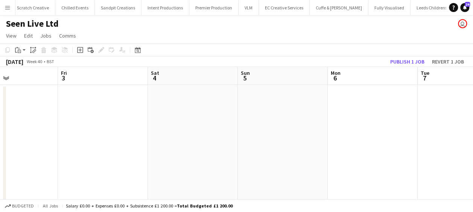
click at [48, 151] on app-calendar-viewport "Tue 30 Wed 1 Thu 2 Fri 3 Sat 4 Sun 5 Mon 6 Tue 7 Wed 8 Thu 9 Fri 10" at bounding box center [236, 138] width 473 height 143
click at [0, 148] on html "Menu Boards Boards Boards All jobs Status Workforce Workforce My Workforce Recr…" at bounding box center [236, 111] width 473 height 223
click at [1, 149] on app-calendar-viewport "Mon 6 Tue 7 Wed 8 Thu 9 Fri 10 Sat 11 Sun 12 Mon 13 Tue 14 Wed 15 Thu 16 4/4 1 …" at bounding box center [236, 138] width 473 height 143
click at [26, 149] on app-calendar-viewport "Mon 6 Tue 7 Wed 8 Thu 9 Fri 10 Sat 11 Sun 12 Mon 13 Tue 14 Wed 15 Thu 16 4/4 1 …" at bounding box center [236, 138] width 473 height 143
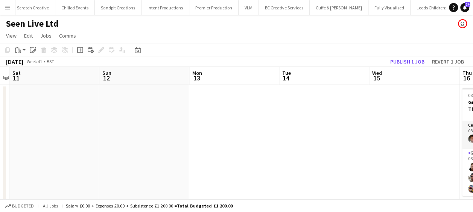
click at [58, 143] on app-calendar-viewport "Wed 8 Thu 9 Fri 10 Sat 11 Sun 12 Mon 13 Tue 14 Wed 15 Thu 16 4/4 1 Job Fri 17 S…" at bounding box center [236, 138] width 473 height 143
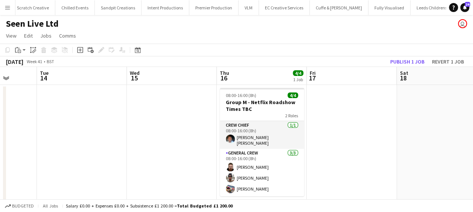
click at [83, 143] on app-calendar-viewport "Fri 10 Sat 11 Sun 12 Mon 13 Tue 14 Wed 15 Thu 16 4/4 1 Job Fri 17 Sat 18 Sun 19…" at bounding box center [236, 138] width 473 height 143
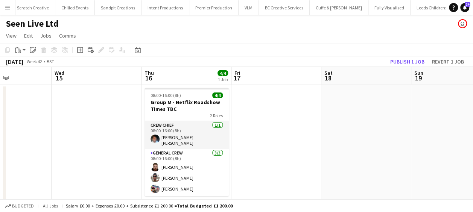
click at [150, 135] on app-calendar-viewport "Sun 12 Mon 13 Tue 14 Wed 15 Thu 16 4/4 1 Job Fri 17 Sat 18 Sun 19 Mon 20 Tue 21…" at bounding box center [236, 138] width 473 height 143
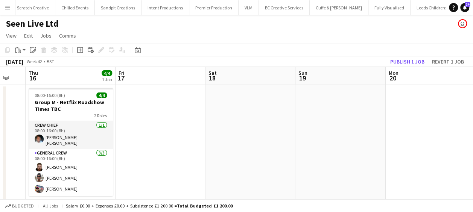
click at [140, 131] on app-calendar-viewport "Sun 12 Mon 13 Tue 14 Wed 15 Thu 16 4/4 1 Job Fri 17 Sat 18 Sun 19 Mon 20 Tue 21…" at bounding box center [236, 138] width 473 height 143
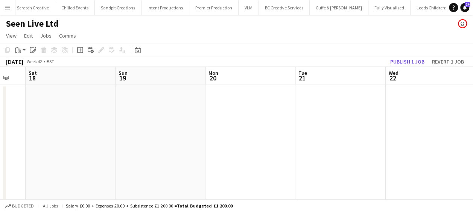
scroll to position [0, 277]
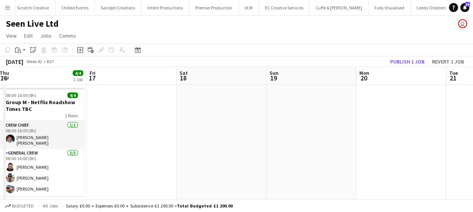
click at [380, 128] on app-calendar-viewport "Tue 14 Wed 15 Thu 16 4/4 1 Job Fri 17 Sat 18 Sun 19 Mon 20 Tue 21 Wed 22 Thu 23…" at bounding box center [236, 138] width 473 height 143
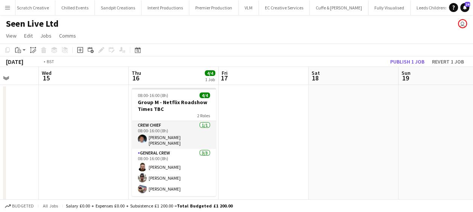
click at [386, 132] on app-calendar-viewport "Sun 12 Mon 13 Tue 14 Wed 15 Thu 16 4/4 1 Job Fri 17 Sat 18 Sun 19 Mon 20 Tue 21…" at bounding box center [236, 138] width 473 height 143
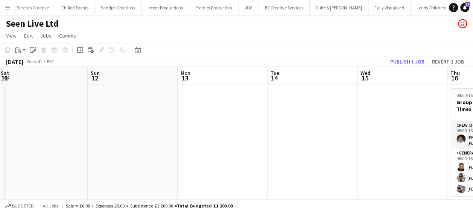
click at [452, 135] on app-calendar-viewport "Thu 9 Fri 10 Sat 11 Sun 12 Mon 13 Tue 14 Wed 15 Thu 16 4/4 1 Job Fri 17 Sat 18 …" at bounding box center [236, 138] width 473 height 143
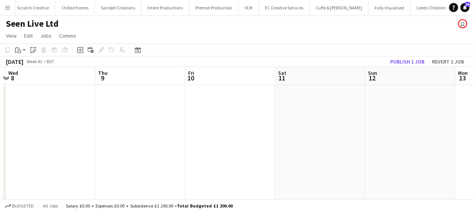
click at [473, 137] on html "Menu Boards Boards Boards All jobs Status Workforce Workforce My Workforce Recr…" at bounding box center [236, 111] width 473 height 223
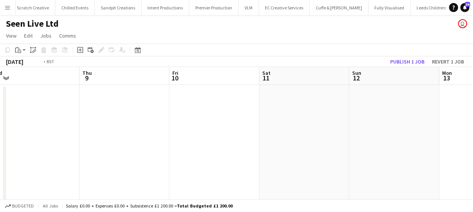
click at [465, 138] on app-calendar-viewport "Mon 6 Tue 7 Wed 8 Thu 9 Fri 10 Sat 11 Sun 12 Mon 13 Tue 14 Wed 15 Thu 16 4/4 1 …" at bounding box center [236, 138] width 473 height 143
click at [388, 131] on app-calendar-viewport "Fri 3 Sat 4 Sun 5 Mon 6 Tue 7 Wed 8 Thu 9 Fri 10 Sat 11 Sun 12 Mon 13" at bounding box center [236, 138] width 473 height 143
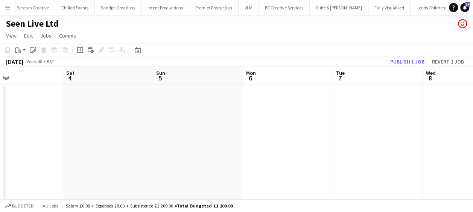
click at [401, 127] on app-calendar-viewport "Wed 1 Thu 2 Fri 3 Sat 4 Sun 5 Mon 6 Tue 7 Wed 8 Thu 9 Fri 10 Sat 11" at bounding box center [236, 138] width 473 height 143
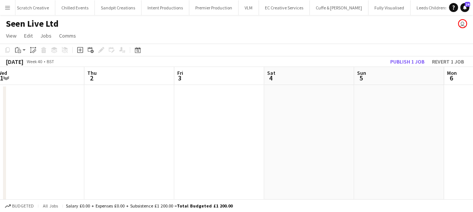
click at [330, 117] on app-calendar-viewport "Mon 29 Tue 30 Wed 1 Thu 2 Fri 3 Sat 4 Sun 5 Mon 6 Tue 7 Wed 8 Thu 9" at bounding box center [236, 138] width 473 height 143
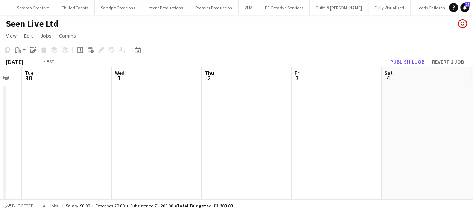
click at [376, 118] on app-calendar-viewport "Sun 28 Mon 29 Tue 30 Wed 1 Thu 2 Fri 3 Sat 4 Sun 5 Mon 6 Tue 7 Wed 8" at bounding box center [236, 138] width 473 height 143
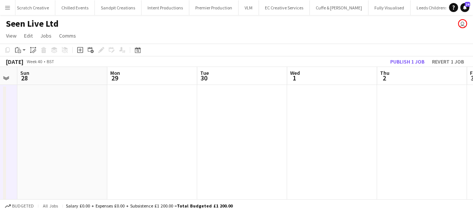
click at [321, 114] on app-calendar-viewport "Fri 26 Sat 27 Sun 28 Mon 29 Tue 30 Wed 1 Thu 2 Fri 3 Sat 4 Sun 5 Mon 6" at bounding box center [236, 138] width 473 height 143
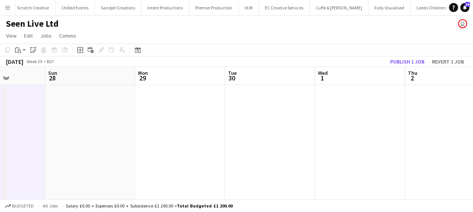
click at [329, 116] on app-calendar-viewport "Thu 25 4/4 1 Job Fri 26 Sat 27 Sun 28 Mon 29 Tue 30 Wed 1 Thu 2 Fri 3 Sat 4 Sun…" at bounding box center [236, 138] width 473 height 143
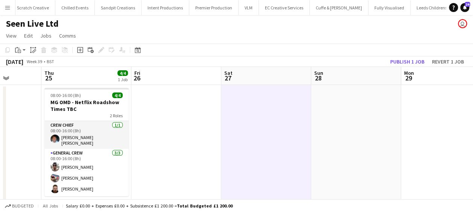
scroll to position [0, 226]
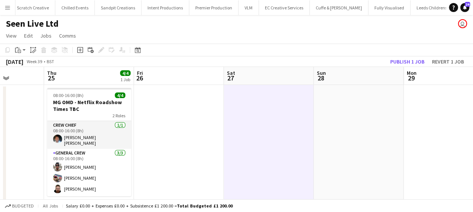
click at [321, 126] on app-calendar-viewport "Mon 22 Tue 23 Wed 24 Thu 25 4/4 1 Job Fri 26 Sat 27 Sun 28 Mon 29 Tue 30 Wed 1 …" at bounding box center [236, 138] width 473 height 143
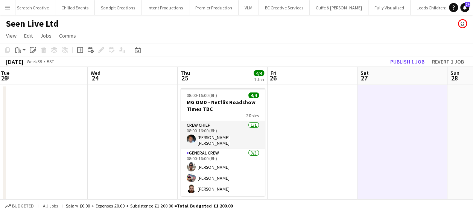
click at [440, 120] on app-calendar-viewport "Sun 21 Mon 22 Tue 23 Wed 24 Thu 25 4/4 1 Job Fri 26 Sat 27 Sun 28 Mon 29 Tue 30…" at bounding box center [236, 138] width 473 height 143
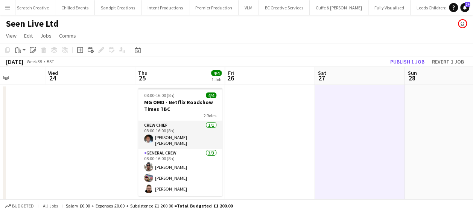
click at [454, 120] on app-calendar-viewport "Sun 21 Mon 22 Tue 23 Wed 24 Thu 25 4/4 1 Job Fri 26 Sat 27 Sun 28 Mon 29 Tue 30…" at bounding box center [236, 138] width 473 height 143
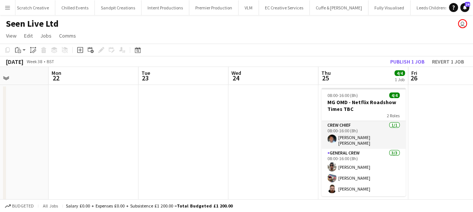
click at [470, 120] on app-calendar-viewport "Fri 19 Sat 20 Sun 21 Mon 22 Tue 23 Wed 24 Thu 25 4/4 1 Job Fri 26 Sat 27 Sun 28…" at bounding box center [236, 138] width 473 height 143
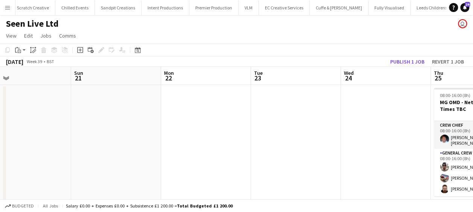
click at [462, 114] on app-calendar-viewport "Thu 18 4/4 1 Job Fri 19 Sat 20 Sun 21 Mon 22 Tue 23 Wed 24 Thu 25 4/4 1 Job Fri…" at bounding box center [236, 138] width 473 height 143
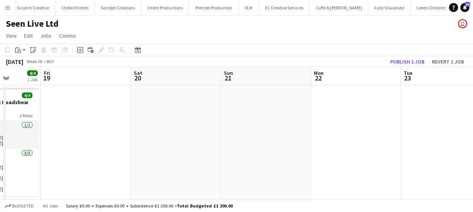
click at [427, 114] on app-calendar-viewport "Tue 16 0/4 1 Job Wed 17 0/4 1 Job Thu 18 4/4 1 Job Fri 19 Sat 20 Sun 21 Mon 22 …" at bounding box center [236, 138] width 473 height 143
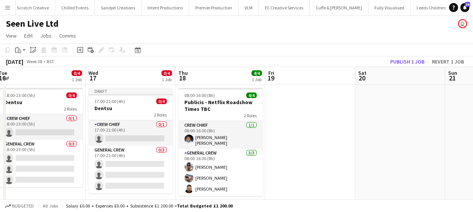
click at [473, 113] on html "Menu Boards Boards Boards All jobs Status Workforce Workforce My Workforce Recr…" at bounding box center [236, 111] width 473 height 223
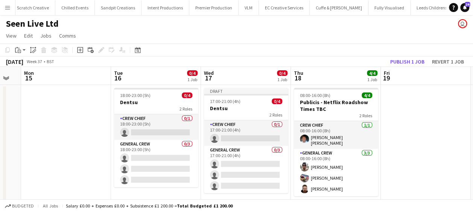
scroll to position [0, 151]
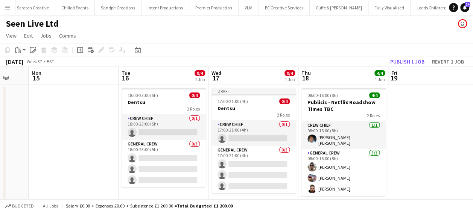
click at [466, 116] on app-calendar-viewport "Sat 13 Sun 14 Mon 15 Tue 16 0/4 1 Job Wed 17 0/4 1 Job Thu 18 4/4 1 Job Fri 19 …" at bounding box center [236, 138] width 473 height 143
click at [413, 63] on button "Publish 1 job" at bounding box center [407, 62] width 40 height 10
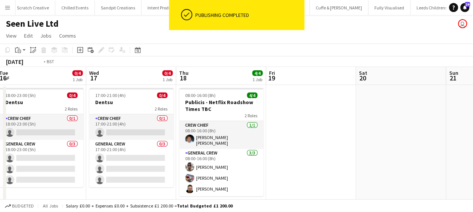
drag, startPoint x: 448, startPoint y: 176, endPoint x: 266, endPoint y: 191, distance: 182.7
click at [267, 191] on app-calendar-viewport "Sat 13 Sun 14 Mon 15 Tue 16 0/4 1 Job Wed 17 0/4 1 Job Thu 18 4/4 1 Job Fri 19 …" at bounding box center [236, 138] width 473 height 143
drag, startPoint x: 401, startPoint y: 169, endPoint x: 205, endPoint y: 156, distance: 196.5
click at [214, 158] on app-calendar-viewport "Sat 13 Sun 14 Mon 15 Tue 16 0/4 1 Job Wed 17 0/4 1 Job Thu 18 4/4 1 Job Fri 19 …" at bounding box center [236, 138] width 473 height 143
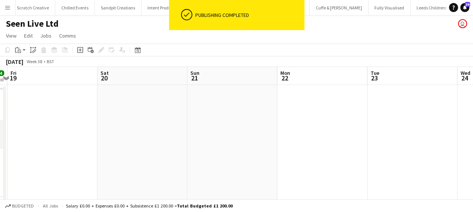
drag, startPoint x: 297, startPoint y: 156, endPoint x: 102, endPoint y: 173, distance: 194.9
click at [100, 173] on app-calendar-viewport "Mon 15 Tue 16 0/4 1 Job Wed 17 0/4 1 Job Thu 18 4/4 1 Job Fri 19 Sat 20 Sun 21 …" at bounding box center [236, 138] width 473 height 143
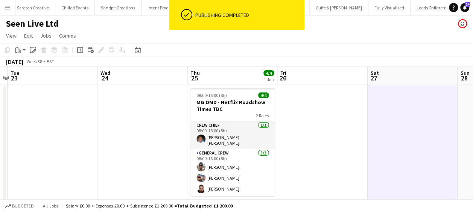
scroll to position [0, 190]
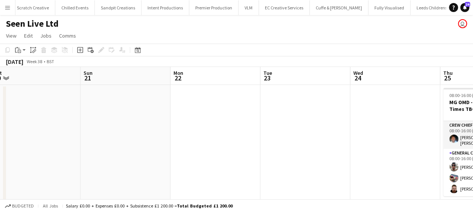
drag, startPoint x: 480, startPoint y: 121, endPoint x: 456, endPoint y: 122, distance: 23.7
click at [473, 120] on html "Menu Boards Boards Boards All jobs Status Workforce Workforce My Workforce Recr…" at bounding box center [236, 111] width 473 height 223
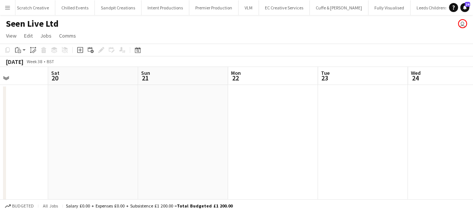
drag, startPoint x: 439, startPoint y: 126, endPoint x: 444, endPoint y: 125, distance: 5.6
click at [445, 125] on app-calendar-viewport "Wed 17 0/4 1 Job Thu 18 4/4 1 Job Fri 19 Sat 20 Sun 21 Mon 22 Tue 23 Wed 24 Thu…" at bounding box center [236, 138] width 473 height 143
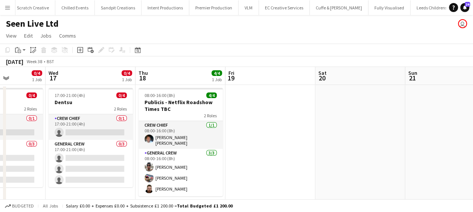
click at [473, 101] on html "Menu Boards Boards Boards All jobs Status Workforce Workforce My Workforce Recr…" at bounding box center [236, 111] width 473 height 223
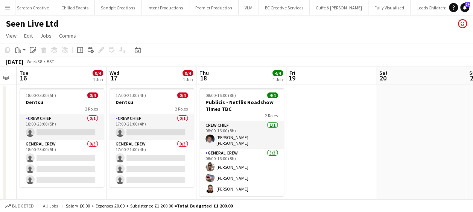
drag, startPoint x: 388, startPoint y: 105, endPoint x: 448, endPoint y: 97, distance: 60.8
click at [454, 96] on app-calendar-viewport "Sun 14 Mon 15 Tue 16 0/4 1 Job Wed 17 0/4 1 Job Thu 18 4/4 1 Job Fri 19 Sat 20 …" at bounding box center [236, 138] width 473 height 143
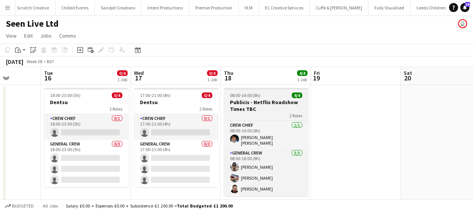
click at [270, 100] on h3 "Publicis - Netflix Roadshow Times TBC" at bounding box center [266, 106] width 84 height 14
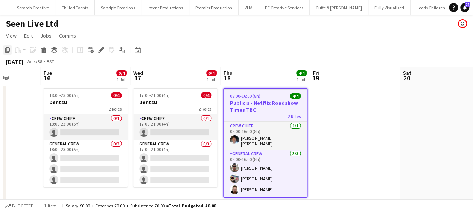
click at [9, 50] on icon at bounding box center [7, 49] width 5 height 5
click at [99, 132] on app-calendar-viewport "Sat 13 Sun 14 Mon 15 Tue 16 0/4 1 Job Wed 17 0/4 1 Job Thu 18 4/4 1 Job Fri 19 …" at bounding box center [236, 138] width 473 height 143
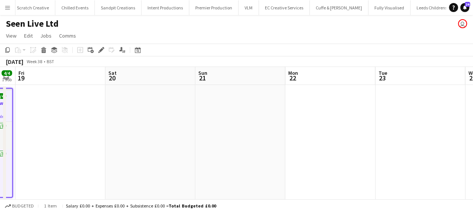
click at [146, 127] on app-calendar-viewport "Mon 15 Tue 16 0/4 1 Job Wed 17 0/4 1 Job Thu 18 4/4 1 Job Fri 19 Sat 20 Sun 21 …" at bounding box center [236, 138] width 473 height 143
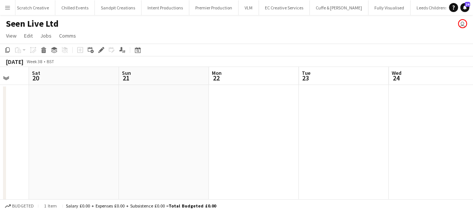
drag, startPoint x: 203, startPoint y: 126, endPoint x: 97, endPoint y: 130, distance: 105.8
click at [97, 130] on app-calendar-viewport "Wed 17 0/4 1 Job Thu 18 4/4 1 Job Fri 19 Sat 20 Sun 21 Mon 22 Tue 23 Wed 24 Thu…" at bounding box center [236, 138] width 473 height 143
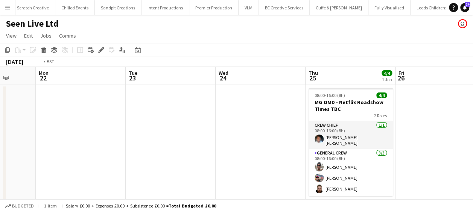
click at [33, 136] on app-calendar-viewport "Fri 19 Sat 20 Sun 21 Mon 22 Tue 23 Wed 24 Thu 25 4/4 1 Job Fri 26 Sat 27 Sun 28…" at bounding box center [236, 138] width 473 height 143
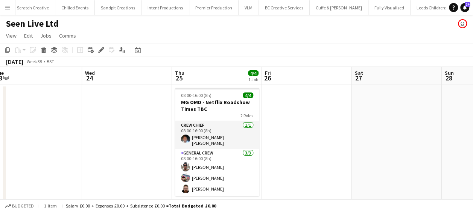
drag, startPoint x: 235, startPoint y: 134, endPoint x: 224, endPoint y: 134, distance: 11.7
click at [118, 138] on app-calendar-viewport "Sun 21 Mon 22 Tue 23 Wed 24 Thu 25 4/4 1 Job Fri 26 Sat 27 Sun 28 Mon 29 Tue 30…" at bounding box center [236, 138] width 473 height 143
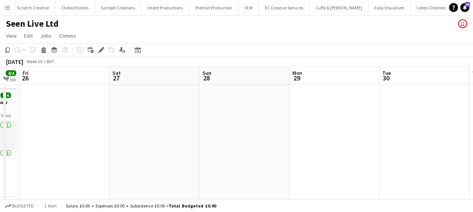
drag, startPoint x: 218, startPoint y: 140, endPoint x: 118, endPoint y: 139, distance: 100.1
click at [94, 143] on app-calendar-viewport "Tue 23 Wed 24 Thu 25 4/4 1 Job Fri 26 Sat 27 Sun 28 Mon 29 Tue 30 Wed 1 Thu 2 F…" at bounding box center [236, 138] width 473 height 143
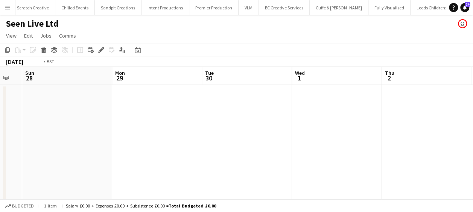
drag, startPoint x: 169, startPoint y: 139, endPoint x: 157, endPoint y: 139, distance: 11.3
click at [157, 139] on app-calendar-viewport "Thu 25 4/4 1 Job Fri 26 Sat 27 Sun 28 Mon 29 Tue 30 Wed 1 Thu 2 Fri 3 Sat 4 Sun…" at bounding box center [236, 138] width 473 height 143
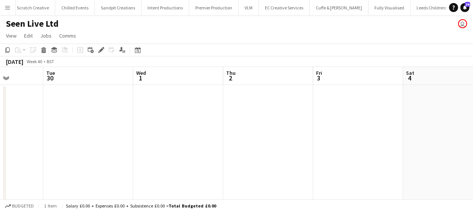
drag, startPoint x: 246, startPoint y: 135, endPoint x: 214, endPoint y: 127, distance: 32.5
click at [138, 135] on app-calendar-viewport "Sat 27 Sun 28 Mon 29 Tue 30 Wed 1 Thu 2 Fri 3 Sat 4 Sun 5 Mon 6 Tue 7" at bounding box center [236, 138] width 473 height 143
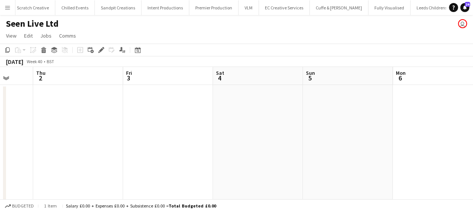
click at [100, 135] on app-calendar-viewport "Mon 29 Tue 30 Wed 1 Thu 2 Fri 3 Sat 4 Sun 5 Mon 6 Tue 7 Wed 8 Thu 9" at bounding box center [236, 138] width 473 height 143
click at [128, 133] on app-calendar-viewport "Wed 1 Thu 2 Fri 3 Sat 4 Sun 5 Mon 6 Tue 7 Wed 8 Thu 9 Fri 10 Sat 11" at bounding box center [236, 138] width 473 height 143
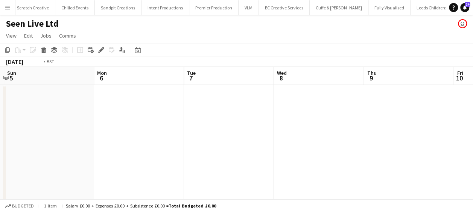
click at [115, 138] on app-calendar-viewport "Wed 1 Thu 2 Fri 3 Sat 4 Sun 5 Mon 6 Tue 7 Wed 8 Thu 9 Fri 10 Sat 11" at bounding box center [236, 138] width 473 height 143
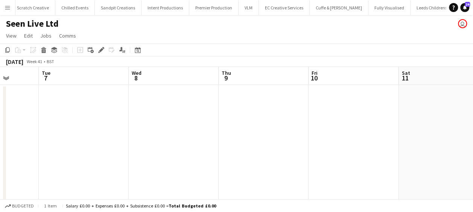
scroll to position [0, 358]
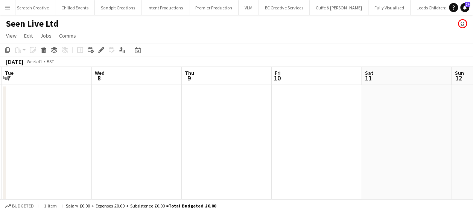
click at [138, 132] on app-calendar-viewport "Fri 3 Sat 4 Sun 5 Mon 6 Tue 7 Wed 8 Thu 9 Fri 10 Sat 11 Sun 12 Mon 13" at bounding box center [236, 138] width 473 height 143
click at [137, 108] on app-date-cell at bounding box center [137, 147] width 90 height 125
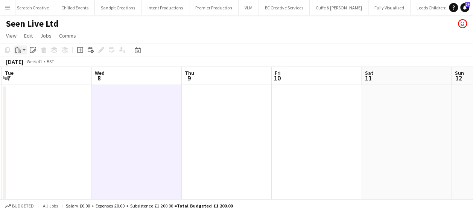
click at [20, 49] on icon "Paste" at bounding box center [18, 50] width 6 height 6
click at [25, 63] on link "Paste Ctrl+V" at bounding box center [55, 64] width 71 height 7
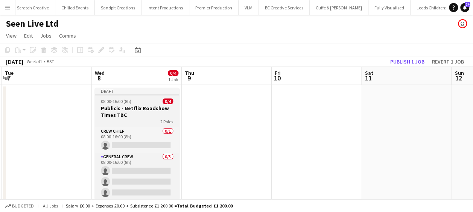
click at [132, 104] on app-job-card "Draft 08:00-16:00 (8h) 0/4 Publicis - Netflix Roadshow Times TBC 2 Roles Crew C…" at bounding box center [137, 143] width 84 height 111
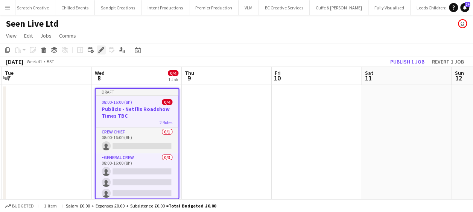
click at [103, 49] on icon "Edit" at bounding box center [101, 50] width 6 height 6
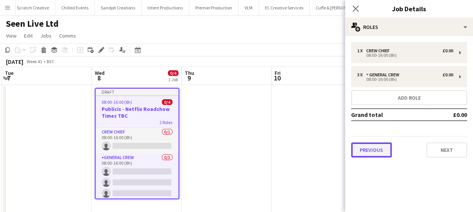
click at [383, 147] on button "Previous" at bounding box center [371, 150] width 41 height 15
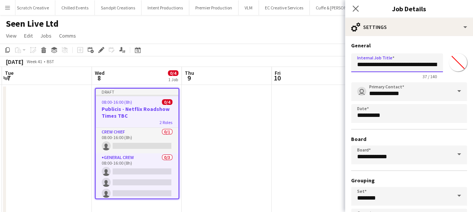
scroll to position [0, 21]
drag, startPoint x: 377, startPoint y: 65, endPoint x: 480, endPoint y: 65, distance: 102.7
click at [473, 65] on html "Menu Boards Boards Boards All jobs Status Workforce Workforce My Workforce Recr…" at bounding box center [236, 113] width 473 height 227
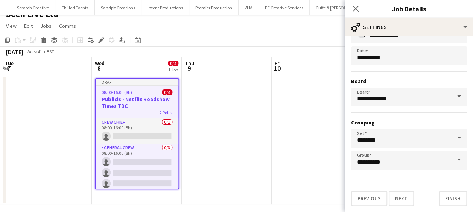
scroll to position [15, 0]
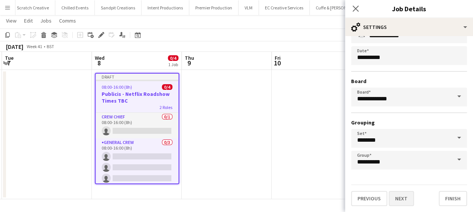
type input "********"
click at [402, 197] on button "Next" at bounding box center [401, 198] width 25 height 15
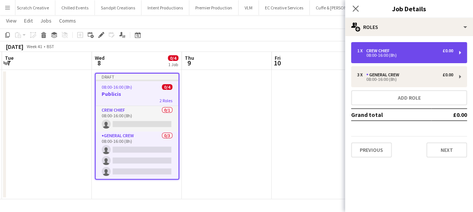
click at [388, 47] on div "1 x Crew Chief £0.00 08:00-16:00 (8h)" at bounding box center [409, 52] width 116 height 21
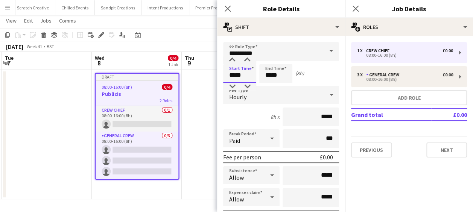
drag, startPoint x: 245, startPoint y: 78, endPoint x: 175, endPoint y: 79, distance: 69.6
click at [175, 79] on body "Menu Boards Boards Boards All jobs Status Workforce Workforce My Workforce Recr…" at bounding box center [236, 98] width 473 height 227
type input "*****"
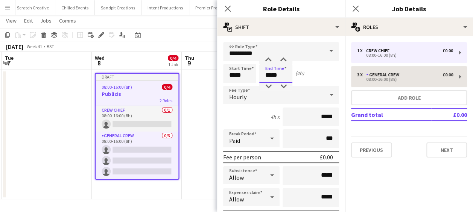
type input "*****"
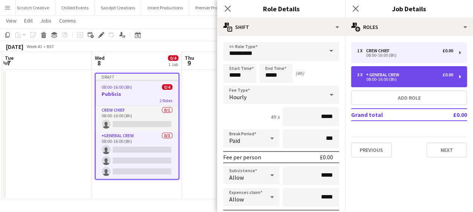
click at [375, 81] on div "08:00-16:00 (8h)" at bounding box center [405, 80] width 96 height 4
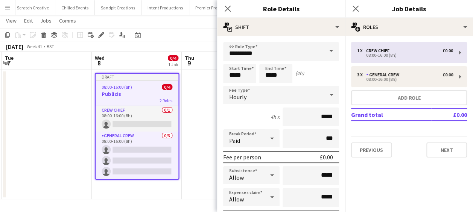
type input "**********"
type input "*****"
type input "*"
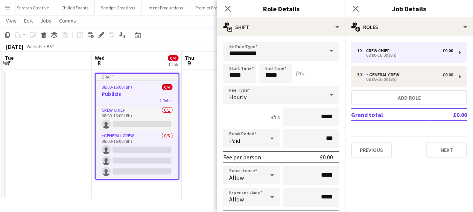
scroll to position [11, 0]
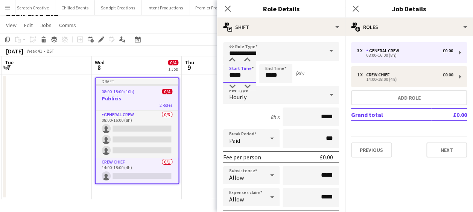
drag, startPoint x: 251, startPoint y: 78, endPoint x: 190, endPoint y: 79, distance: 61.0
click at [191, 79] on body "Menu Boards Boards Boards All jobs Status Workforce Workforce My Workforce Recr…" at bounding box center [236, 100] width 473 height 223
type input "*****"
click at [227, 6] on icon "Close pop-in" at bounding box center [227, 8] width 7 height 7
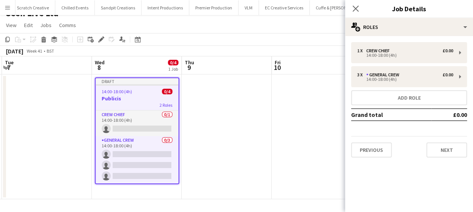
click at [141, 93] on div "14:00-18:00 (4h) 0/4" at bounding box center [137, 92] width 83 height 6
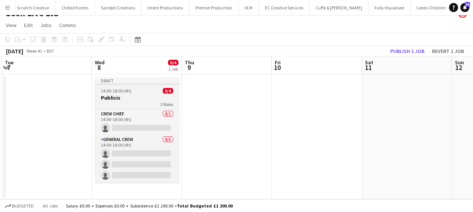
click at [137, 91] on div "14:00-18:00 (4h) 0/4" at bounding box center [137, 91] width 84 height 6
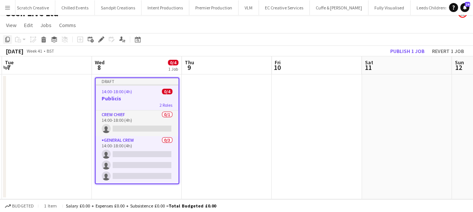
click at [8, 39] on icon "Copy" at bounding box center [8, 40] width 6 height 6
click at [205, 91] on app-date-cell at bounding box center [227, 137] width 90 height 125
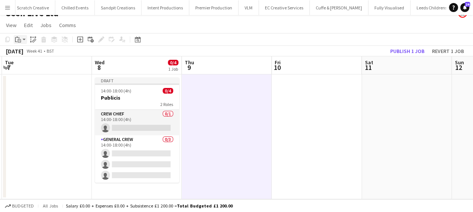
click at [20, 42] on icon at bounding box center [19, 40] width 3 height 3
click at [32, 52] on link "Paste Ctrl+V" at bounding box center [55, 53] width 71 height 7
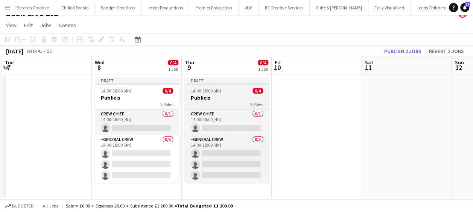
click at [190, 91] on div "14:00-18:00 (4h) 0/4" at bounding box center [227, 91] width 84 height 6
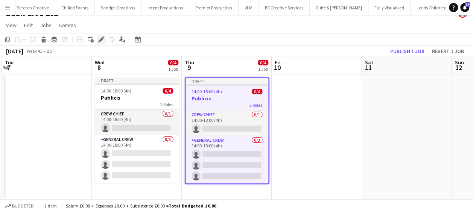
click at [101, 41] on icon at bounding box center [101, 40] width 4 height 4
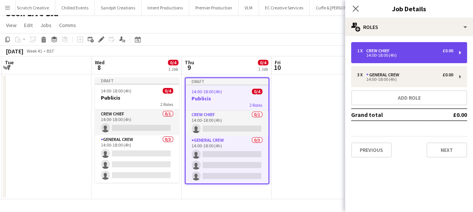
click at [396, 50] on div "1 x Crew Chief £0.00" at bounding box center [405, 50] width 96 height 5
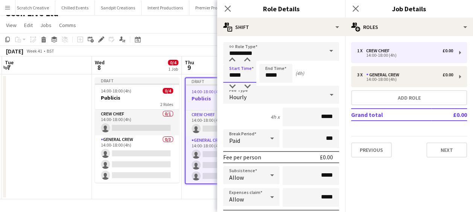
drag, startPoint x: 250, startPoint y: 76, endPoint x: 201, endPoint y: 77, distance: 48.9
click at [201, 77] on body "Menu Boards Boards Boards All jobs Status Workforce Workforce My Workforce Recr…" at bounding box center [236, 100] width 473 height 223
type input "*****"
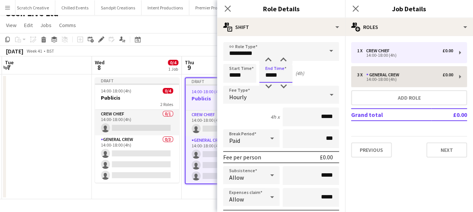
type input "*****"
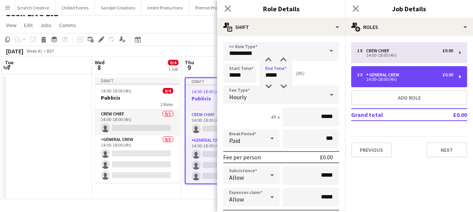
drag, startPoint x: 398, startPoint y: 75, endPoint x: 370, endPoint y: 75, distance: 28.2
click at [398, 75] on div "General Crew" at bounding box center [384, 74] width 36 height 5
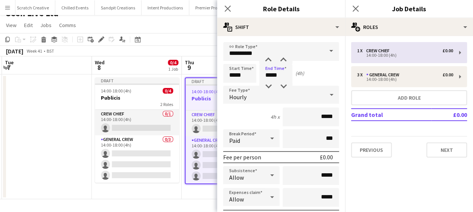
type input "**********"
type input "*****"
type input "*"
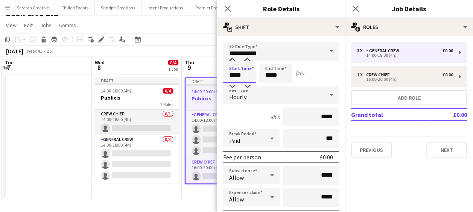
drag, startPoint x: 254, startPoint y: 75, endPoint x: 185, endPoint y: 75, distance: 68.5
click at [185, 75] on body "Menu Boards Boards Boards All jobs Status Workforce Workforce My Workforce Recr…" at bounding box center [236, 100] width 473 height 223
type input "*****"
click at [231, 9] on app-icon "Close pop-in" at bounding box center [227, 8] width 11 height 11
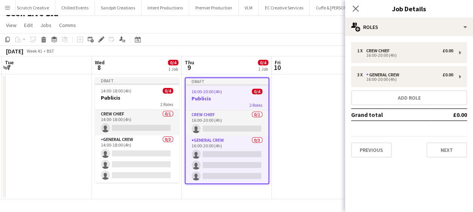
click at [304, 108] on app-date-cell at bounding box center [317, 137] width 90 height 125
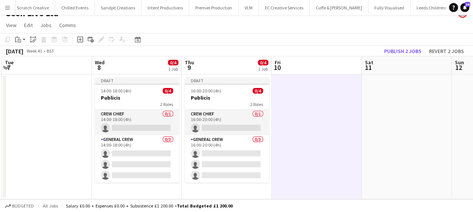
scroll to position [0, 237]
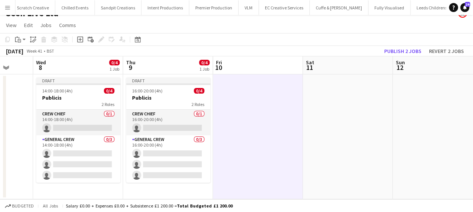
drag, startPoint x: 300, startPoint y: 129, endPoint x: 241, endPoint y: 130, distance: 58.7
click at [241, 130] on app-calendar-viewport "Sun 5 Mon 6 Tue 7 Wed 8 0/4 1 Job Thu 9 0/4 1 Job Fri 10 Sat 11 Sun 12 Mon 13 T…" at bounding box center [236, 127] width 473 height 143
click at [398, 53] on button "Publish 2 jobs" at bounding box center [402, 51] width 43 height 10
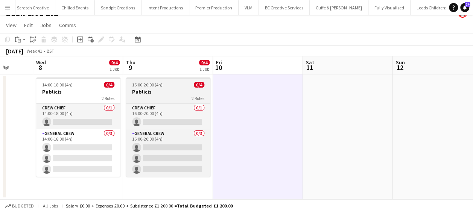
click at [155, 97] on div "2 Roles" at bounding box center [168, 98] width 84 height 6
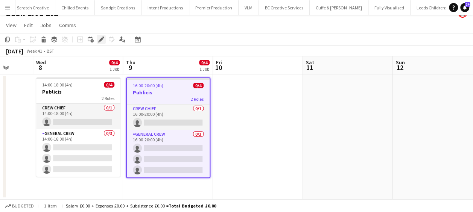
click at [104, 38] on div "Edit" at bounding box center [101, 39] width 9 height 9
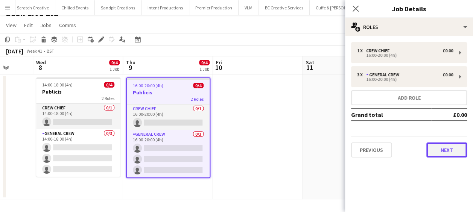
click at [443, 146] on button "Next" at bounding box center [446, 150] width 41 height 15
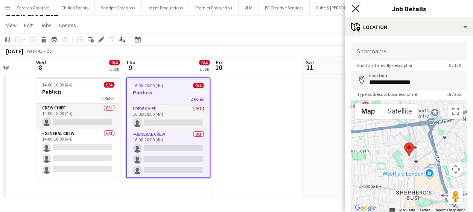
click at [357, 10] on icon "Close pop-in" at bounding box center [355, 8] width 7 height 7
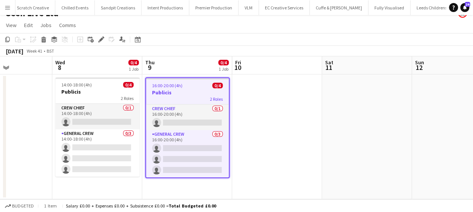
drag, startPoint x: 333, startPoint y: 177, endPoint x: 230, endPoint y: 180, distance: 103.2
click at [230, 180] on app-calendar-viewport "Sun 5 Mon 6 Tue 7 Wed 8 0/4 1 Job Thu 9 0/4 1 Job Fri 10 Sat 11 Sun 12 Mon 13 T…" at bounding box center [236, 127] width 473 height 143
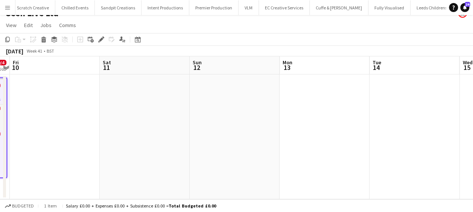
drag, startPoint x: 336, startPoint y: 173, endPoint x: 275, endPoint y: 163, distance: 61.9
click at [170, 162] on app-calendar-viewport "Tue 7 Wed 8 0/4 1 Job Thu 9 0/4 1 Job Fri 10 Sat 11 Sun 12 Mon 13 Tue 14 Wed 15…" at bounding box center [236, 127] width 473 height 143
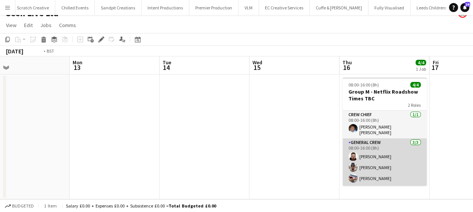
drag, startPoint x: 279, startPoint y: 163, endPoint x: 254, endPoint y: 160, distance: 25.9
click at [254, 160] on app-calendar-viewport "Thu 9 0/4 1 Job Fri 10 Sat 11 Sun 12 Mon 13 Tue 14 Wed 15 Thu 16 4/4 1 Job Fri …" at bounding box center [236, 127] width 473 height 143
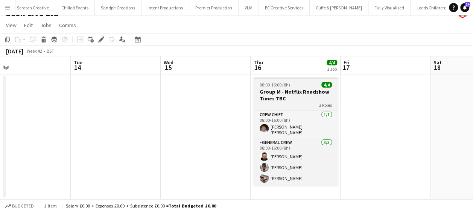
click at [281, 90] on h3 "Group M - Netflix Roadshow Times TBC" at bounding box center [296, 95] width 84 height 14
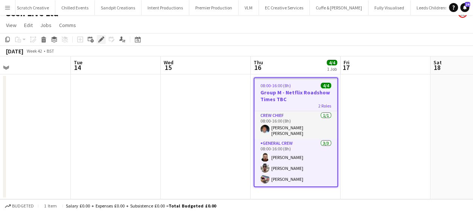
click at [98, 38] on icon "Edit" at bounding box center [101, 40] width 6 height 6
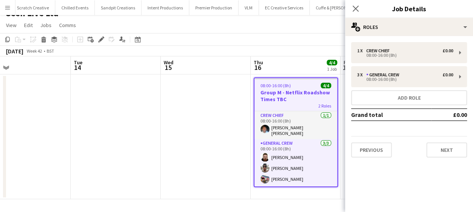
click at [227, 122] on app-date-cell at bounding box center [206, 137] width 90 height 125
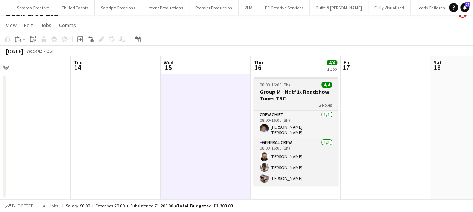
click at [284, 96] on h3 "Group M - Netflix Roadshow Times TBC" at bounding box center [296, 95] width 84 height 14
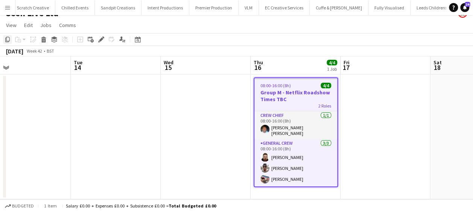
click at [9, 42] on icon "Copy" at bounding box center [8, 40] width 6 height 6
drag, startPoint x: 173, startPoint y: 112, endPoint x: 126, endPoint y: 87, distance: 54.2
click at [173, 111] on app-date-cell at bounding box center [206, 137] width 90 height 125
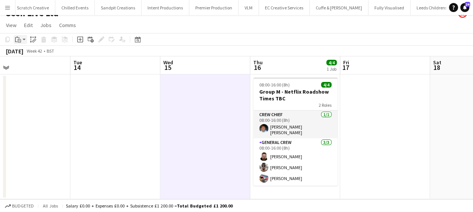
click at [21, 39] on div "Paste" at bounding box center [18, 39] width 9 height 9
click at [29, 51] on link "Paste Ctrl+V" at bounding box center [55, 53] width 71 height 7
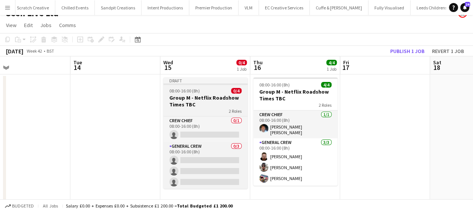
click at [187, 96] on h3 "Group M - Netflix Roadshow Times TBC" at bounding box center [205, 101] width 84 height 14
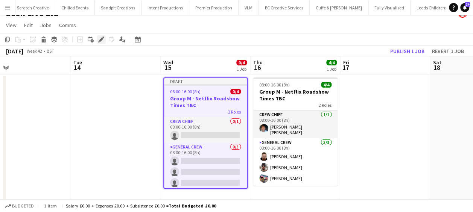
click at [101, 40] on icon at bounding box center [101, 40] width 4 height 4
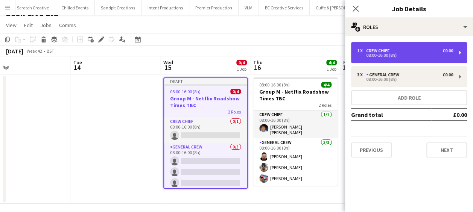
click at [388, 54] on div "08:00-16:00 (8h)" at bounding box center [405, 55] width 96 height 4
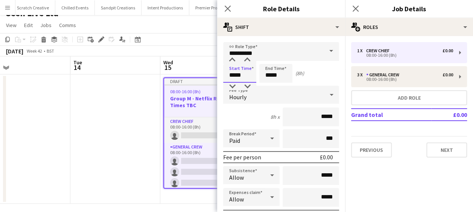
drag, startPoint x: 209, startPoint y: 75, endPoint x: 181, endPoint y: 76, distance: 28.6
click at [181, 76] on body "Menu Boards Boards Boards All jobs Status Workforce Workforce My Workforce Recr…" at bounding box center [236, 102] width 473 height 227
type input "*****"
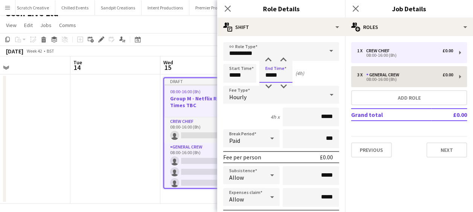
type input "*****"
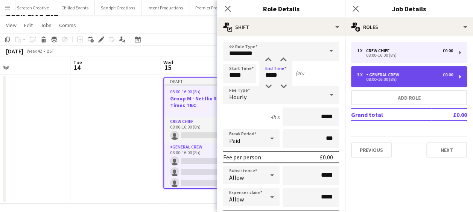
click at [370, 68] on div "3 x General Crew £0.00 08:00-16:00 (8h)" at bounding box center [409, 76] width 116 height 21
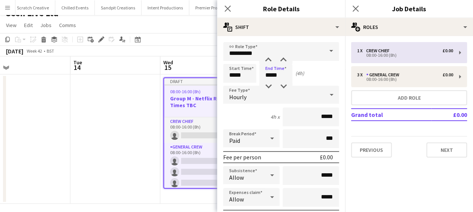
type input "**********"
type input "*****"
type input "*"
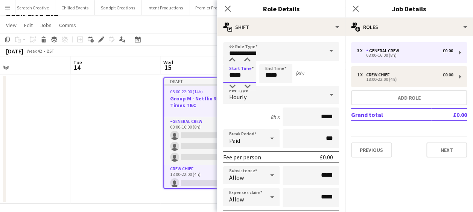
drag, startPoint x: 247, startPoint y: 75, endPoint x: 193, endPoint y: 77, distance: 53.8
click at [193, 77] on body "Menu Boards Boards Boards All jobs Status Workforce Workforce My Workforce Recr…" at bounding box center [236, 102] width 473 height 227
type input "*****"
click at [226, 8] on icon at bounding box center [227, 8] width 7 height 7
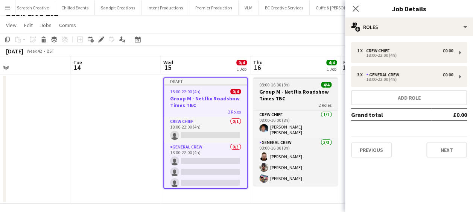
click at [292, 88] on app-job-card "08:00-16:00 (8h) 4/4 Group M - Netflix Roadshow Times TBC 2 Roles Crew Chief [D…" at bounding box center [295, 132] width 84 height 108
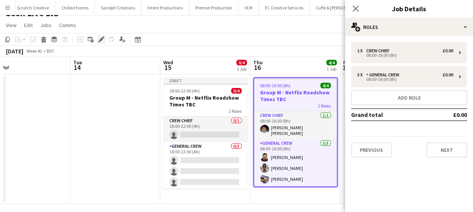
click at [102, 39] on icon at bounding box center [101, 40] width 4 height 4
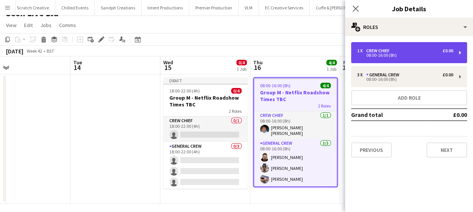
click at [400, 58] on div "1 x Crew Chief £0.00 08:00-16:00 (8h)" at bounding box center [409, 52] width 116 height 21
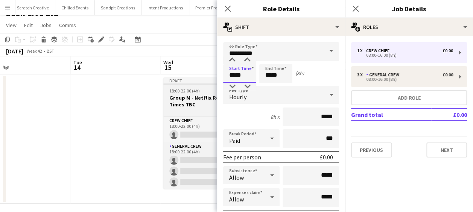
drag, startPoint x: 248, startPoint y: 78, endPoint x: 194, endPoint y: 78, distance: 53.4
click at [194, 78] on body "Menu Boards Boards Boards All jobs Status Workforce Workforce My Workforce Recr…" at bounding box center [236, 102] width 473 height 227
type input "*****"
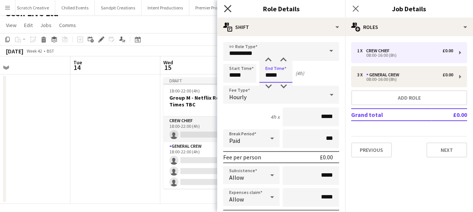
type input "*****"
click at [228, 9] on icon "Close pop-in" at bounding box center [227, 8] width 7 height 7
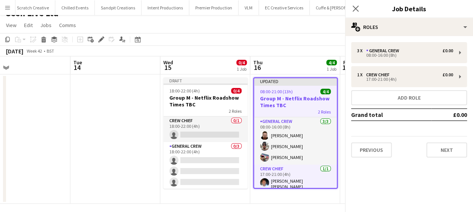
click at [116, 113] on app-date-cell at bounding box center [115, 139] width 90 height 129
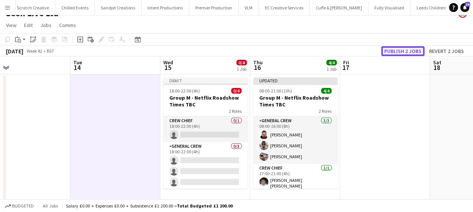
click at [418, 50] on button "Publish 2 jobs" at bounding box center [402, 51] width 43 height 10
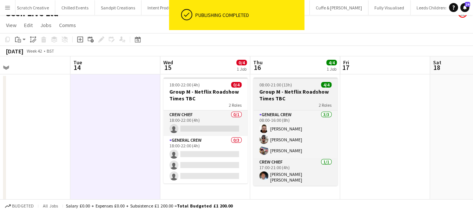
click at [280, 87] on span "08:00-21:00 (13h)" at bounding box center [275, 85] width 33 height 6
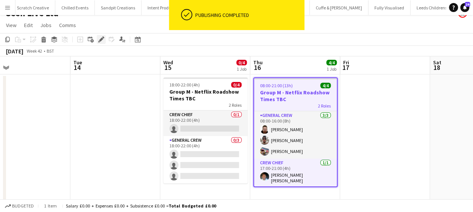
click at [102, 38] on icon at bounding box center [101, 40] width 4 height 4
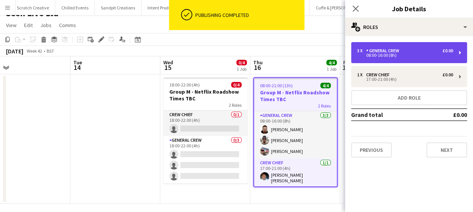
click at [391, 49] on div "General Crew" at bounding box center [384, 50] width 36 height 5
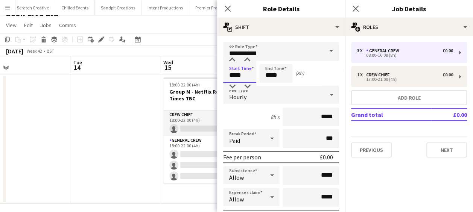
drag, startPoint x: 242, startPoint y: 78, endPoint x: 198, endPoint y: 76, distance: 44.4
click at [198, 76] on body "Menu Boards Boards Boards All jobs Status Workforce Workforce My Workforce Recr…" at bounding box center [236, 102] width 473 height 227
type input "*****"
click at [228, 8] on icon at bounding box center [227, 8] width 7 height 7
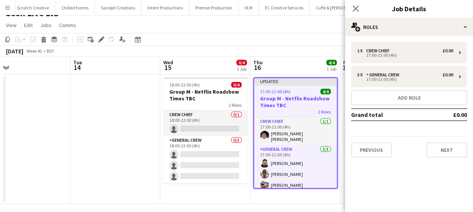
drag, startPoint x: 139, startPoint y: 94, endPoint x: 268, endPoint y: 73, distance: 130.8
click at [140, 94] on app-date-cell at bounding box center [115, 139] width 90 height 129
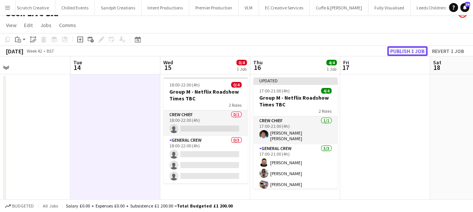
click at [393, 52] on button "Publish 1 job" at bounding box center [407, 51] width 40 height 10
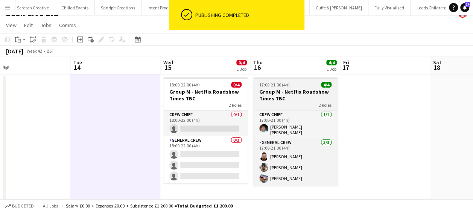
click at [296, 90] on h3 "Group M - Netflix Roadshow Times TBC" at bounding box center [295, 95] width 84 height 14
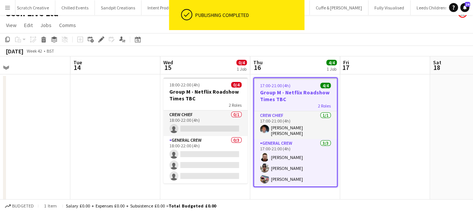
click at [102, 35] on app-toolbar "Copy Paste Paste Ctrl+V Paste with crew Ctrl+Shift+V Paste linked Job [GEOGRAPH…" at bounding box center [236, 39] width 473 height 13
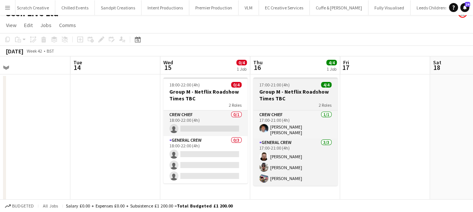
click at [283, 89] on h3 "Group M - Netflix Roadshow Times TBC" at bounding box center [295, 95] width 84 height 14
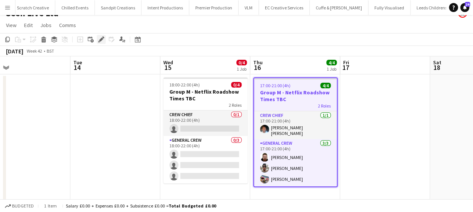
click at [101, 39] on icon at bounding box center [101, 40] width 4 height 4
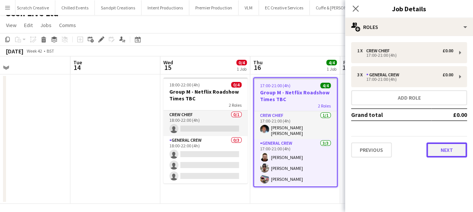
click at [451, 153] on button "Next" at bounding box center [446, 150] width 41 height 15
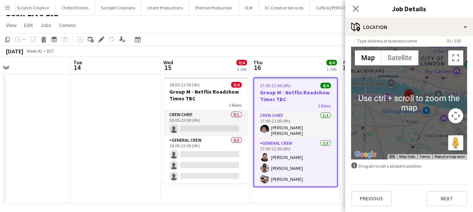
scroll to position [0, 0]
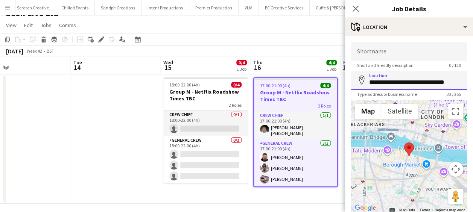
click at [449, 82] on input "**********" at bounding box center [409, 80] width 116 height 19
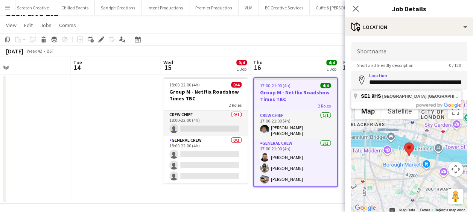
type input "**********"
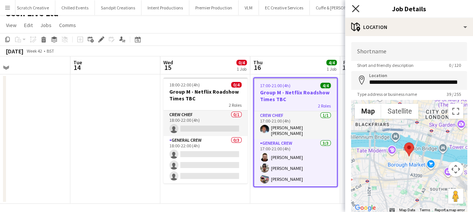
click at [354, 9] on icon "Close pop-in" at bounding box center [355, 8] width 7 height 7
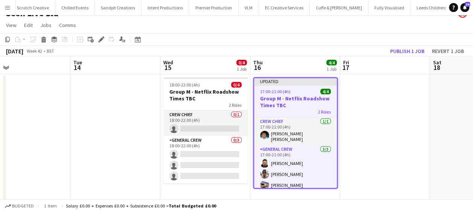
click at [376, 122] on app-date-cell at bounding box center [385, 139] width 90 height 129
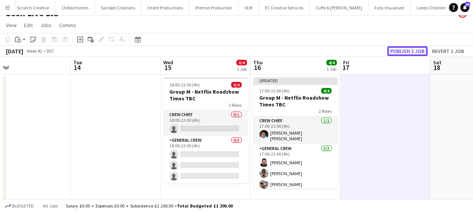
click at [406, 49] on button "Publish 1 job" at bounding box center [407, 51] width 40 height 10
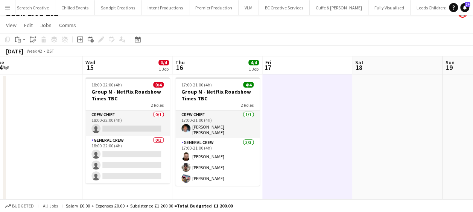
drag, startPoint x: 425, startPoint y: 80, endPoint x: 344, endPoint y: 89, distance: 81.4
click at [344, 89] on app-calendar-viewport "Sat 11 Sun 12 Mon 13 Tue 14 Wed 15 0/4 1 Job Thu 16 4/4 1 Job Fri 17 Sat 18 Sun…" at bounding box center [236, 130] width 473 height 148
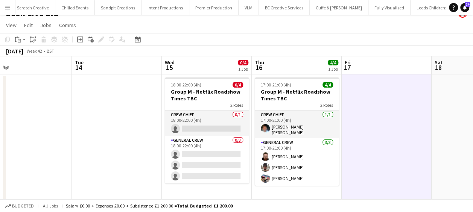
drag, startPoint x: 389, startPoint y: 117, endPoint x: 227, endPoint y: 120, distance: 161.9
click at [189, 124] on app-calendar-viewport "Sat 11 Sun 12 Mon 13 Tue 14 Wed 15 0/4 1 Job Thu 16 4/4 1 Job Fri 17 Sat 18 Sun…" at bounding box center [236, 130] width 473 height 148
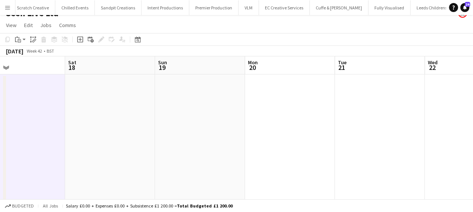
drag, startPoint x: 314, startPoint y: 124, endPoint x: 210, endPoint y: 128, distance: 104.3
click at [209, 127] on app-calendar-viewport "Wed 15 0/4 1 Job Thu 16 4/4 1 Job Fri 17 Sat 18 Sun 19 Mon 20 Tue 21 Wed 22 Thu…" at bounding box center [236, 130] width 473 height 148
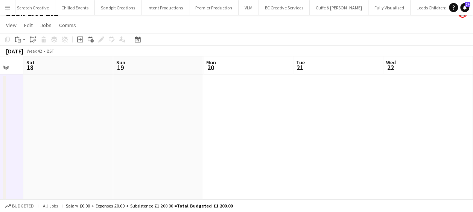
drag, startPoint x: 193, startPoint y: 128, endPoint x: 480, endPoint y: 131, distance: 286.4
click at [473, 131] on html "Menu Boards Boards Boards All jobs Status Workforce Workforce My Workforce Recr…" at bounding box center [236, 102] width 473 height 227
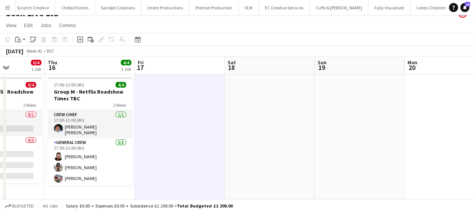
drag, startPoint x: 206, startPoint y: 149, endPoint x: 465, endPoint y: 127, distance: 259.8
click at [473, 126] on html "Menu Boards Boards Boards All jobs Status Workforce Workforce My Workforce Recr…" at bounding box center [236, 102] width 473 height 227
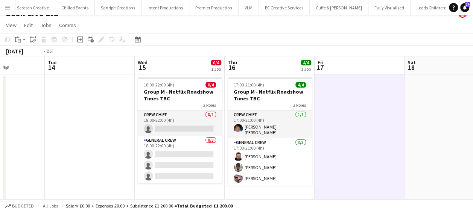
drag, startPoint x: 303, startPoint y: 128, endPoint x: 461, endPoint y: 120, distance: 159.0
click at [473, 117] on html "Menu Boards Boards Boards All jobs Status Workforce Workforce My Workforce Recr…" at bounding box center [236, 102] width 473 height 227
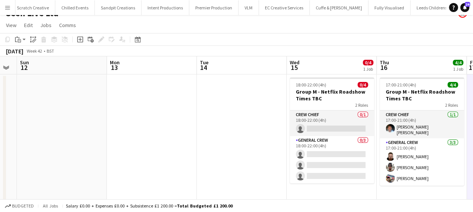
drag, startPoint x: 458, startPoint y: 119, endPoint x: 450, endPoint y: 120, distance: 8.8
click at [457, 119] on app-calendar-viewport "Thu 9 0/4 1 Job Fri 10 Sat 11 Sun 12 Mon 13 Tue 14 Wed 15 0/4 1 Job Thu 16 4/4 …" at bounding box center [236, 130] width 473 height 148
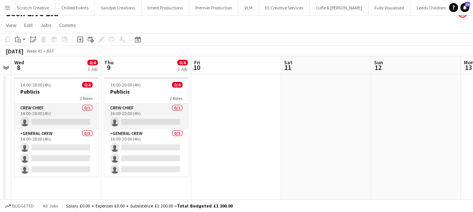
drag, startPoint x: 467, startPoint y: 120, endPoint x: 451, endPoint y: 122, distance: 16.0
click at [470, 120] on app-calendar-viewport "Mon 6 Tue 7 Wed 8 0/4 1 Job Thu 9 0/4 1 Job Fri 10 Sat 11 Sun 12 Mon 13 Tue 14 …" at bounding box center [236, 130] width 473 height 148
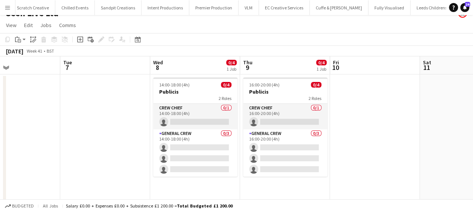
drag, startPoint x: 404, startPoint y: 121, endPoint x: 391, endPoint y: 121, distance: 12.8
click at [455, 120] on app-calendar-viewport "Sat 4 Sun 5 Mon 6 Tue 7 Wed 8 0/4 1 Job Thu 9 0/4 1 Job Fri 10 Sat 11 Sun 12 Mo…" at bounding box center [236, 130] width 473 height 148
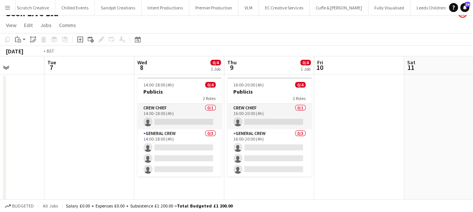
drag, startPoint x: 480, startPoint y: 119, endPoint x: 432, endPoint y: 119, distance: 47.8
click at [472, 119] on app-calendar-viewport "Sat 4 Sun 5 Mon 6 Tue 7 Wed 8 0/4 1 Job Thu 9 0/4 1 Job Fri 10 Sat 11 Sun 12 Mo…" at bounding box center [236, 130] width 473 height 148
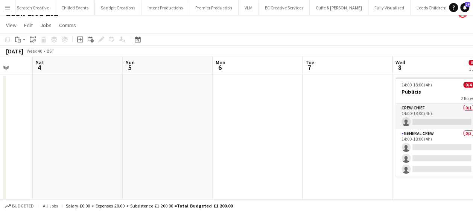
drag, startPoint x: 420, startPoint y: 121, endPoint x: 231, endPoint y: 126, distance: 189.0
click at [410, 123] on app-calendar-viewport "Wed 1 Thu 2 Fri 3 Sat 4 Sun 5 Mon 6 Tue 7 Wed 8 0/4 1 Job Thu 9 0/4 1 Job Fri 1…" at bounding box center [236, 130] width 473 height 148
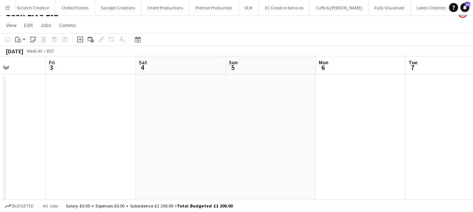
drag, startPoint x: 409, startPoint y: 127, endPoint x: 424, endPoint y: 129, distance: 15.5
click at [429, 128] on app-calendar-viewport "Tue 30 Wed 1 Thu 2 Fri 3 Sat 4 Sun 5 Mon 6 Tue 7 Wed 8 0/4 1 Job Thu 9 0/4 1 Jo…" at bounding box center [236, 130] width 473 height 148
drag, startPoint x: 297, startPoint y: 131, endPoint x: 385, endPoint y: 134, distance: 88.1
click at [461, 132] on app-calendar-viewport "Mon 29 Tue 30 Wed 1 Thu 2 Fri 3 Sat 4 Sun 5 Mon 6 Tue 7 Wed 8 0/4 1 Job Thu 9 0…" at bounding box center [236, 130] width 473 height 148
drag, startPoint x: 297, startPoint y: 135, endPoint x: 281, endPoint y: 139, distance: 16.7
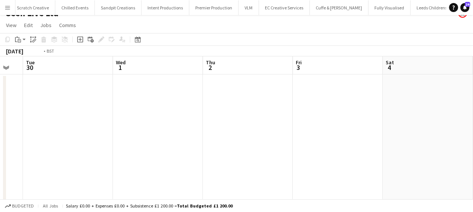
click at [473, 133] on html "Menu Boards Boards Boards All jobs Status Workforce Workforce My Workforce Recr…" at bounding box center [236, 102] width 473 height 227
drag, startPoint x: 480, startPoint y: 134, endPoint x: 267, endPoint y: 137, distance: 212.6
click at [470, 135] on app-calendar-viewport "Thu 25 4/4 1 Job Fri 26 Sat 27 Sun 28 Mon 29 Tue 30 Wed 1 Thu 2 Fri 3 Sat 4 Sun…" at bounding box center [236, 130] width 473 height 148
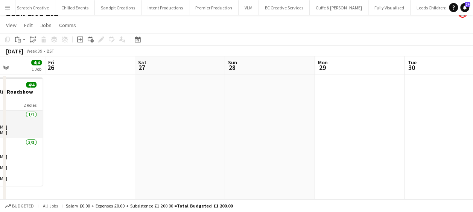
click at [452, 135] on app-calendar-viewport "Tue 23 Wed 24 Thu 25 4/4 1 Job Fri 26 Sat 27 Sun 28 Mon 29 Tue 30 Wed 1 Thu 2 F…" at bounding box center [236, 130] width 473 height 148
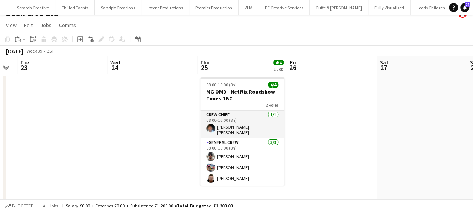
drag, startPoint x: 371, startPoint y: 133, endPoint x: 438, endPoint y: 132, distance: 66.6
click at [441, 133] on app-calendar-viewport "Sun 21 Mon 22 Tue 23 Wed 24 Thu 25 4/4 1 Job Fri 26 Sat 27 Sun 28 Mon 29 Tue 30…" at bounding box center [236, 130] width 473 height 148
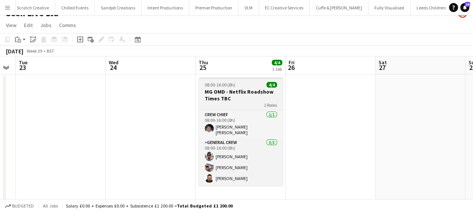
click at [246, 84] on div "08:00-16:00 (8h) 4/4" at bounding box center [241, 85] width 84 height 6
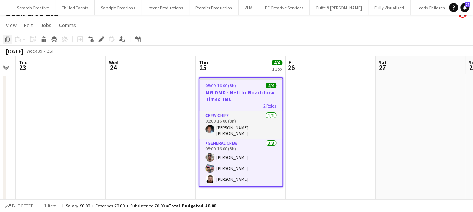
click at [7, 38] on icon "Copy" at bounding box center [8, 40] width 6 height 6
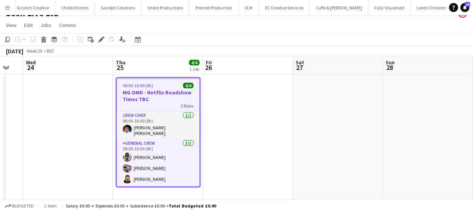
drag, startPoint x: 210, startPoint y: 151, endPoint x: 141, endPoint y: 149, distance: 68.9
click at [141, 149] on app-calendar-viewport "Sun 21 Mon 22 Tue 23 Wed 24 Thu 25 4/4 1 Job Fri 26 Sat 27 Sun 28 Mon 29 Tue 30…" at bounding box center [236, 130] width 473 height 148
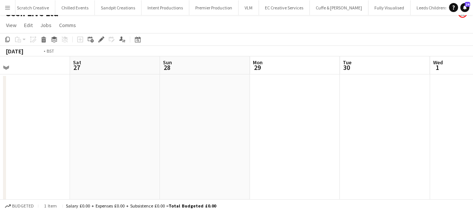
drag, startPoint x: 245, startPoint y: 148, endPoint x: 414, endPoint y: 146, distance: 169.0
click at [105, 148] on app-calendar-viewport "Tue 23 Wed 24 Thu 25 4/4 1 Job Fri 26 Sat 27 Sun 28 Mon 29 Tue 30 Wed 1 Thu 2 F…" at bounding box center [236, 130] width 473 height 148
drag, startPoint x: 392, startPoint y: 146, endPoint x: 426, endPoint y: 148, distance: 33.5
click at [224, 146] on app-calendar-viewport "Fri 26 Sat 27 Sun 28 Mon 29 Tue 30 Wed 1 Thu 2 Fri 3 Sat 4 Sun 5 Mon 6" at bounding box center [236, 130] width 473 height 148
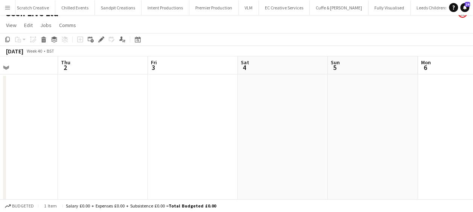
click at [200, 148] on app-calendar-viewport "Sun 28 Mon 29 Tue 30 Wed 1 Thu 2 Fri 3 Sat 4 Sun 5 Mon 6 Tue 7 Wed 8 0/4 1 Job …" at bounding box center [236, 130] width 473 height 148
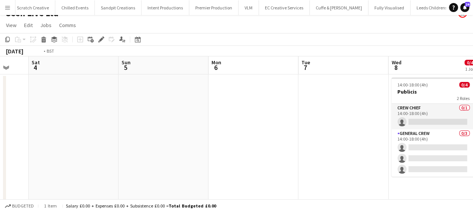
drag, startPoint x: 226, startPoint y: 152, endPoint x: 398, endPoint y: 147, distance: 172.4
click at [150, 152] on app-calendar-viewport "Tue 30 Wed 1 Thu 2 Fri 3 Sat 4 Sun 5 Mon 6 Tue 7 Wed 8 0/4 1 Job Thu 9 0/4 1 Jo…" at bounding box center [236, 130] width 473 height 148
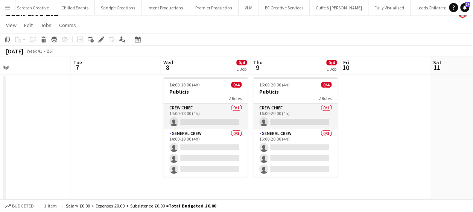
click at [195, 149] on app-calendar-viewport "Sat 4 Sun 5 Mon 6 Tue 7 Wed 8 0/4 1 Job Thu 9 0/4 1 Job Fri 10 Sat 11 Sun 12 Mo…" at bounding box center [236, 130] width 473 height 148
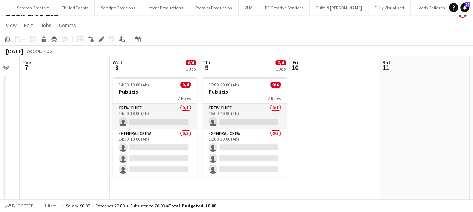
drag, startPoint x: 200, startPoint y: 146, endPoint x: 185, endPoint y: 145, distance: 15.1
click at [185, 145] on app-calendar-viewport "Sat 4 Sun 5 Mon 6 Tue 7 Wed 8 0/4 1 Job Thu 9 0/4 1 Job Fri 10 Sat 11 Sun 12 Mo…" at bounding box center [236, 130] width 473 height 148
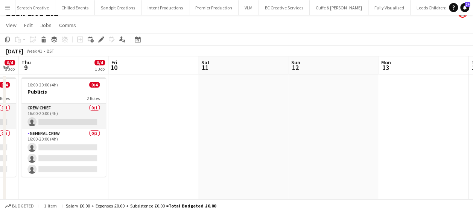
drag, startPoint x: 309, startPoint y: 145, endPoint x: 252, endPoint y: 136, distance: 57.9
click at [218, 138] on app-calendar-viewport "Mon 6 Tue 7 Wed 8 0/4 1 Job Thu 9 0/4 1 Job Fri 10 Sat 11 Sun 12 Mon 13 Tue 14 …" at bounding box center [236, 130] width 473 height 148
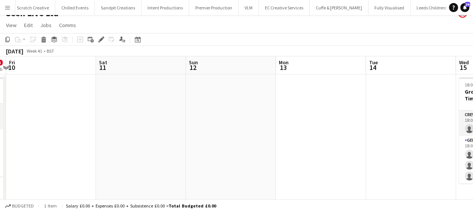
drag, startPoint x: 303, startPoint y: 136, endPoint x: 242, endPoint y: 129, distance: 62.1
click at [207, 134] on app-calendar-viewport "Mon 6 Tue 7 Wed 8 0/4 1 Job Thu 9 0/4 1 Job Fri 10 Sat 11 Sun 12 Mon 13 Tue 14 …" at bounding box center [236, 130] width 473 height 148
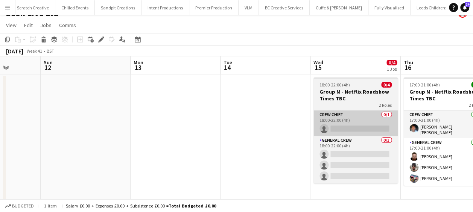
drag, startPoint x: 242, startPoint y: 124, endPoint x: 238, endPoint y: 122, distance: 4.7
click at [236, 123] on app-calendar-viewport "Wed 8 0/4 1 Job Thu 9 0/4 1 Job Fri 10 Sat 11 Sun 12 Mon 13 Tue 14 Wed 15 0/4 1…" at bounding box center [236, 130] width 473 height 148
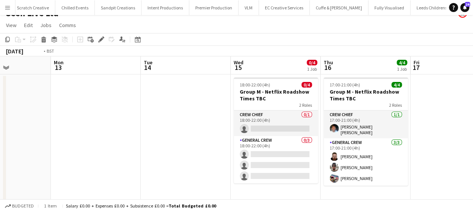
drag, startPoint x: 99, startPoint y: 123, endPoint x: 303, endPoint y: 122, distance: 203.2
click at [94, 123] on app-calendar-viewport "Fri 10 Sat 11 Sun 12 Mon 13 Tue 14 Wed 15 0/4 1 Job Thu 16 4/4 1 Job Fri 17 Sat…" at bounding box center [236, 130] width 473 height 148
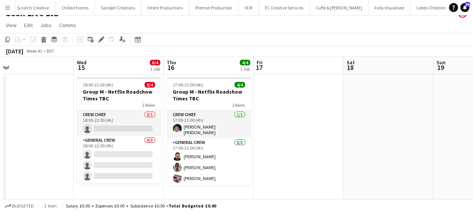
drag, startPoint x: 266, startPoint y: 122, endPoint x: 191, endPoint y: 122, distance: 74.5
click at [191, 122] on app-calendar-viewport "Sun 12 Mon 13 Tue 14 Wed 15 0/4 1 Job Thu 16 4/4 1 Job Fri 17 Sat 18 Sun 19 Mon…" at bounding box center [236, 130] width 473 height 148
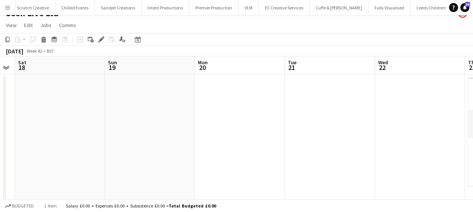
scroll to position [0, 320]
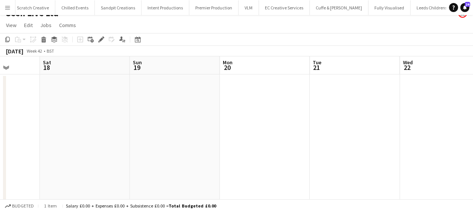
drag, startPoint x: 322, startPoint y: 122, endPoint x: 318, endPoint y: 120, distance: 4.9
click at [214, 122] on app-calendar-viewport "Tue 14 Wed 15 0/4 1 Job Thu 16 4/4 1 Job Fri 17 Sat 18 Sun 19 Mon 20 Tue 21 Wed…" at bounding box center [236, 130] width 473 height 148
click at [281, 97] on app-date-cell at bounding box center [265, 139] width 90 height 129
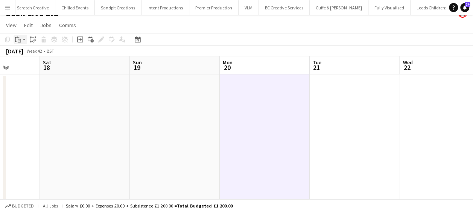
click at [18, 41] on icon "Paste" at bounding box center [18, 40] width 6 height 6
click at [30, 52] on link "Paste Ctrl+V" at bounding box center [55, 53] width 71 height 7
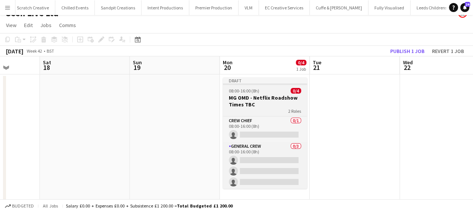
click at [274, 100] on h3 "MG OMD - Netflix Roadshow Times TBC" at bounding box center [265, 101] width 84 height 14
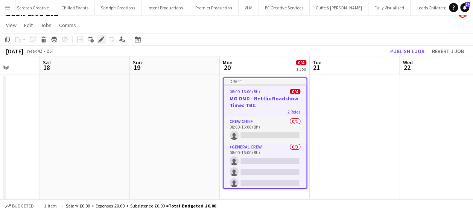
click at [102, 37] on icon "Edit" at bounding box center [101, 40] width 6 height 6
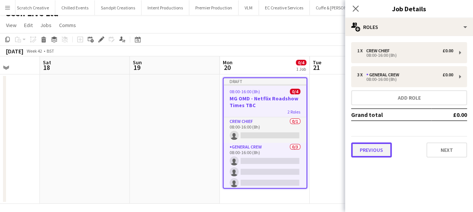
click at [382, 154] on button "Previous" at bounding box center [371, 150] width 41 height 15
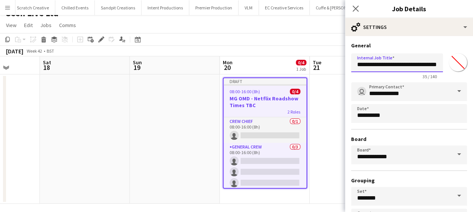
drag, startPoint x: 367, startPoint y: 63, endPoint x: 351, endPoint y: 66, distance: 15.4
click at [351, 66] on input "**********" at bounding box center [397, 62] width 92 height 19
drag, startPoint x: 369, startPoint y: 64, endPoint x: 474, endPoint y: 63, distance: 105.0
click at [473, 63] on html "Menu Boards Boards Boards All jobs Status Workforce Workforce My Workforce Recr…" at bounding box center [236, 102] width 473 height 227
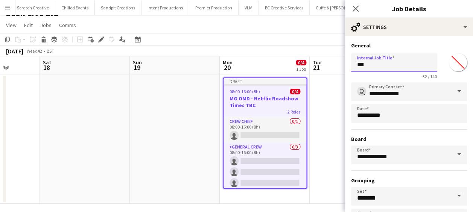
scroll to position [0, 0]
type input "******"
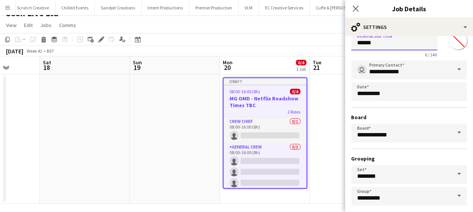
scroll to position [58, 0]
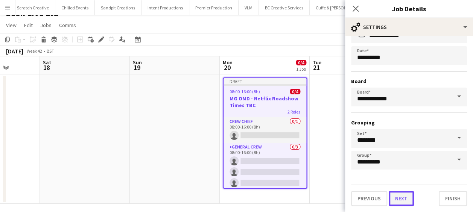
click at [403, 198] on button "Next" at bounding box center [401, 198] width 25 height 15
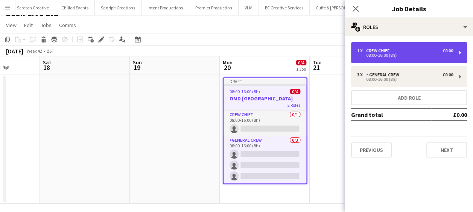
click at [396, 52] on div "1 x Crew Chief £0.00" at bounding box center [405, 50] width 96 height 5
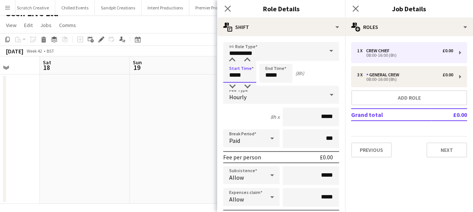
drag, startPoint x: 242, startPoint y: 75, endPoint x: 210, endPoint y: 76, distance: 32.4
click at [210, 76] on body "Menu Boards Boards Boards All jobs Status Workforce Workforce My Workforce Recr…" at bounding box center [236, 102] width 473 height 227
type input "*****"
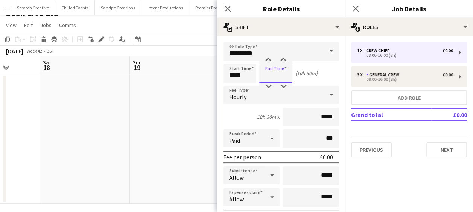
click at [268, 75] on input at bounding box center [275, 73] width 33 height 19
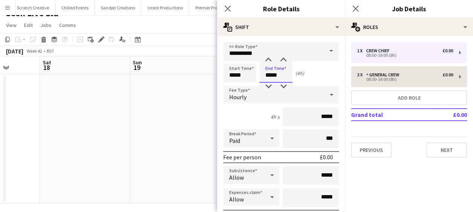
type input "*****"
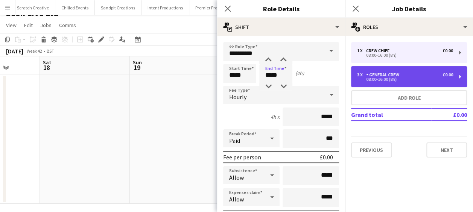
click at [389, 68] on div "3 x General Crew £0.00 08:00-16:00 (8h)" at bounding box center [409, 76] width 116 height 21
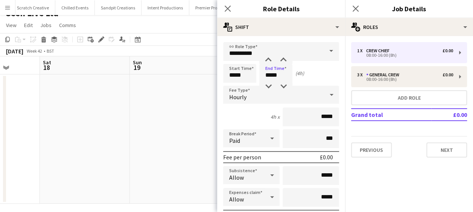
type input "**********"
type input "*****"
type input "*"
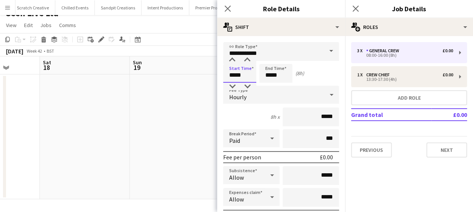
drag, startPoint x: 220, startPoint y: 76, endPoint x: 208, endPoint y: 76, distance: 11.7
click at [209, 78] on body "Menu Boards Boards Boards All jobs Status Workforce Workforce My Workforce Recr…" at bounding box center [236, 100] width 473 height 223
type input "*****"
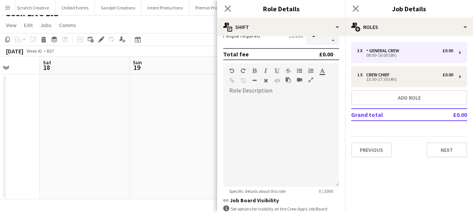
scroll to position [226, 0]
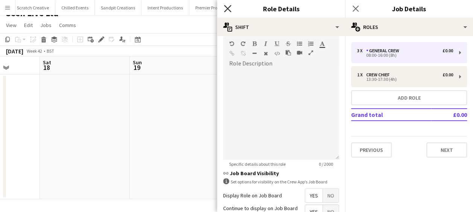
type input "*****"
click at [228, 9] on icon at bounding box center [227, 8] width 7 height 7
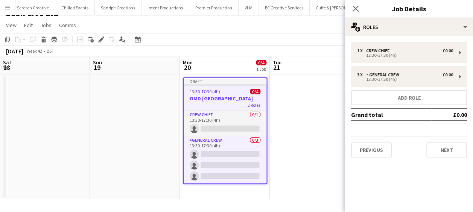
scroll to position [0, 238]
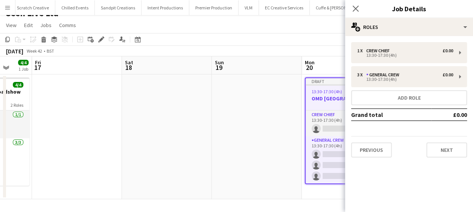
drag, startPoint x: 289, startPoint y: 99, endPoint x: 230, endPoint y: 99, distance: 58.3
click at [230, 99] on app-calendar-viewport "Tue 14 Wed 15 0/4 1 Job Thu 16 4/4 1 Job Fri 17 Sat 18 Sun 19 Mon 20 0/4 1 Job …" at bounding box center [236, 127] width 473 height 143
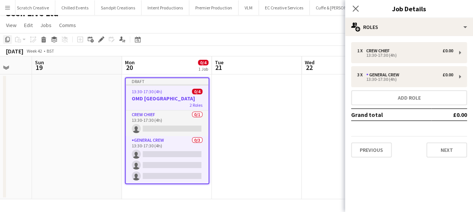
click at [7, 35] on div "Copy" at bounding box center [7, 39] width 9 height 9
click at [259, 97] on app-date-cell at bounding box center [257, 137] width 90 height 125
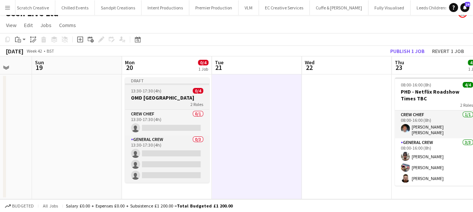
drag, startPoint x: 180, startPoint y: 97, endPoint x: 150, endPoint y: 80, distance: 34.7
click at [179, 97] on h3 "OMD [GEOGRAPHIC_DATA]" at bounding box center [167, 97] width 84 height 7
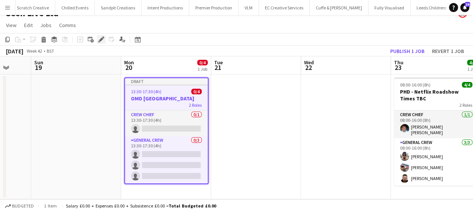
click at [99, 39] on icon "Edit" at bounding box center [101, 40] width 6 height 6
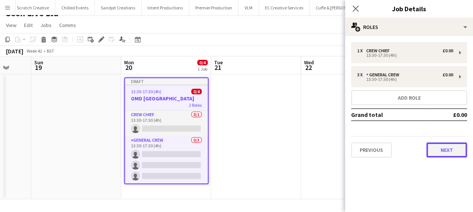
click at [437, 148] on button "Next" at bounding box center [446, 150] width 41 height 15
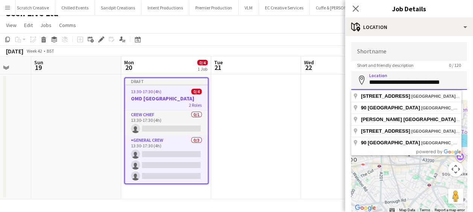
drag, startPoint x: 370, startPoint y: 83, endPoint x: 476, endPoint y: 78, distance: 106.2
click at [473, 78] on html "Menu Boards Boards Boards All jobs Status Workforce Workforce My Workforce Recr…" at bounding box center [236, 100] width 473 height 223
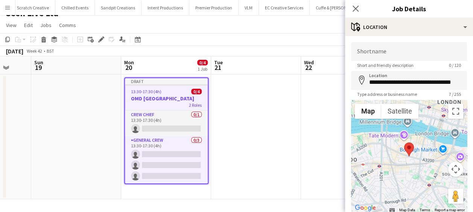
type input "**********"
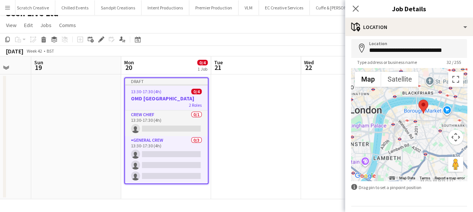
scroll to position [53, 0]
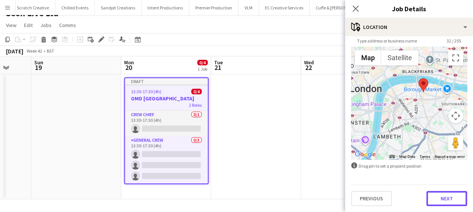
click at [434, 201] on button "Next" at bounding box center [446, 198] width 41 height 15
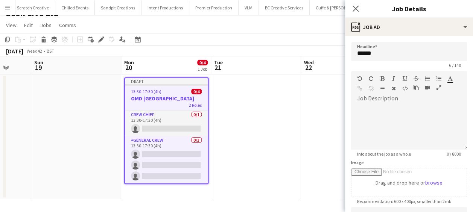
scroll to position [0, 0]
click at [357, 7] on icon at bounding box center [355, 8] width 7 height 7
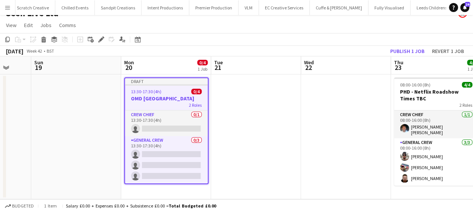
click at [142, 101] on h3 "OMD [GEOGRAPHIC_DATA]" at bounding box center [166, 98] width 83 height 7
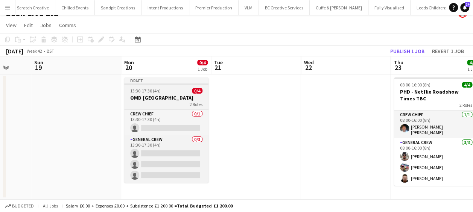
click at [166, 93] on div "13:30-17:30 (4h) 0/4" at bounding box center [166, 91] width 84 height 6
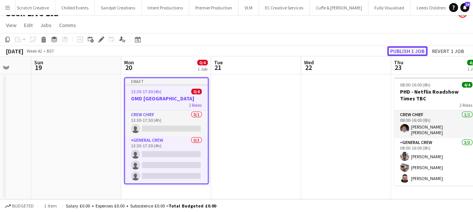
click at [417, 47] on button "Publish 1 job" at bounding box center [407, 51] width 40 height 10
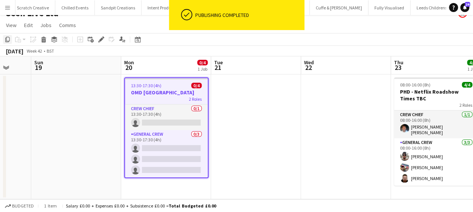
click at [7, 40] on icon "Copy" at bounding box center [8, 40] width 6 height 6
click at [221, 90] on app-date-cell at bounding box center [256, 137] width 90 height 125
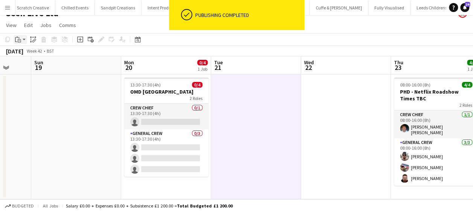
click at [23, 40] on app-action-btn "Paste" at bounding box center [21, 39] width 14 height 9
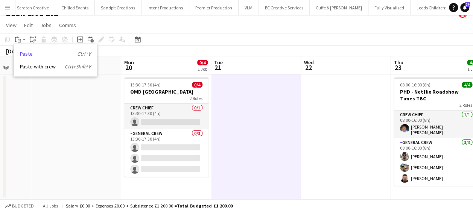
click at [27, 52] on link "Paste Ctrl+V" at bounding box center [55, 53] width 71 height 7
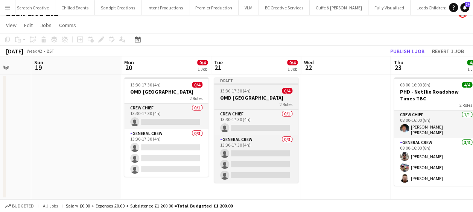
click at [273, 94] on h3 "OMD [GEOGRAPHIC_DATA]" at bounding box center [256, 97] width 84 height 7
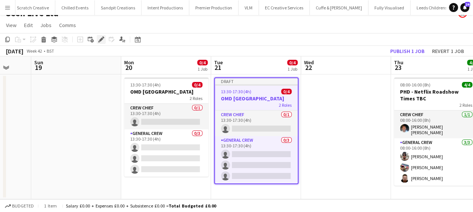
click at [100, 40] on icon at bounding box center [101, 40] width 4 height 4
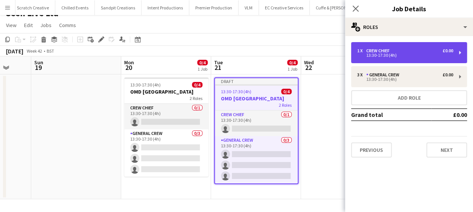
click at [376, 56] on div "13:30-17:30 (4h)" at bounding box center [405, 55] width 96 height 4
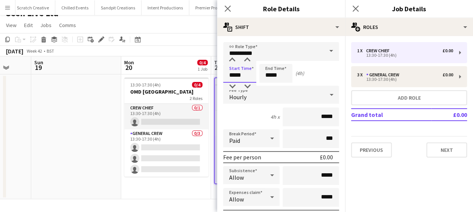
drag, startPoint x: 249, startPoint y: 76, endPoint x: 199, endPoint y: 76, distance: 49.7
click at [204, 76] on body "Menu Boards Boards Boards All jobs Status Workforce Workforce My Workforce Recr…" at bounding box center [236, 100] width 473 height 223
type input "*****"
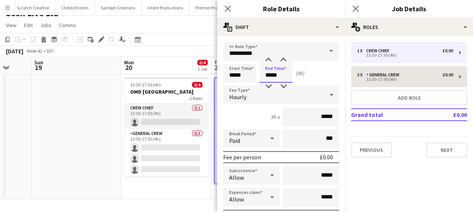
type input "*****"
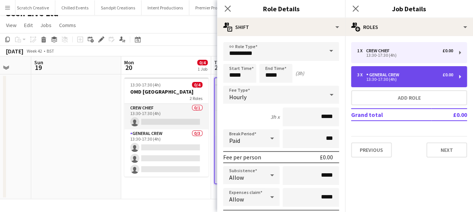
click at [382, 73] on div "General Crew" at bounding box center [384, 74] width 36 height 5
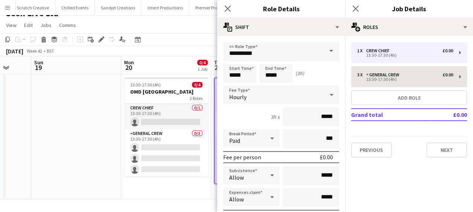
type input "**********"
type input "*****"
type input "*"
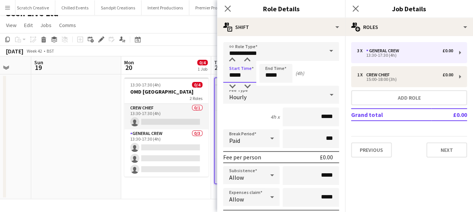
drag, startPoint x: 245, startPoint y: 79, endPoint x: 211, endPoint y: 80, distance: 33.9
click at [211, 80] on body "Menu Boards Boards Boards All jobs Status Workforce Workforce My Workforce Recr…" at bounding box center [236, 100] width 473 height 223
type input "*****"
drag, startPoint x: 228, startPoint y: 5, endPoint x: 228, endPoint y: 9, distance: 4.1
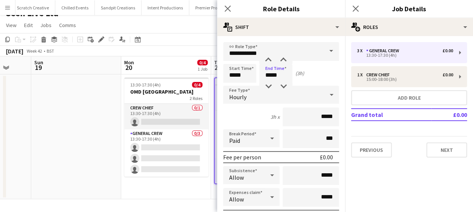
click at [228, 7] on icon "Close pop-in" at bounding box center [228, 9] width 6 height 6
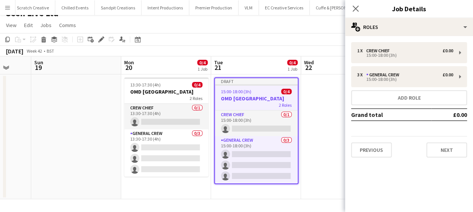
click at [325, 101] on app-date-cell at bounding box center [346, 137] width 90 height 125
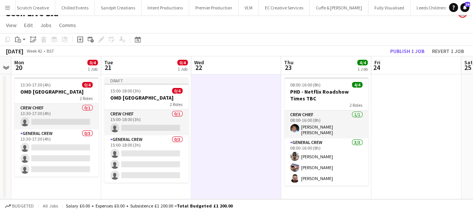
scroll to position [0, 350]
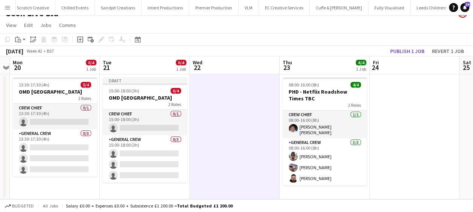
drag, startPoint x: 339, startPoint y: 107, endPoint x: 236, endPoint y: 109, distance: 102.8
click at [236, 109] on app-calendar-viewport "Thu 16 4/4 1 Job Fri 17 Sat 18 Sun 19 Mon 20 0/4 1 Job Tue 21 0/4 1 Job Wed 22 …" at bounding box center [236, 127] width 473 height 143
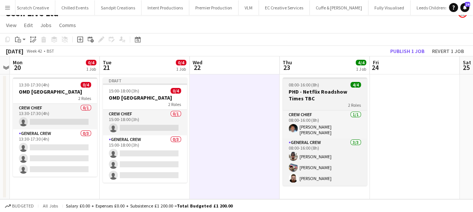
click at [312, 91] on h3 "PHD - Netflix Roadshow Times TBC" at bounding box center [325, 95] width 84 height 14
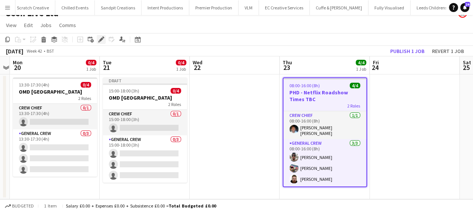
click at [101, 38] on icon at bounding box center [101, 40] width 4 height 4
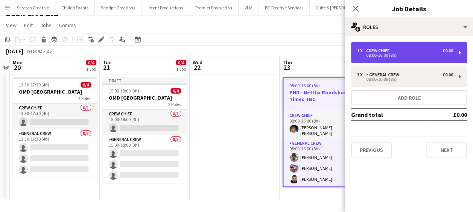
click at [404, 58] on div "1 x Crew Chief £0.00 08:00-16:00 (8h)" at bounding box center [409, 52] width 116 height 21
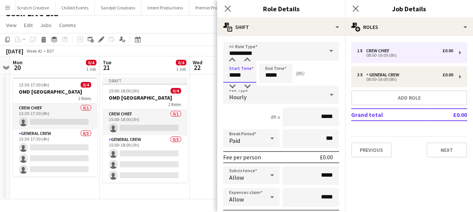
drag, startPoint x: 249, startPoint y: 73, endPoint x: 194, endPoint y: 79, distance: 55.2
click at [194, 79] on body "Menu Boards Boards Boards All jobs Status Workforce Workforce My Workforce Recr…" at bounding box center [236, 100] width 473 height 223
type input "*****"
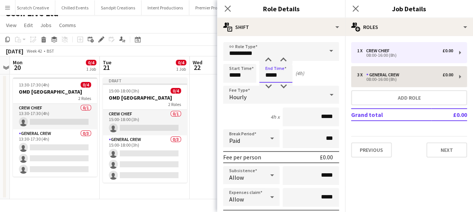
type input "*****"
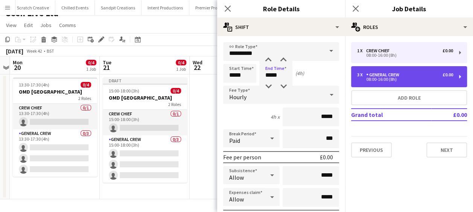
click at [376, 74] on div "General Crew" at bounding box center [384, 74] width 36 height 5
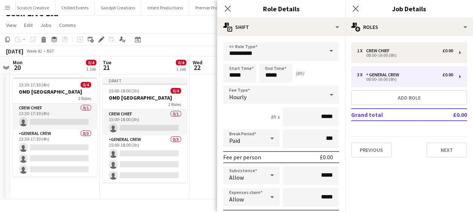
type input "**********"
type input "*****"
type input "*"
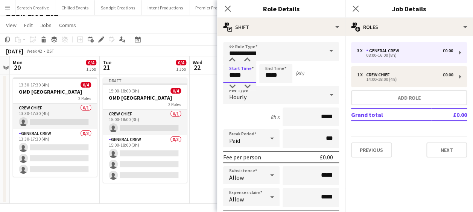
drag, startPoint x: 249, startPoint y: 75, endPoint x: 192, endPoint y: 80, distance: 57.5
click at [193, 80] on body "Menu Boards Boards Boards All jobs Status Workforce Workforce My Workforce Recr…" at bounding box center [236, 102] width 473 height 227
type input "*****"
click at [227, 11] on icon "Close pop-in" at bounding box center [227, 8] width 7 height 7
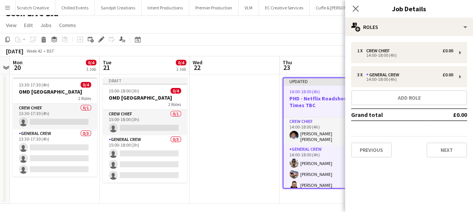
click at [310, 100] on h3 "PHD - Netflix Roadshow Times TBC" at bounding box center [324, 102] width 83 height 14
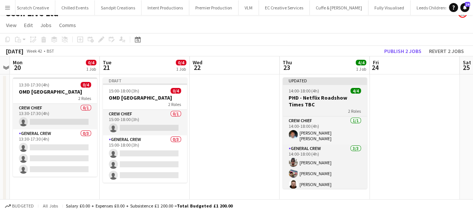
click at [327, 107] on h3 "PHD - Netflix Roadshow Times TBC" at bounding box center [325, 101] width 84 height 14
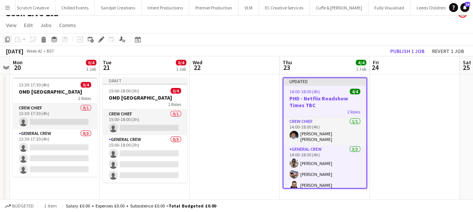
click at [4, 38] on div "Copy" at bounding box center [7, 39] width 9 height 9
click at [214, 107] on app-date-cell at bounding box center [235, 139] width 90 height 129
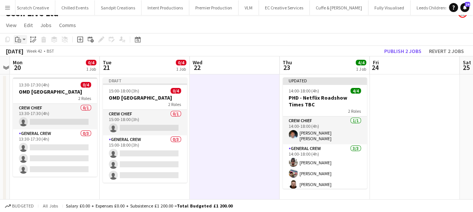
click at [24, 40] on app-action-btn "Paste" at bounding box center [21, 39] width 14 height 9
click at [29, 53] on link "Paste Ctrl+V" at bounding box center [55, 53] width 71 height 7
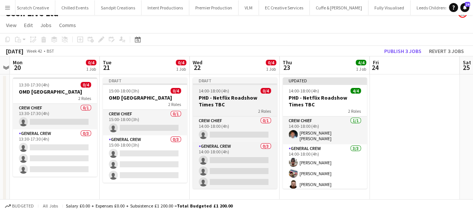
click at [239, 102] on h3 "PHD - Netflix Roadshow Times TBC" at bounding box center [235, 101] width 84 height 14
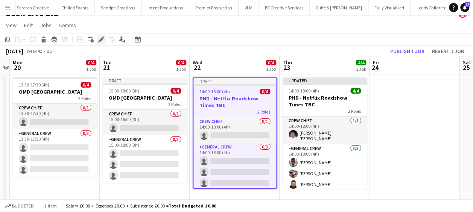
click at [101, 39] on icon at bounding box center [101, 40] width 4 height 4
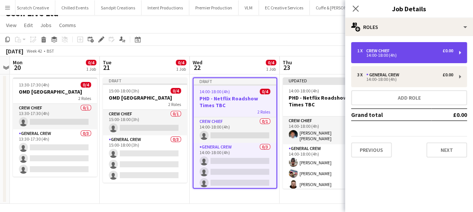
click at [382, 50] on div "Crew Chief" at bounding box center [379, 50] width 26 height 5
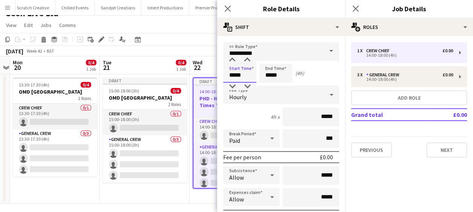
drag, startPoint x: 242, startPoint y: 76, endPoint x: 220, endPoint y: 81, distance: 22.3
type input "*****"
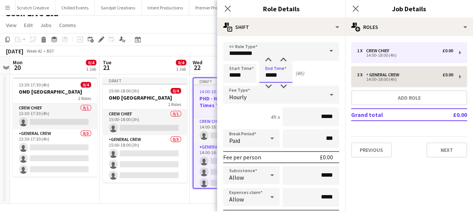
type input "*****"
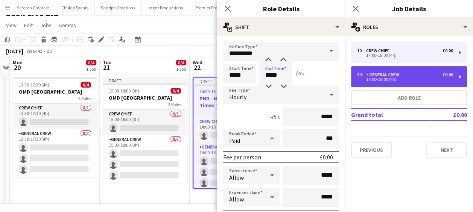
click at [376, 78] on div "14:00-18:00 (4h)" at bounding box center [405, 80] width 96 height 4
type input "**********"
type input "*****"
type input "*"
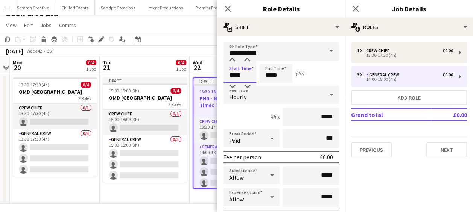
drag, startPoint x: 246, startPoint y: 75, endPoint x: 210, endPoint y: 75, distance: 35.8
click at [210, 76] on body "Menu Boards Boards Boards All jobs Status Workforce Workforce My Workforce Recr…" at bounding box center [236, 102] width 473 height 227
type input "*****"
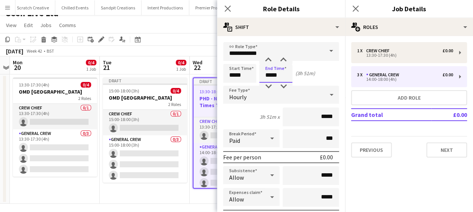
type input "*****"
click at [245, 74] on input "*****" at bounding box center [239, 73] width 33 height 19
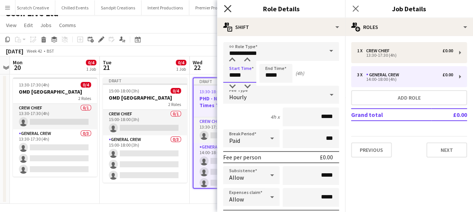
type input "*****"
click at [229, 10] on icon "Close pop-in" at bounding box center [227, 8] width 7 height 7
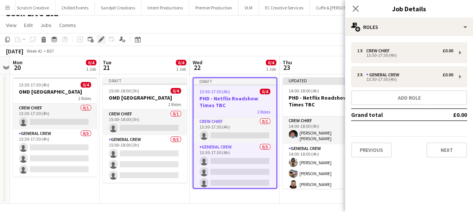
click at [103, 39] on icon "Edit" at bounding box center [101, 40] width 6 height 6
drag, startPoint x: 361, startPoint y: 149, endPoint x: 365, endPoint y: 149, distance: 4.1
click at [361, 149] on button "Previous" at bounding box center [371, 150] width 41 height 15
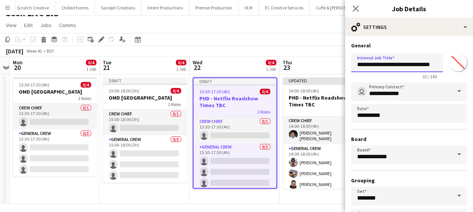
scroll to position [0, 13]
drag, startPoint x: 370, startPoint y: 65, endPoint x: 449, endPoint y: 63, distance: 79.4
click at [449, 63] on div "**********" at bounding box center [409, 64] width 116 height 29
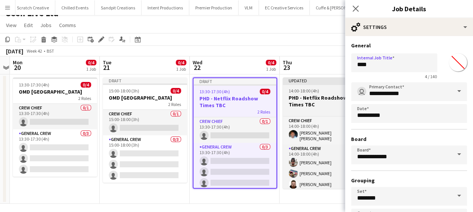
click at [325, 101] on h3 "PHD - Netflix Roadshow Times TBC" at bounding box center [325, 101] width 84 height 14
type input "**********"
type input "*******"
type input "**********"
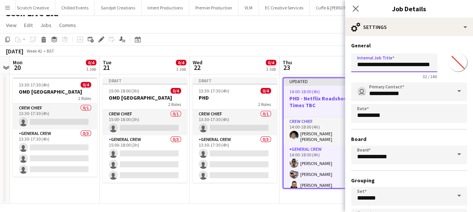
click at [370, 64] on input "**********" at bounding box center [394, 62] width 86 height 19
drag, startPoint x: 417, startPoint y: 62, endPoint x: 461, endPoint y: 56, distance: 44.5
click at [466, 60] on form "**********" at bounding box center [409, 153] width 128 height 222
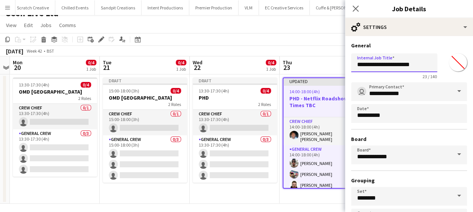
drag, startPoint x: 430, startPoint y: 65, endPoint x: 370, endPoint y: 69, distance: 60.3
click at [370, 69] on input "**********" at bounding box center [394, 62] width 86 height 19
drag, startPoint x: 368, startPoint y: 65, endPoint x: 421, endPoint y: 65, distance: 53.1
click at [421, 65] on input "**********" at bounding box center [394, 62] width 86 height 19
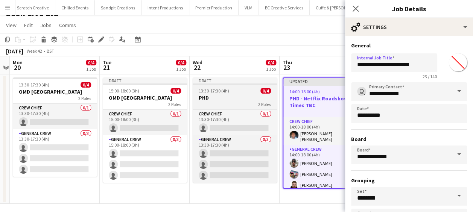
click at [253, 85] on app-job-card "Draft 13:30-17:30 (4h) 0/4 PHD 2 Roles Crew Chief 0/1 13:30-17:30 (4h) single-n…" at bounding box center [235, 130] width 84 height 105
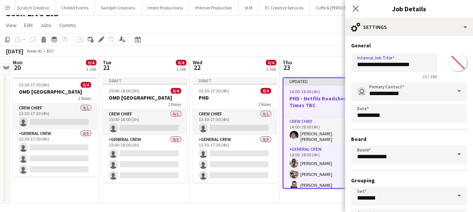
type input "***"
type input "*******"
type input "**********"
type input "*******"
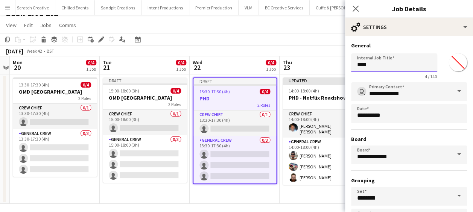
click at [373, 63] on input "***" at bounding box center [394, 62] width 86 height 19
paste input "**********"
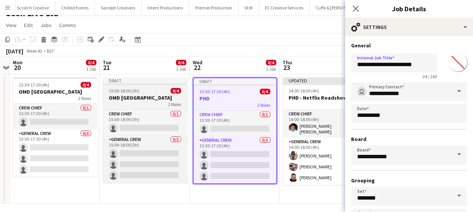
click at [140, 98] on h3 "OMD [GEOGRAPHIC_DATA]" at bounding box center [145, 97] width 84 height 7
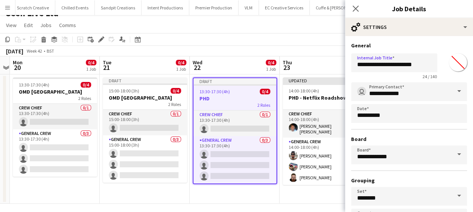
type input "******"
type input "*******"
type input "**********"
type input "*******"
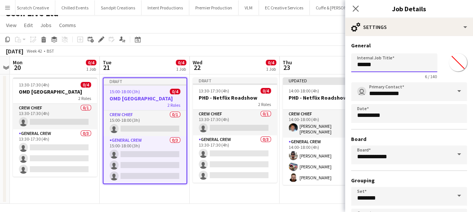
click at [380, 65] on input "******" at bounding box center [394, 62] width 86 height 19
paste input "**********"
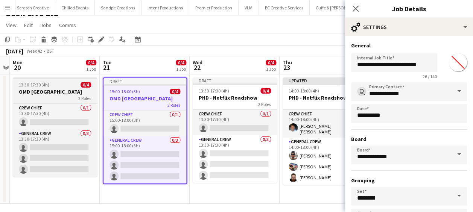
click at [67, 90] on h3 "OMD [GEOGRAPHIC_DATA]" at bounding box center [55, 91] width 84 height 7
type input "******"
type input "*******"
type input "**********"
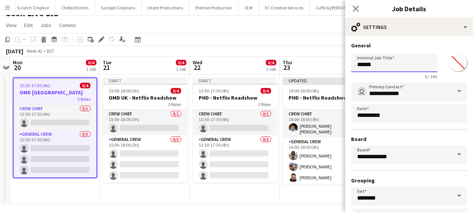
click at [397, 63] on input "******" at bounding box center [394, 62] width 86 height 19
paste input "**********"
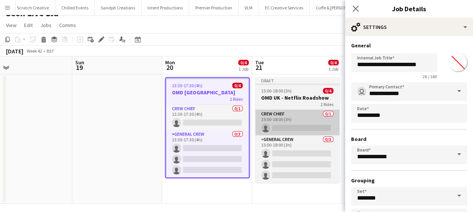
drag, startPoint x: 147, startPoint y: 126, endPoint x: 297, endPoint y: 123, distance: 150.6
click at [297, 123] on app-calendar-viewport "Thu 16 4/4 1 Job Fri 17 Sat 18 Sun 19 Mon 20 0/4 1 Job Tue 21 0/4 1 Job Wed 22 …" at bounding box center [236, 130] width 473 height 148
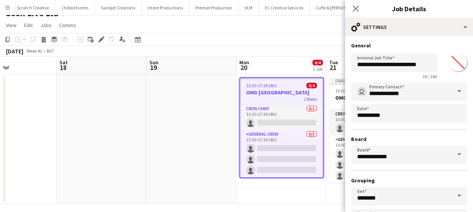
drag, startPoint x: 251, startPoint y: 126, endPoint x: 208, endPoint y: 121, distance: 43.2
click at [391, 125] on body "Menu Boards Boards Boards All jobs Status Workforce Workforce My Workforce Recr…" at bounding box center [236, 102] width 473 height 227
drag, startPoint x: 209, startPoint y: 121, endPoint x: 279, endPoint y: 106, distance: 71.6
click at [281, 106] on app-calendar-viewport "Wed 15 0/4 1 Job Thu 16 4/4 1 Job Fri 17 Sat 18 Sun 19 Mon 20 0/4 1 Job Tue 21 …" at bounding box center [236, 130] width 473 height 148
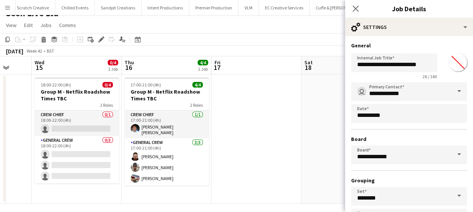
drag, startPoint x: 129, startPoint y: 156, endPoint x: 354, endPoint y: 151, distance: 225.5
click at [356, 151] on body "Menu Boards Boards Boards All jobs Status Workforce Workforce My Workforce Recr…" at bounding box center [236, 102] width 473 height 227
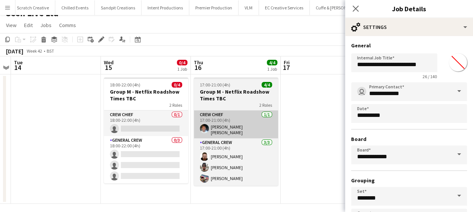
drag, startPoint x: 228, startPoint y: 146, endPoint x: 264, endPoint y: 132, distance: 38.4
click at [297, 143] on app-calendar-viewport "Sun 12 Mon 13 Tue 14 Wed 15 0/4 1 Job Thu 16 4/4 1 Job Fri 17 Sat 18 Sun 19 Mon…" at bounding box center [236, 130] width 473 height 148
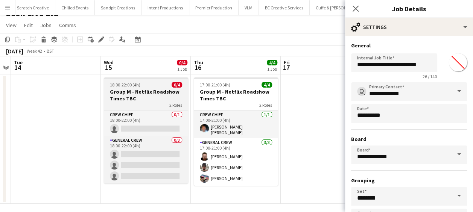
click at [136, 94] on h3 "Group M - Netflix Roadshow Times TBC" at bounding box center [146, 95] width 84 height 14
type input "**********"
type input "*******"
type input "**********"
type input "*******"
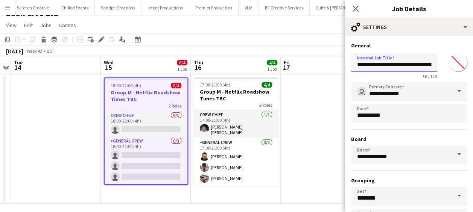
scroll to position [0, 23]
drag, startPoint x: 382, startPoint y: 64, endPoint x: 462, endPoint y: 64, distance: 80.5
click at [462, 64] on form "**********" at bounding box center [409, 153] width 128 height 222
paste input "text"
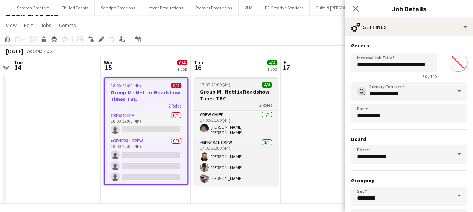
scroll to position [0, 0]
click at [234, 88] on h3 "Group M - Netflix Roadshow Times TBC" at bounding box center [236, 95] width 84 height 14
type input "**********"
type input "*******"
type input "**********"
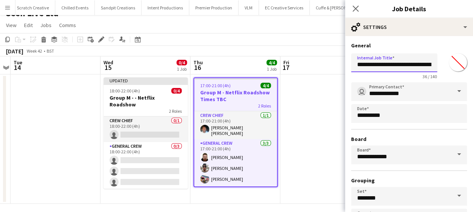
scroll to position [0, 23]
drag, startPoint x: 380, startPoint y: 65, endPoint x: 461, endPoint y: 64, distance: 80.9
click at [461, 64] on form "**********" at bounding box center [409, 153] width 128 height 222
paste input "text"
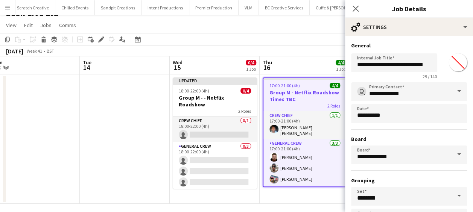
drag, startPoint x: 208, startPoint y: 117, endPoint x: 239, endPoint y: 118, distance: 31.6
click at [252, 117] on app-calendar-viewport "Sat 11 Sun 12 Mon 13 Tue 14 Wed 15 0/4 1 Job Thu 16 4/4 1 Job Fri 17 Sat 18 Sun…" at bounding box center [236, 130] width 473 height 148
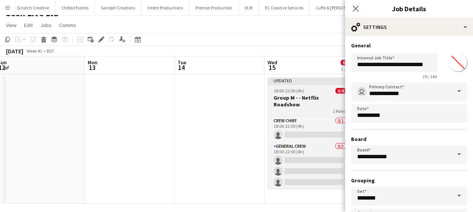
click at [303, 91] on div "18:00-22:00 (4h) 0/4" at bounding box center [310, 91] width 84 height 6
type input "**********"
type input "*******"
type input "**********"
type input "*******"
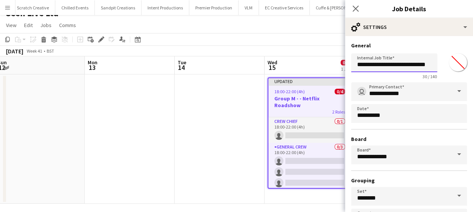
click at [382, 67] on input "**********" at bounding box center [394, 62] width 86 height 19
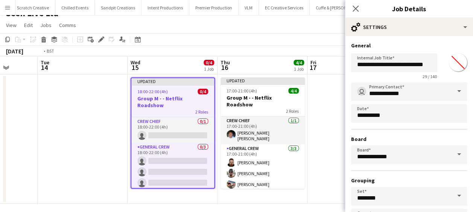
scroll to position [0, 222]
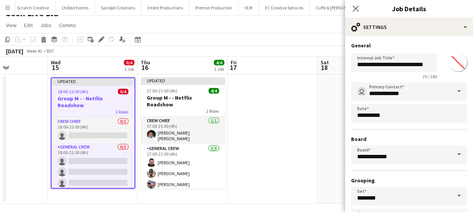
drag, startPoint x: 287, startPoint y: 132, endPoint x: 75, endPoint y: 126, distance: 212.3
click at [75, 126] on app-calendar-viewport "Sun 12 Mon 13 Tue 14 Wed 15 0/4 1 Job Thu 16 4/4 1 Job Fri 17 Sat 18 Sun 19 Mon…" at bounding box center [236, 130] width 473 height 148
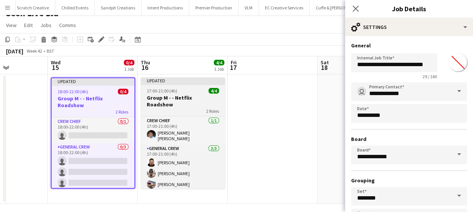
click at [187, 99] on h3 "Group M - - Netflix Roadshow" at bounding box center [183, 101] width 84 height 14
type input "**********"
type input "*******"
type input "**********"
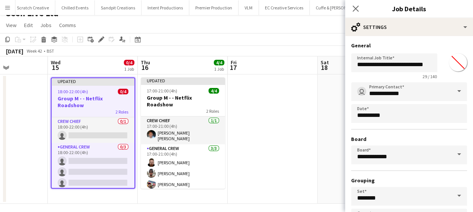
type input "*******"
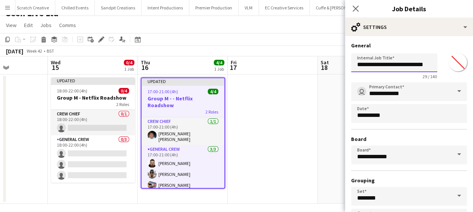
click at [379, 67] on input "**********" at bounding box center [394, 62] width 86 height 19
type input "**********"
click at [272, 125] on app-date-cell at bounding box center [273, 139] width 90 height 129
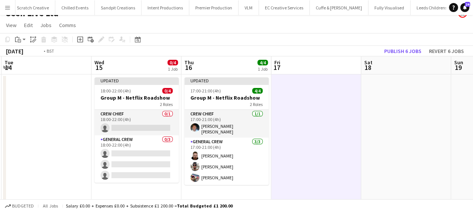
click at [333, 84] on app-calendar-viewport "Sun 12 Mon 13 Tue 14 Wed 15 0/4 1 Job Thu 16 4/4 1 Job Fri 17 Sat 18 Sun 19 Mon…" at bounding box center [236, 130] width 473 height 148
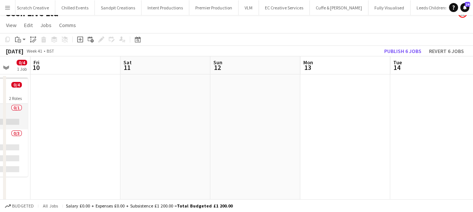
drag, startPoint x: 136, startPoint y: 102, endPoint x: 342, endPoint y: 100, distance: 205.8
click at [343, 100] on app-calendar-viewport "Wed 8 0/4 1 Job Thu 9 0/4 1 Job Fri 10 Sat 11 Sun 12 Mon 13 Tue 14 Wed 15 0/4 1…" at bounding box center [236, 130] width 473 height 148
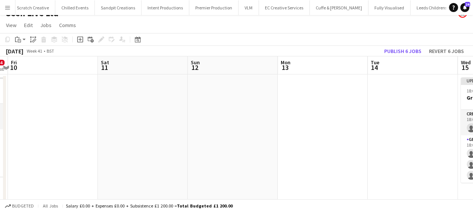
drag, startPoint x: 171, startPoint y: 107, endPoint x: 336, endPoint y: 112, distance: 164.5
click at [352, 109] on app-calendar-viewport "Tue 7 Wed 8 0/4 1 Job Thu 9 0/4 1 Job Fri 10 Sat 11 Sun 12 Mon 13 Tue 14 Wed 15…" at bounding box center [236, 130] width 473 height 148
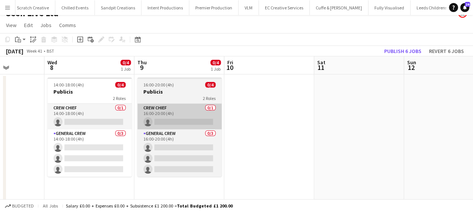
drag, startPoint x: 175, startPoint y: 132, endPoint x: 244, endPoint y: 115, distance: 70.8
click at [273, 125] on app-calendar-viewport "Sun 5 Mon 6 Tue 7 Wed 8 0/4 1 Job Thu 9 0/4 1 Job Fri 10 Sat 11 Sun 12 Mon 13 T…" at bounding box center [236, 130] width 473 height 148
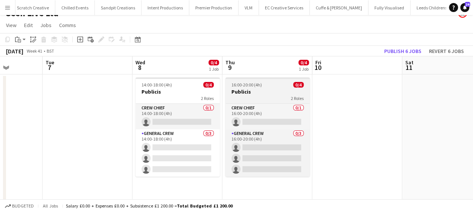
click at [252, 86] on span "16:00-20:00 (4h)" at bounding box center [246, 85] width 30 height 6
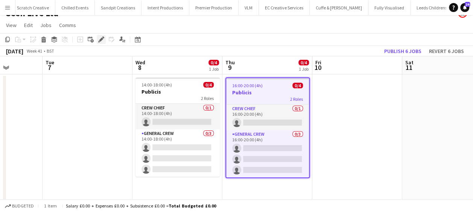
drag, startPoint x: 99, startPoint y: 40, endPoint x: 104, endPoint y: 41, distance: 4.8
click at [99, 40] on icon at bounding box center [101, 40] width 4 height 4
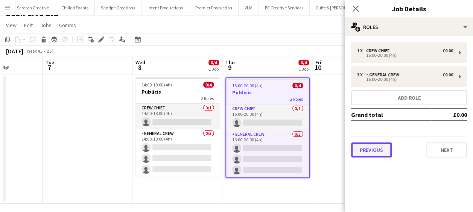
click at [376, 154] on button "Previous" at bounding box center [371, 150] width 41 height 15
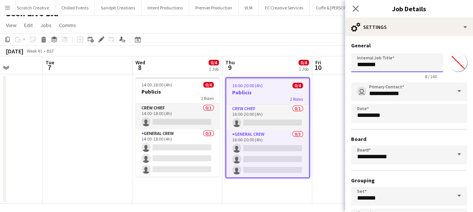
click at [388, 64] on input "********" at bounding box center [397, 62] width 92 height 19
paste input "**********"
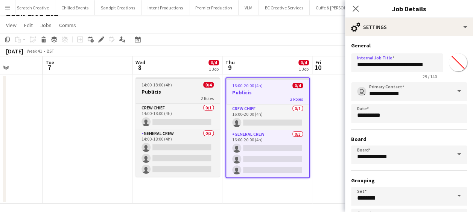
click at [163, 91] on h3 "Publicis" at bounding box center [177, 91] width 84 height 7
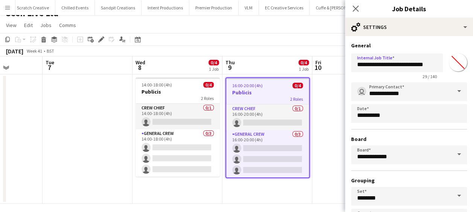
type input "********"
type input "*******"
type input "**********"
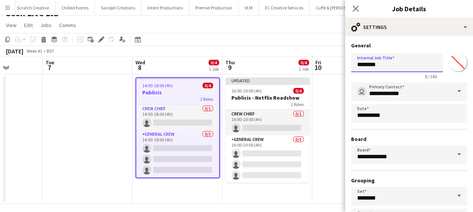
click at [392, 67] on input "********" at bounding box center [397, 62] width 92 height 19
paste input "**********"
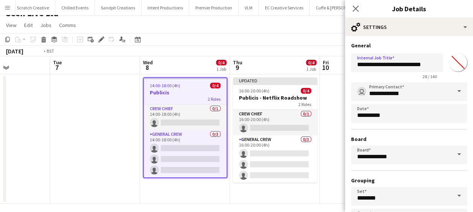
drag, startPoint x: 281, startPoint y: 115, endPoint x: 225, endPoint y: 115, distance: 55.7
click at [279, 115] on app-calendar-viewport "Sat 4 Sun 5 Mon 6 Tue 7 Wed 8 0/4 1 Job Thu 9 0/4 1 Job Fri 10 Sat 11 Sun 12 Mo…" at bounding box center [236, 130] width 473 height 148
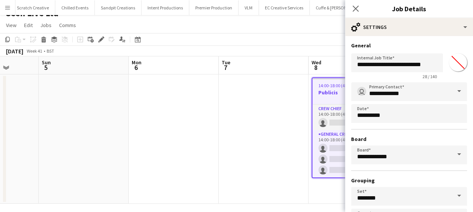
click at [279, 116] on app-calendar-viewport "Thu 2 Fri 3 Sat 4 Sun 5 Mon 6 Tue 7 Wed 8 0/4 1 Job Thu 9 0/4 1 Job Fri 10 Sat …" at bounding box center [236, 130] width 473 height 148
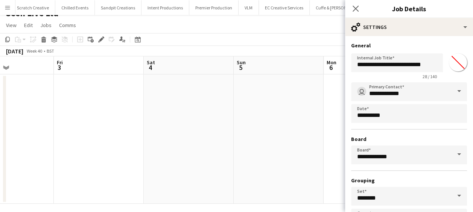
drag, startPoint x: 198, startPoint y: 118, endPoint x: 342, endPoint y: 117, distance: 144.1
click at [351, 117] on body "Menu Boards Boards Boards All jobs Status Workforce Workforce My Workforce Recr…" at bounding box center [236, 102] width 473 height 227
drag, startPoint x: 340, startPoint y: 117, endPoint x: 311, endPoint y: 120, distance: 29.5
click at [337, 117] on app-calendar-viewport "Sun 28 Mon 29 Tue 30 Wed 1 Thu 2 Fri 3 Sat 4 Sun 5 Mon 6 Tue 7 Wed 8 0/4 1 Job …" at bounding box center [236, 130] width 473 height 148
drag, startPoint x: 169, startPoint y: 127, endPoint x: 270, endPoint y: 127, distance: 101.6
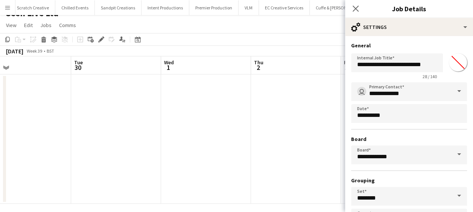
click at [308, 125] on app-calendar-viewport "Sat 27 Sun 28 Mon 29 Tue 30 Wed 1 Thu 2 Fri 3 Sat 4 Sun 5 Mon 6 Tue 7" at bounding box center [236, 130] width 473 height 148
click at [310, 141] on app-calendar-viewport "Thu 25 4/4 1 Job Fri 26 Sat 27 Sun 28 Mon 29 Tue 30 Wed 1 Thu 2 Fri 3 Sat 4 Sun…" at bounding box center [236, 130] width 473 height 148
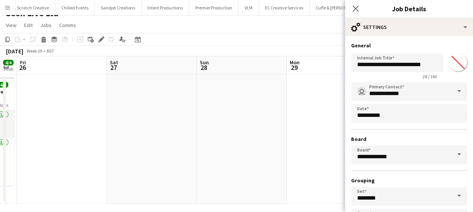
drag, startPoint x: 251, startPoint y: 157, endPoint x: 174, endPoint y: 180, distance: 80.4
click at [281, 170] on app-calendar-viewport "Wed 24 Thu 25 4/4 1 Job Fri 26 Sat 27 Sun 28 Mon 29 Tue 30 Wed 1 Thu 2 Fri 3 Sa…" at bounding box center [236, 130] width 473 height 148
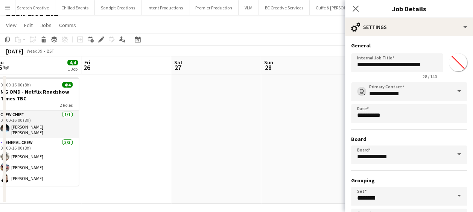
click at [234, 175] on app-calendar-viewport "Tue 23 Wed 24 Thu 25 4/4 1 Job Fri 26 Sat 27 Sun 28 Mon 29 Tue 30 Wed 1 Thu 2 F…" at bounding box center [236, 130] width 473 height 148
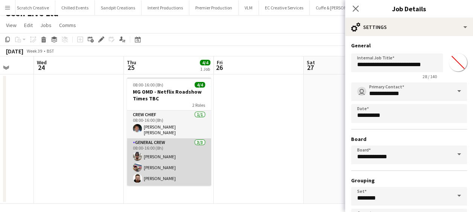
drag, startPoint x: 204, startPoint y: 171, endPoint x: 307, endPoint y: 157, distance: 104.7
click at [321, 159] on app-calendar-viewport "Sun 21 Mon 22 Tue 23 Wed 24 Thu 25 4/4 1 Job Fri 26 Sat 27 Sun 28 Mon 29 Tue 30…" at bounding box center [236, 130] width 473 height 148
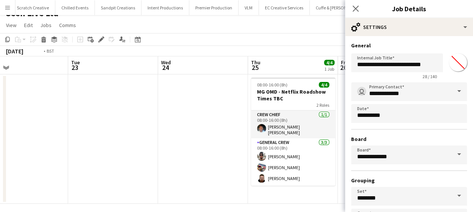
drag, startPoint x: 311, startPoint y: 155, endPoint x: 281, endPoint y: 155, distance: 29.4
click at [310, 155] on app-calendar-viewport "Sat 20 Sun 21 Mon 22 Tue 23 Wed 24 Thu 25 4/4 1 Job Fri 26 Sat 27 Sun 28 Mon 29…" at bounding box center [236, 130] width 473 height 148
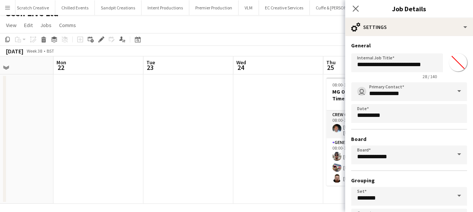
drag, startPoint x: 207, startPoint y: 151, endPoint x: 299, endPoint y: 144, distance: 92.8
click at [299, 144] on app-calendar-viewport "Fri 19 Sat 20 Sun 21 Mon 22 Tue 23 Wed 24 Thu 25 4/4 1 Job Fri 26 Sat 27 Sun 28…" at bounding box center [236, 130] width 473 height 148
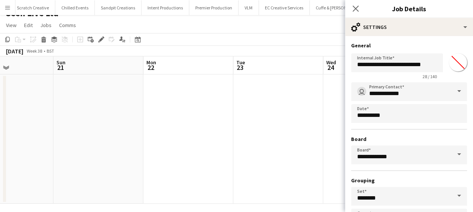
drag, startPoint x: 223, startPoint y: 144, endPoint x: 323, endPoint y: 142, distance: 99.4
click at [330, 143] on app-calendar-viewport "Thu 18 4/4 1 Job Fri 19 Sat 20 Sun 21 Mon 22 Tue 23 Wed 24 Thu 25 4/4 1 Job Fri…" at bounding box center [236, 130] width 473 height 148
drag, startPoint x: 200, startPoint y: 142, endPoint x: 314, endPoint y: 138, distance: 113.7
click at [315, 138] on app-calendar-viewport "Wed 17 0/4 1 Job Thu 18 4/4 1 Job Fri 19 Sat 20 Sun 21 Mon 22 Tue 23 Wed 24 Thu…" at bounding box center [236, 130] width 473 height 148
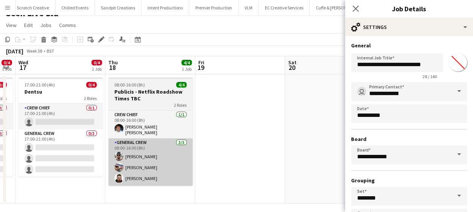
drag, startPoint x: 285, startPoint y: 147, endPoint x: 193, endPoint y: 148, distance: 91.8
click at [300, 146] on app-calendar-viewport "Mon 15 Tue 16 0/4 1 Job Wed 17 0/4 1 Job Thu 18 4/4 1 Job Fri 19 Sat 20 Sun 21 …" at bounding box center [236, 130] width 473 height 148
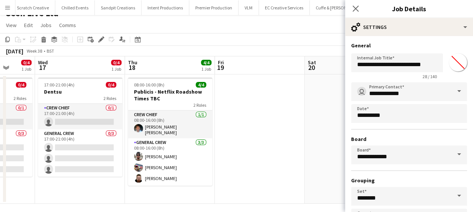
drag, startPoint x: 271, startPoint y: 145, endPoint x: 296, endPoint y: 145, distance: 24.8
click at [296, 145] on app-calendar-viewport "Sun 14 Mon 15 Tue 16 0/4 1 Job Wed 17 0/4 1 Job Thu 18 4/4 1 Job Fri 19 Sat 20 …" at bounding box center [236, 130] width 473 height 148
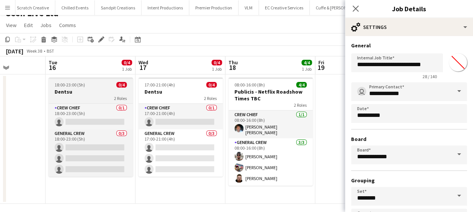
click at [80, 88] on h3 "Dentsu" at bounding box center [91, 91] width 84 height 7
type input "******"
type input "*******"
type input "**********"
type input "*******"
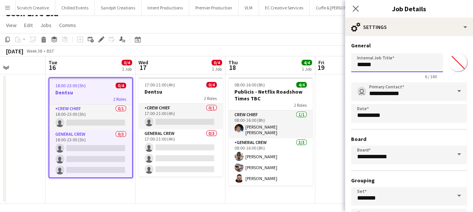
click at [378, 65] on input "******" at bounding box center [397, 62] width 92 height 19
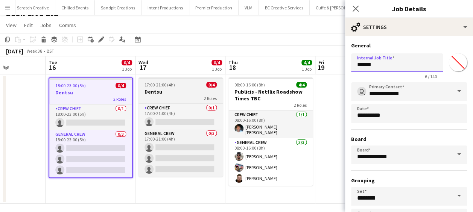
paste input "**********"
click at [169, 90] on h3 "Dentsu" at bounding box center [180, 91] width 84 height 7
type input "******"
type input "*******"
type input "**********"
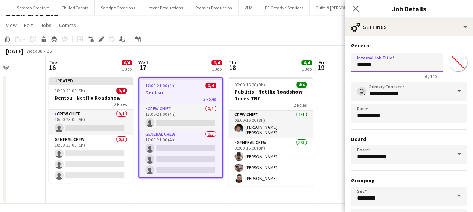
click at [397, 62] on input "******" at bounding box center [397, 62] width 92 height 19
paste input "**********"
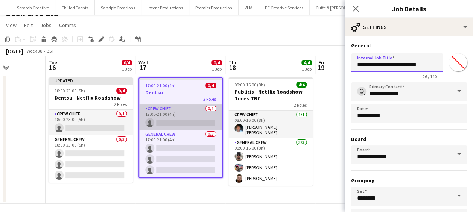
scroll to position [0, 0]
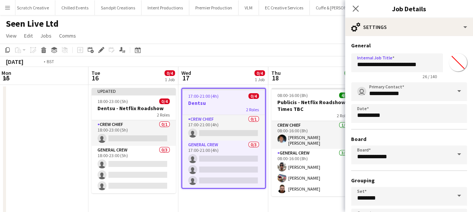
drag, startPoint x: 11, startPoint y: 110, endPoint x: 184, endPoint y: 120, distance: 173.4
click at [178, 119] on app-calendar-viewport "Sat 13 Sun 14 Mon 15 Tue 16 0/4 1 Job Wed 17 0/4 1 Job Thu 18 4/4 1 Job Fri 19 …" at bounding box center [236, 141] width 473 height 148
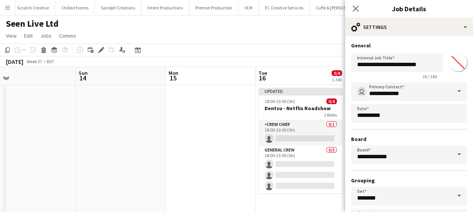
drag, startPoint x: 166, startPoint y: 125, endPoint x: 277, endPoint y: 125, distance: 111.0
click at [277, 125] on app-calendar-viewport "Thu 11 4/4 1 Job Fri 12 Sat 13 Sun 14 Mon 15 Tue 16 0/4 1 Job Wed 17 0/4 1 Job …" at bounding box center [236, 141] width 473 height 148
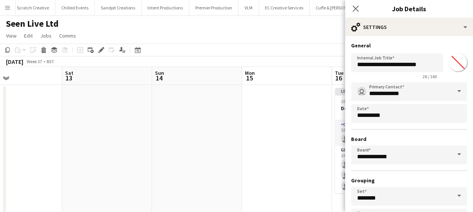
drag, startPoint x: 216, startPoint y: 128, endPoint x: 303, endPoint y: 125, distance: 87.0
click at [303, 125] on app-calendar-viewport "Wed 10 4/4 1 Job Thu 11 4/4 1 Job Fri 12 Sat 13 Sun 14 Mon 15 Tue 16 0/4 1 Job …" at bounding box center [236, 141] width 473 height 148
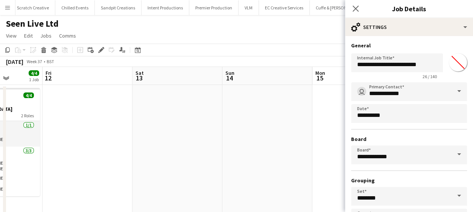
click at [219, 123] on app-calendar-viewport "Tue 9 0/4 1 Job Wed 10 4/4 1 Job Thu 11 4/4 1 Job Fri 12 Sat 13 Sun 14 Mon 15 T…" at bounding box center [236, 141] width 473 height 148
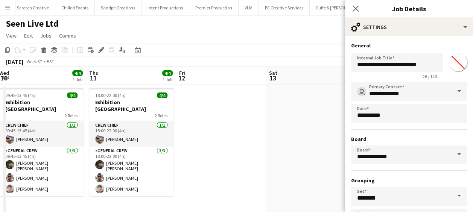
click at [323, 124] on app-calendar-viewport "Mon 8 Tue 9 0/4 1 Job Wed 10 4/4 1 Job Thu 11 4/4 1 Job Fri 12 Sat 13 Sun 14 Mo…" at bounding box center [236, 141] width 473 height 148
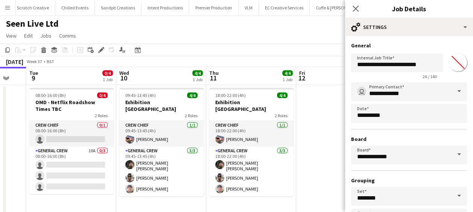
click at [360, 124] on body "Menu Boards Boards Boards All jobs Status Workforce Workforce My Workforce Recr…" at bounding box center [236, 113] width 473 height 227
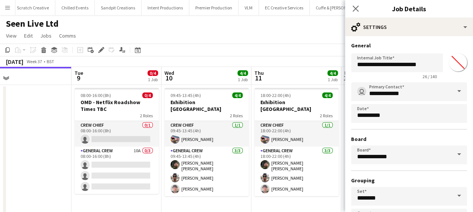
click at [228, 123] on app-calendar-viewport "Sat 6 Sun 7 Mon 8 Tue 9 0/4 1 Job Wed 10 4/4 1 Job Thu 11 4/4 1 Job Fri 12 Sat …" at bounding box center [236, 141] width 473 height 148
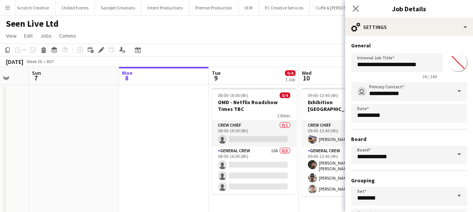
scroll to position [0, 236]
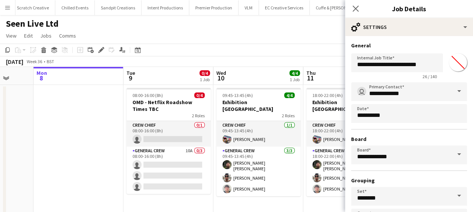
click at [250, 129] on app-calendar-viewport "Fri 5 Sat 6 Sun 7 Mon 8 Tue 9 0/4 1 Job Wed 10 4/4 1 Job Thu 11 4/4 1 Job Fri 1…" at bounding box center [236, 141] width 473 height 148
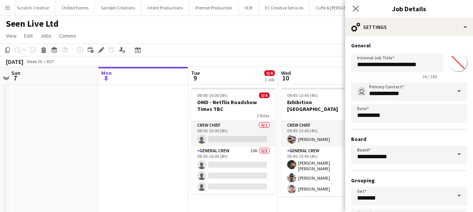
scroll to position [0, 165]
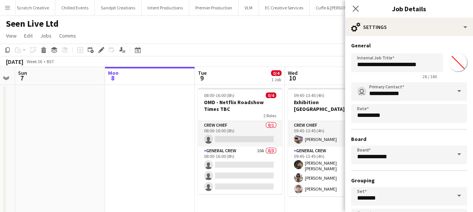
click at [161, 127] on app-calendar-viewport "Fri 5 Sat 6 Sun 7 Mon 8 Tue 9 0/4 1 Job Wed 10 4/4 1 Job Thu 11 4/4 1 Job Fri 1…" at bounding box center [236, 141] width 473 height 148
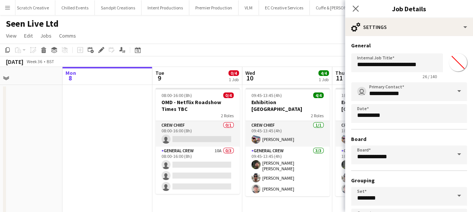
scroll to position [0, 229]
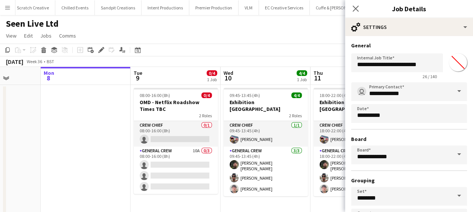
drag, startPoint x: 159, startPoint y: 126, endPoint x: 95, endPoint y: 126, distance: 64.3
click at [95, 126] on app-calendar-viewport "Fri 5 Sat 6 Sun 7 Mon 8 Tue 9 0/4 1 Job Wed 10 4/4 1 Job Thu 11 4/4 1 Job Fri 1…" at bounding box center [236, 141] width 473 height 148
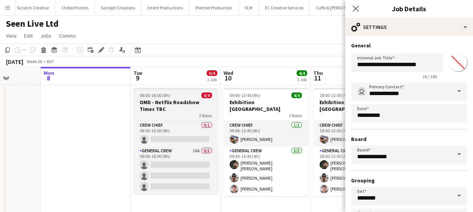
click at [168, 99] on app-job-card "08:00-16:00 (8h) 0/4 OMD - Netflix Roadshow Times TBC 2 Roles Crew Chief 0/1 08…" at bounding box center [176, 141] width 84 height 106
type input "**********"
type input "*******"
type input "**********"
type input "*******"
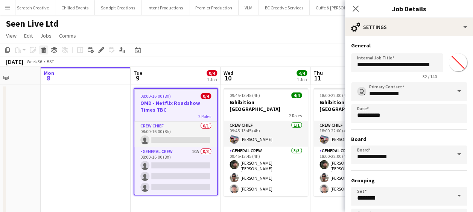
click at [41, 50] on icon "Delete" at bounding box center [44, 50] width 6 height 6
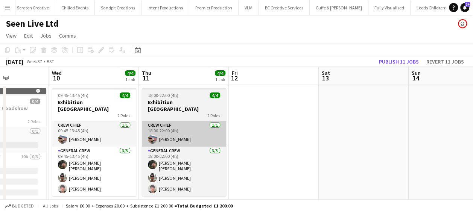
drag, startPoint x: 114, startPoint y: 125, endPoint x: 159, endPoint y: 124, distance: 44.4
click at [111, 124] on app-calendar-viewport "Sun 7 Mon 8 Tue 9 Wed 10 4/4 1 Job Thu 11 4/4 1 Job Fri 12 Sat 13 Sun 14 Mon 15…" at bounding box center [236, 141] width 473 height 148
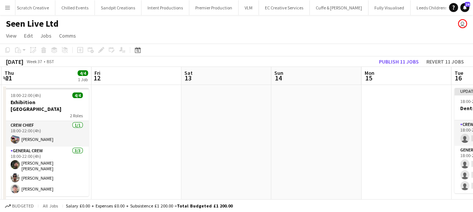
drag, startPoint x: 253, startPoint y: 126, endPoint x: 91, endPoint y: 127, distance: 161.8
click at [91, 127] on app-calendar-viewport "Sun 7 Mon 8 Tue 9 Wed 10 4/4 1 Job Thu 11 4/4 1 Job Fri 12 Sat 13 Sun 14 Mon 15…" at bounding box center [236, 141] width 473 height 148
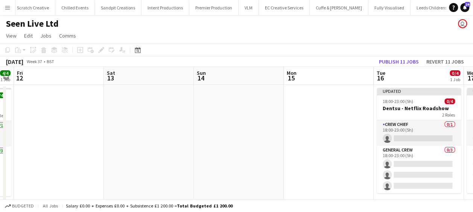
drag, startPoint x: 73, startPoint y: 127, endPoint x: 105, endPoint y: 126, distance: 32.0
click at [78, 126] on app-calendar-viewport "Tue 9 Wed 10 4/4 1 Job Thu 11 4/4 1 Job Fri 12 Sat 13 Sun 14 Mon 15 Tue 16 0/4 …" at bounding box center [236, 141] width 473 height 148
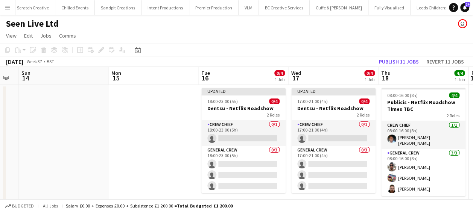
scroll to position [0, 304]
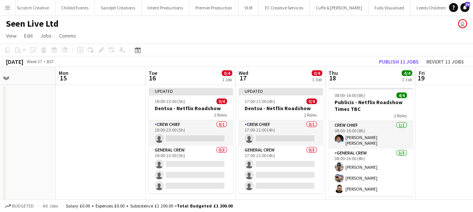
click at [150, 127] on app-calendar-viewport "Thu 11 4/4 1 Job Fri 12 Sat 13 Sun 14 Mon 15 Tue 16 0/4 1 Job Wed 17 0/4 1 Job …" at bounding box center [236, 141] width 473 height 148
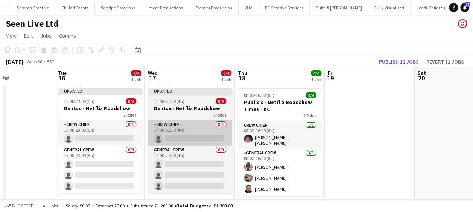
drag, startPoint x: 263, startPoint y: 129, endPoint x: 105, endPoint y: 126, distance: 157.3
click at [91, 126] on app-calendar-viewport "Sat 13 Sun 14 Mon 15 Tue 16 0/4 1 Job Wed 17 0/4 1 Job Thu 18 4/4 1 Job Fri 19 …" at bounding box center [236, 141] width 473 height 148
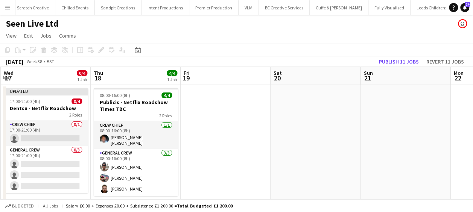
drag, startPoint x: 353, startPoint y: 116, endPoint x: 271, endPoint y: 119, distance: 82.1
click at [269, 119] on app-calendar-viewport "Sat 13 Sun 14 Mon 15 Tue 16 0/4 1 Job Wed 17 0/4 1 Job Thu 18 4/4 1 Job Fri 19 …" at bounding box center [236, 141] width 473 height 148
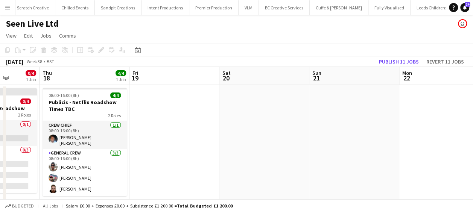
drag, startPoint x: 436, startPoint y: 120, endPoint x: 229, endPoint y: 120, distance: 206.6
click at [224, 120] on app-calendar-viewport "Mon 15 Tue 16 0/4 1 Job Wed 17 0/4 1 Job Thu 18 4/4 1 Job Fri 19 Sat 20 Sun 21 …" at bounding box center [236, 141] width 473 height 148
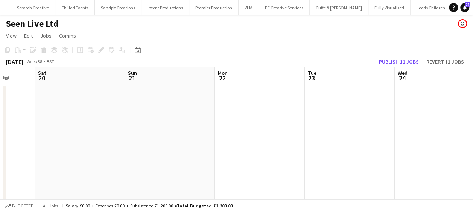
click at [162, 126] on app-calendar-viewport "Wed 17 0/4 1 Job Thu 18 4/4 1 Job Fri 19 Sat 20 Sun 21 Mon 22 Tue 23 Wed 24 Thu…" at bounding box center [236, 141] width 473 height 148
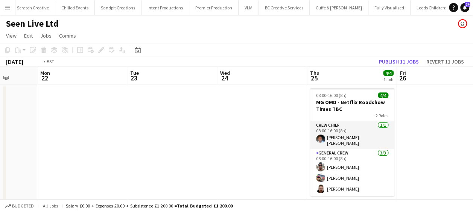
drag, startPoint x: 211, startPoint y: 129, endPoint x: 247, endPoint y: 129, distance: 36.5
click at [179, 129] on app-calendar-viewport "Fri 19 Sat 20 Sun 21 Mon 22 Tue 23 Wed 24 Thu 25 4/4 1 Job Fri 26 Sat 27 Sun 28…" at bounding box center [236, 141] width 473 height 148
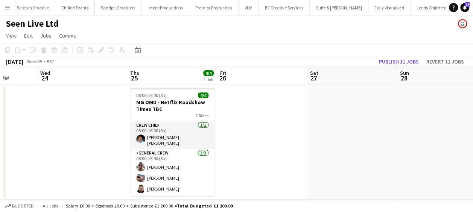
scroll to position [0, 220]
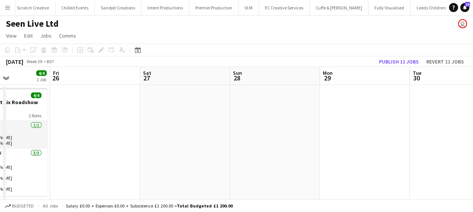
click at [172, 120] on app-calendar-viewport "Tue 23 Wed 24 Thu 25 4/4 1 Job Fri 26 Sat 27 Sun 28 Mon 29 Tue 30 Wed 1 Thu 2 F…" at bounding box center [236, 141] width 473 height 148
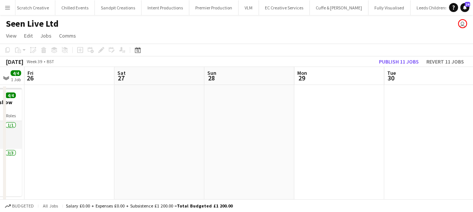
drag, startPoint x: 286, startPoint y: 123, endPoint x: 219, endPoint y: 123, distance: 67.4
click at [178, 123] on app-calendar-viewport "Tue 23 Wed 24 Thu 25 4/4 1 Job Fri 26 Sat 27 Sun 28 Mon 29 Tue 30 Wed 1 Thu 2 F…" at bounding box center [236, 141] width 473 height 148
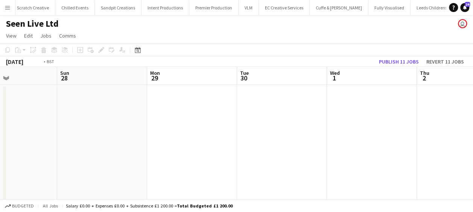
click at [184, 127] on app-calendar-viewport "Thu 25 4/4 1 Job Fri 26 Sat 27 Sun 28 Mon 29 Tue 30 Wed 1 Thu 2 Fri 3 Sat 4 Sun…" at bounding box center [236, 141] width 473 height 148
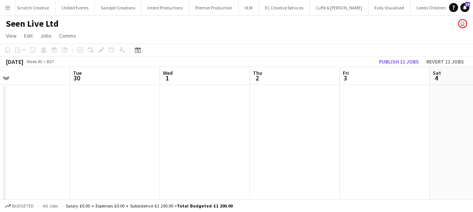
click at [141, 134] on app-calendar-viewport "Sat 27 Sun 28 Mon 29 Tue 30 Wed 1 Thu 2 Fri 3 Sat 4 Sun 5 Mon 6 Tue 7" at bounding box center [236, 141] width 473 height 148
click at [151, 144] on app-calendar-viewport "Mon 29 Tue 30 Wed 1 Thu 2 Fri 3 Sat 4 Sun 5 Mon 6 Tue 7 Wed 8 0/4 1 Job Thu 9 0…" at bounding box center [236, 141] width 473 height 148
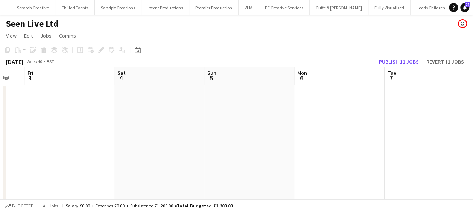
click at [176, 143] on app-calendar-viewport "Mon 29 Tue 30 Wed 1 Thu 2 Fri 3 Sat 4 Sun 5 Mon 6 Tue 7 Wed 8 0/4 1 Job Thu 9 0…" at bounding box center [236, 141] width 473 height 148
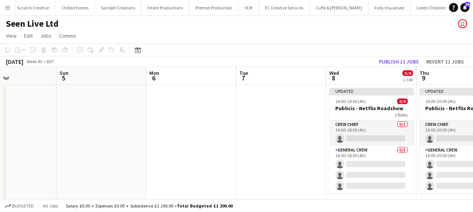
click at [129, 139] on app-calendar-viewport "Wed 1 Thu 2 Fri 3 Sat 4 Sun 5 Mon 6 Tue 7 Wed 8 0/4 1 Job Thu 9 0/4 1 Job Fri 1…" at bounding box center [236, 141] width 473 height 148
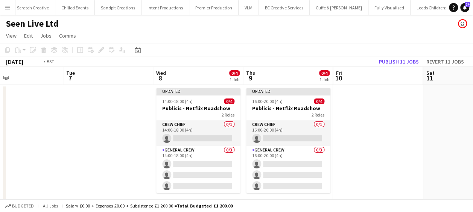
click at [114, 120] on app-calendar-viewport "Fri 3 Sat 4 Sun 5 Mon 6 Tue 7 Wed 8 0/4 1 Job Thu 9 0/4 1 Job Fri 10 Sat 11 Sun…" at bounding box center [236, 141] width 473 height 148
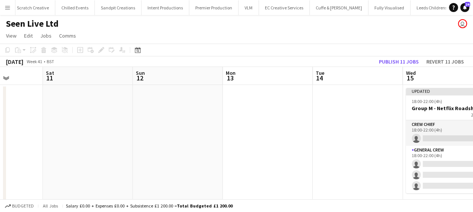
click at [88, 120] on app-calendar-viewport "Tue 7 Wed 8 0/4 1 Job Thu 9 0/4 1 Job Fri 10 Sat 11 Sun 12 Mon 13 Tue 14 Wed 15…" at bounding box center [236, 141] width 473 height 148
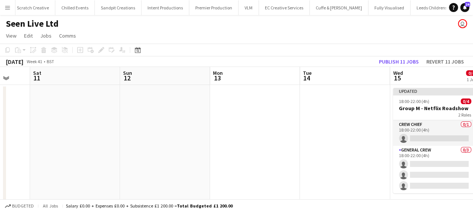
click at [10, 121] on app-calendar-viewport "Tue 7 Wed 8 0/4 1 Job Thu 9 0/4 1 Job Fri 10 Sat 11 Sun 12 Mon 13 Tue 14 Wed 15…" at bounding box center [236, 141] width 473 height 148
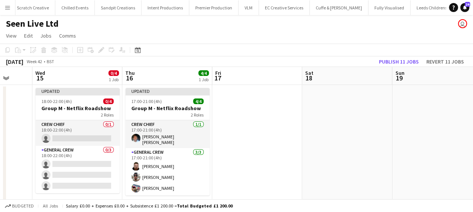
scroll to position [0, 191]
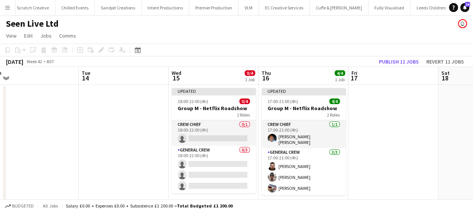
click at [0, 125] on html "Menu Boards Boards Boards All jobs Status Workforce Workforce My Workforce Recr…" at bounding box center [236, 113] width 473 height 227
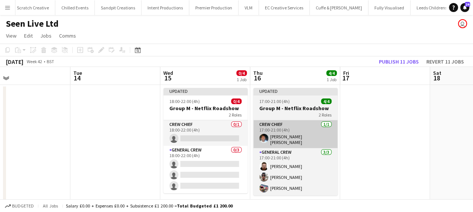
click at [36, 134] on app-calendar-viewport "Sat 11 Sun 12 Mon 13 Tue 14 Wed 15 0/4 1 Job Thu 16 4/4 1 Job Fri 17 Sat 18 Sun…" at bounding box center [236, 141] width 473 height 148
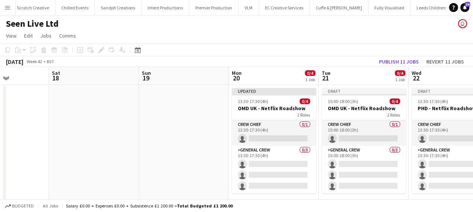
click at [96, 132] on app-calendar-viewport "Wed 15 0/4 1 Job Thu 16 4/4 1 Job Fri 17 Sat 18 Sun 19 Mon 20 0/4 1 Job Tue 21 …" at bounding box center [236, 141] width 473 height 148
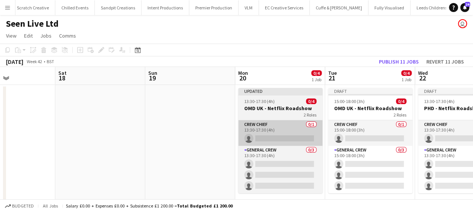
scroll to position [0, 218]
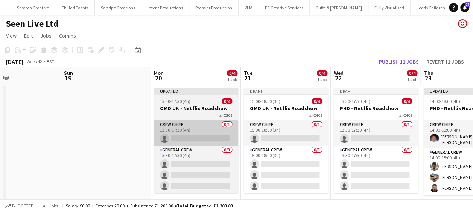
click at [81, 132] on app-calendar-viewport "Wed 15 0/4 1 Job Thu 16 4/4 1 Job Fri 17 Sat 18 Sun 19 Mon 20 0/4 1 Job Tue 21 …" at bounding box center [236, 141] width 473 height 148
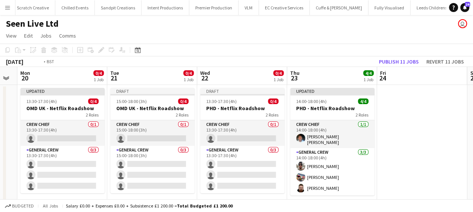
drag, startPoint x: 212, startPoint y: 115, endPoint x: 193, endPoint y: 115, distance: 18.4
click at [193, 115] on app-calendar-viewport "Fri 17 Sat 18 Sun 19 Mon 20 0/4 1 Job Tue 21 0/4 1 Job Wed 22 0/4 1 Job Thu 23 …" at bounding box center [236, 141] width 473 height 148
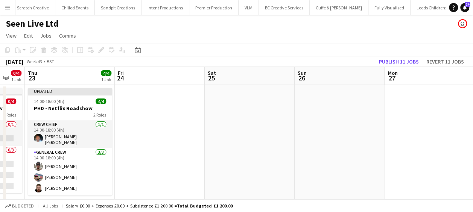
drag, startPoint x: 220, startPoint y: 112, endPoint x: 103, endPoint y: 109, distance: 116.3
click at [84, 109] on app-calendar-viewport "Sun 19 Mon 20 0/4 1 Job Tue 21 0/4 1 Job Wed 22 0/4 1 Job Thu 23 4/4 1 Job Fri …" at bounding box center [236, 141] width 473 height 148
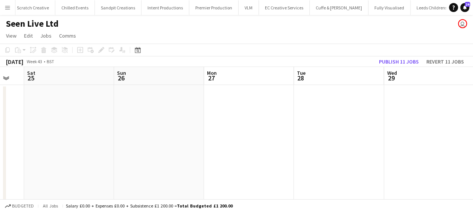
drag, startPoint x: 250, startPoint y: 111, endPoint x: 65, endPoint y: 114, distance: 185.2
click at [50, 114] on app-calendar-viewport "Tue 21 0/4 1 Job Wed 22 0/4 1 Job Thu 23 4/4 1 Job Fri 24 Sat 25 Sun 26 Mon 27 …" at bounding box center [236, 141] width 473 height 148
drag, startPoint x: 199, startPoint y: 121, endPoint x: 96, endPoint y: 121, distance: 103.1
click at [90, 121] on app-calendar-viewport "Thu 23 4/4 1 Job Fri 24 Sat 25 Sun 26 Mon 27 Tue 28 Wed 29 Thu 30 Fri 31 Sat 1 …" at bounding box center [236, 141] width 473 height 148
click at [93, 130] on app-calendar-viewport "Mon 27 Tue 28 Wed 29 Thu 30 Fri 31 Sat 1 Sun 2 Mon 3 Tue 4 Wed 5 Thu 6" at bounding box center [236, 141] width 473 height 148
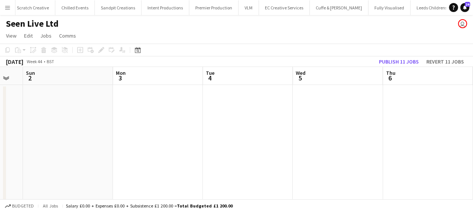
click at [99, 133] on app-calendar-viewport "Wed 29 Thu 30 Fri 31 Sat 1 Sun 2 Mon 3 Tue 4 Wed 5 Thu 6 Fri 7 Sat 8" at bounding box center [236, 141] width 473 height 148
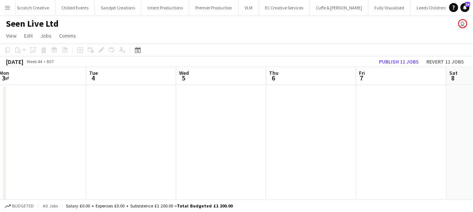
click at [64, 136] on app-calendar-viewport "Fri 31 Sat 1 Sun 2 Mon 3 Tue 4 Wed 5 Thu 6 Fri 7 Sat 8 Sun 9 Mon 10" at bounding box center [236, 141] width 473 height 148
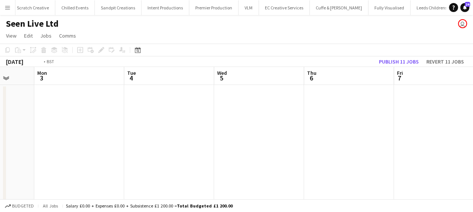
click at [143, 135] on app-calendar-viewport "Fri 31 Sat 1 Sun 2 Mon 3 Tue 4 Wed 5 Thu 6 Fri 7 Sat 8 Sun 9 Mon 10" at bounding box center [236, 141] width 473 height 148
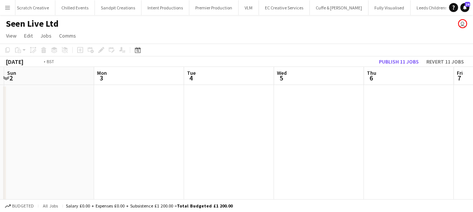
click at [381, 125] on app-calendar-viewport "Fri 31 Sat 1 Sun 2 Mon 3 Tue 4 Wed 5 Thu 6 Fri 7 Sat 8 Sun 9 Mon 10" at bounding box center [236, 141] width 473 height 148
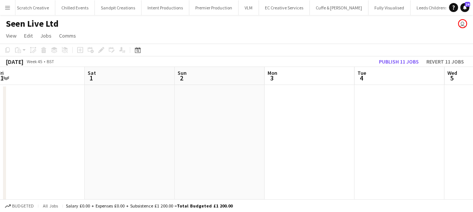
click at [447, 122] on app-calendar-viewport "Wed 29 Thu 30 Fri 31 Sat 1 Sun 2 Mon 3 Tue 4 Wed 5 Thu 6 Fri 7 Sat 8" at bounding box center [236, 141] width 473 height 148
click at [457, 124] on app-calendar-viewport "Sun 26 Mon 27 Tue 28 Wed 29 Thu 30 Fri 31 Sat 1 Sun 2 Mon 3 Tue 4 Wed 5" at bounding box center [236, 141] width 473 height 148
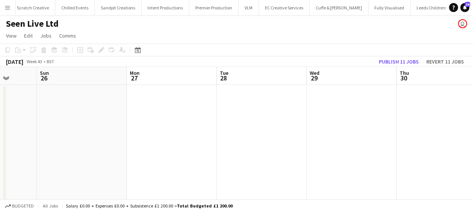
click at [363, 128] on app-calendar-viewport "Thu 23 4/4 1 Job Fri 24 Sat 25 Sun 26 Mon 27 Tue 28 Wed 29 Thu 30 Fri 31 Sat 1 …" at bounding box center [236, 141] width 473 height 148
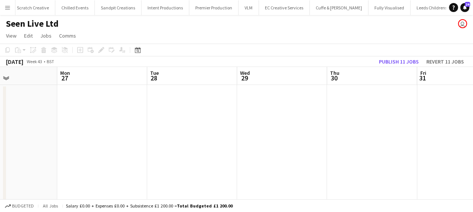
click at [202, 117] on app-calendar-viewport "Thu 23 4/4 1 Job Fri 24 Sat 25 Sun 26 Mon 27 Tue 28 Wed 29 Thu 30 Fri 31 Sat 1 …" at bounding box center [236, 141] width 473 height 148
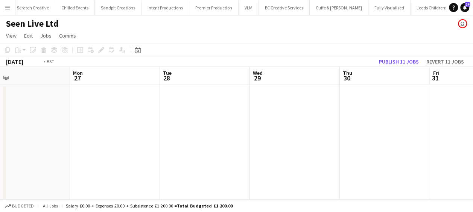
scroll to position [0, 192]
click at [134, 120] on app-calendar-viewport "Thu 23 4/4 1 Job Fri 24 Sat 25 Sun 26 Mon 27 Tue 28 Wed 29 Thu 30 Fri 31 Sat 1 …" at bounding box center [236, 141] width 473 height 148
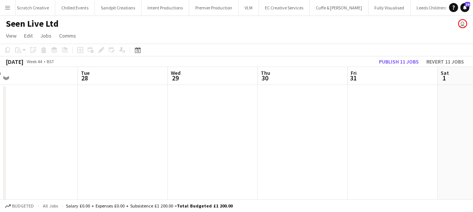
click at [237, 96] on app-date-cell at bounding box center [213, 149] width 90 height 129
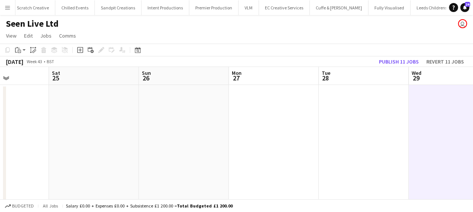
click at [437, 114] on app-calendar-viewport "Thu 23 4/4 1 Job Fri 24 Sat 25 Sun 26 Mon 27 Tue 28 Wed 29 Thu 30 Fri 31 Sat 1 …" at bounding box center [236, 141] width 473 height 148
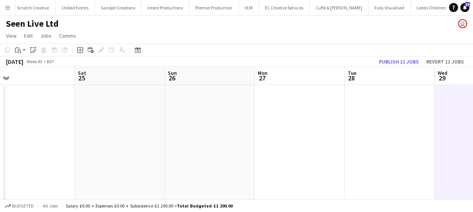
click at [388, 147] on app-calendar-viewport "Wed 22 0/4 1 Job Thu 23 4/4 1 Job Fri 24 Sat 25 Sun 26 Mon 27 Tue 28 Wed 29 Thu…" at bounding box center [236, 141] width 473 height 148
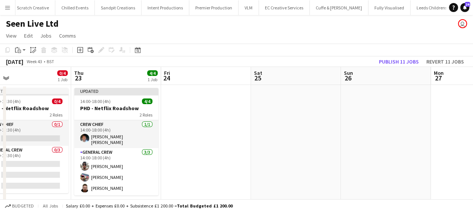
click at [340, 146] on app-calendar-viewport "Mon 20 0/4 1 Job Tue 21 0/4 1 Job Wed 22 0/4 1 Job Thu 23 4/4 1 Job Fri 24 Sat …" at bounding box center [236, 141] width 473 height 148
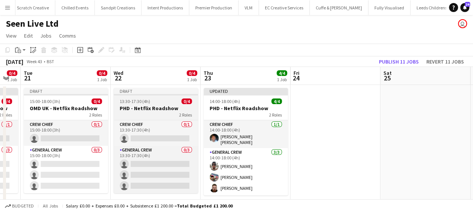
click at [167, 112] on div "2 Roles" at bounding box center [156, 115] width 84 height 6
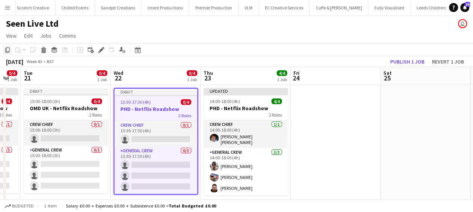
click at [5, 49] on icon "Copy" at bounding box center [8, 50] width 6 height 6
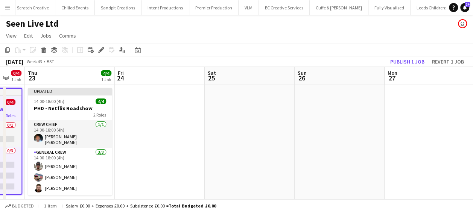
click at [169, 131] on app-calendar-viewport "Mon 20 0/4 1 Job Tue 21 0/4 1 Job Wed 22 0/4 1 Job Thu 23 4/4 1 Job Fri 24 Sat …" at bounding box center [236, 141] width 473 height 148
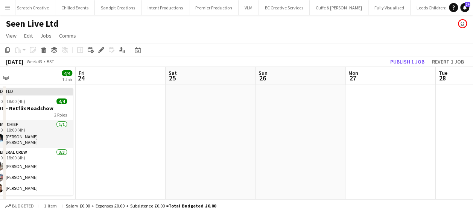
click at [137, 134] on app-calendar-viewport "Mon 20 0/4 1 Job Tue 21 0/4 1 Job Wed 22 0/4 1 Job Thu 23 4/4 1 Job Fri 24 Sat …" at bounding box center [236, 141] width 473 height 148
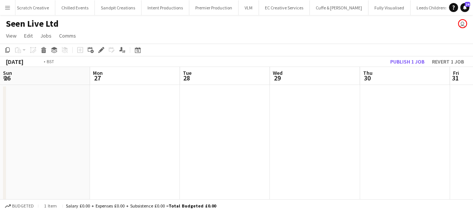
click at [140, 138] on app-calendar-viewport "Wed 22 0/4 1 Job Thu 23 4/4 1 Job Fri 24 Sat 25 Sun 26 Mon 27 Tue 28 Wed 29 Thu…" at bounding box center [236, 141] width 473 height 148
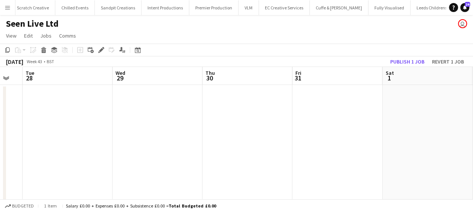
click at [153, 133] on app-calendar-viewport "Fri 24 Sat 25 Sun 26 Mon 27 Tue 28 Wed 29 Thu 30 Fri 31 Sat 1 Sun 2 Mon 3" at bounding box center [236, 141] width 473 height 148
click at [467, 135] on app-calendar-viewport "Mon 27 Tue 28 Wed 29 Thu 30 Fri 31 Sat 1 Sun 2 Mon 3 Tue 4 Wed 5 Thu 6" at bounding box center [236, 141] width 473 height 148
click at [170, 123] on app-date-cell at bounding box center [161, 149] width 90 height 129
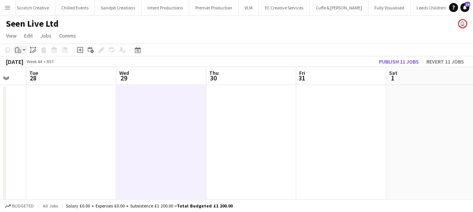
click at [21, 50] on div "Paste" at bounding box center [18, 50] width 9 height 9
click at [35, 63] on link "Paste Ctrl+V" at bounding box center [55, 64] width 71 height 7
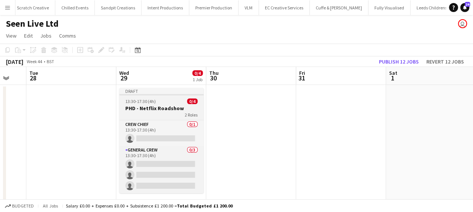
click at [163, 104] on div "13:30-17:30 (4h) 0/4" at bounding box center [161, 102] width 84 height 6
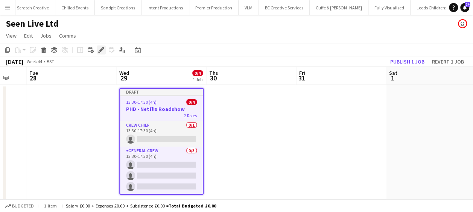
click at [97, 51] on div "Edit" at bounding box center [101, 50] width 9 height 9
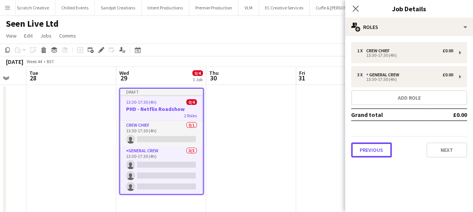
click at [385, 145] on button "Previous" at bounding box center [371, 150] width 41 height 15
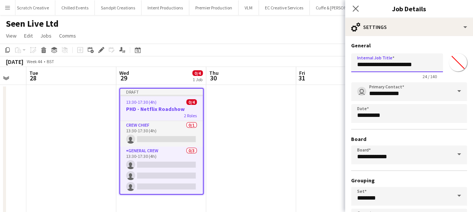
click at [332, 68] on body "Menu Boards Boards Boards All jobs Status Workforce Workforce My Workforce Recr…" at bounding box center [236, 113] width 473 height 227
type input "**********"
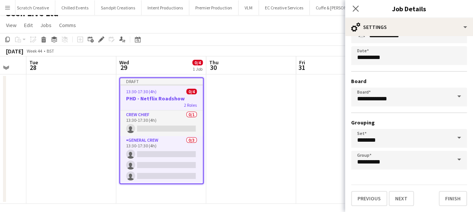
scroll to position [15, 0]
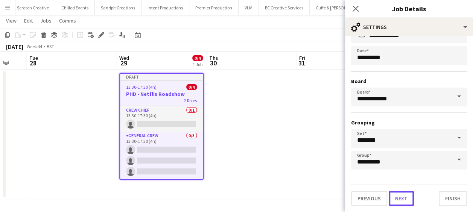
click at [398, 199] on button "Next" at bounding box center [401, 198] width 25 height 15
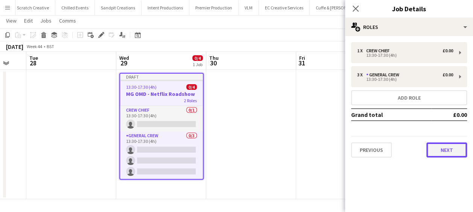
click at [442, 151] on button "Next" at bounding box center [446, 150] width 41 height 15
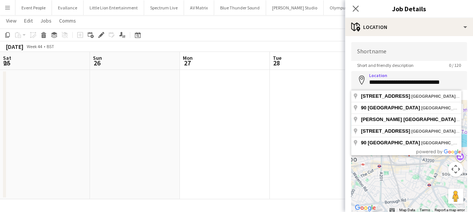
scroll to position [0, 243]
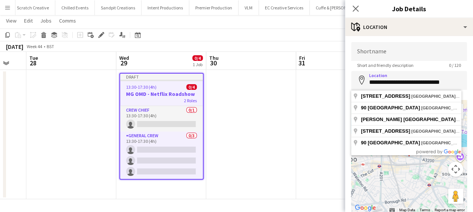
click at [473, 83] on html "Menu Boards Boards Boards All jobs Status Workforce Workforce My Workforce Recr…" at bounding box center [236, 98] width 473 height 227
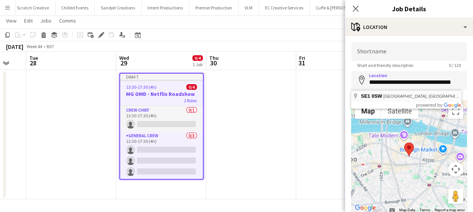
type input "**********"
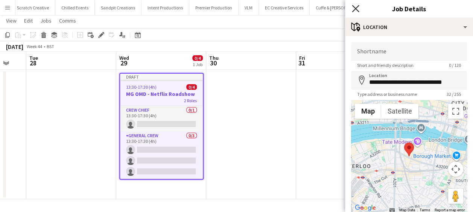
click at [355, 7] on icon "Close pop-in" at bounding box center [355, 8] width 7 height 7
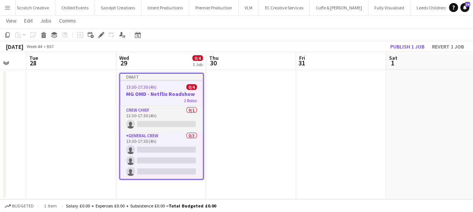
click at [160, 90] on div "13:30-17:30 (4h) 0/4" at bounding box center [161, 87] width 83 height 6
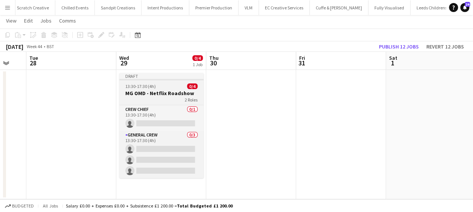
click at [157, 94] on h3 "MG OMD - Netflix Roadshow" at bounding box center [161, 93] width 84 height 7
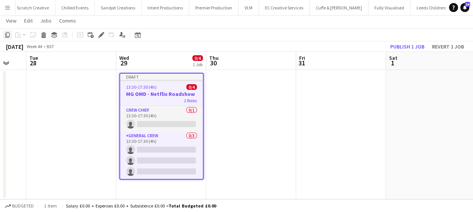
click at [6, 31] on div "Copy" at bounding box center [7, 34] width 9 height 9
click at [239, 105] on app-date-cell at bounding box center [251, 134] width 90 height 129
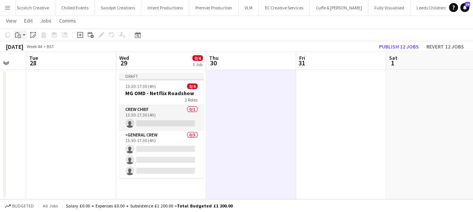
click at [22, 37] on div "Paste" at bounding box center [18, 34] width 9 height 9
click at [28, 50] on link "Paste Ctrl+V" at bounding box center [55, 49] width 71 height 7
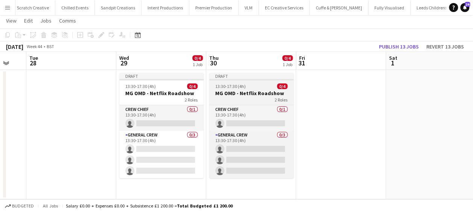
click at [242, 92] on h3 "MG OMD - Netflix Roadshow" at bounding box center [251, 93] width 84 height 7
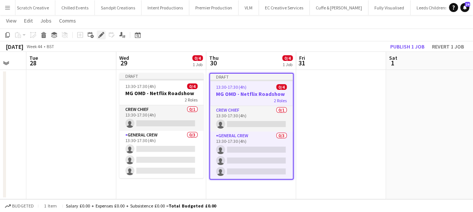
click at [102, 35] on icon "Edit" at bounding box center [101, 35] width 6 height 6
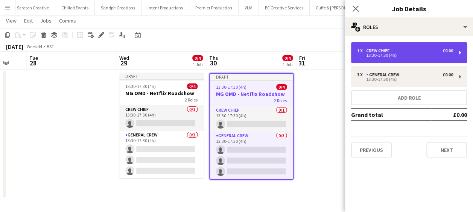
click at [391, 55] on div "13:30-17:30 (4h)" at bounding box center [405, 55] width 96 height 4
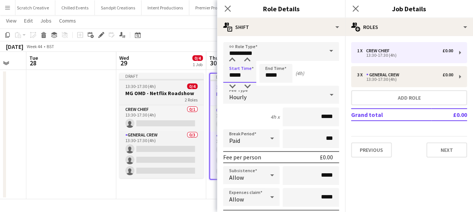
drag, startPoint x: 246, startPoint y: 75, endPoint x: 191, endPoint y: 74, distance: 55.0
click at [194, 76] on body "Menu Boards Boards Boards All jobs Status Workforce Workforce My Workforce Recr…" at bounding box center [236, 98] width 473 height 227
type input "*****"
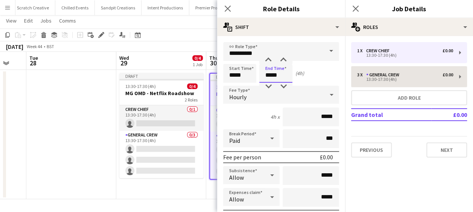
type input "*****"
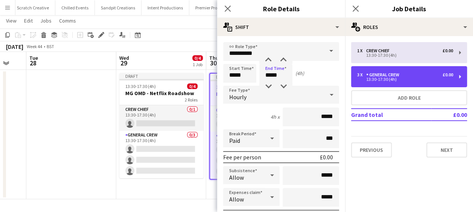
click at [390, 76] on div "General Crew" at bounding box center [384, 74] width 36 height 5
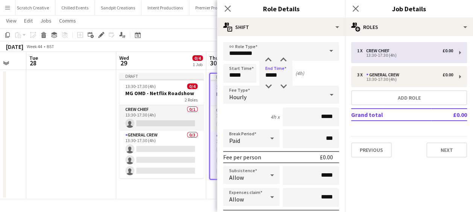
type input "**********"
type input "*****"
type input "*"
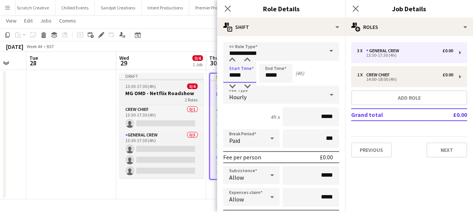
drag, startPoint x: 211, startPoint y: 75, endPoint x: 199, endPoint y: 75, distance: 11.7
click at [199, 75] on body "Menu Boards Boards Boards All jobs Status Workforce Workforce My Workforce Recr…" at bounding box center [236, 98] width 473 height 227
type input "*****"
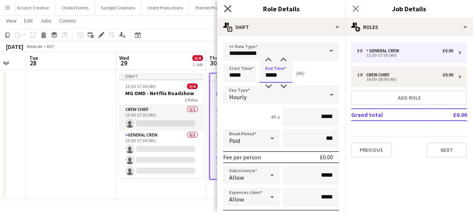
type input "*****"
click at [228, 9] on icon at bounding box center [227, 8] width 7 height 7
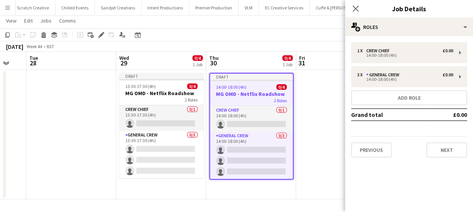
click at [315, 96] on app-date-cell at bounding box center [341, 134] width 90 height 129
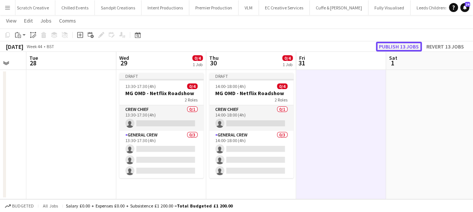
click at [391, 44] on button "Publish 13 jobs" at bounding box center [399, 47] width 46 height 10
